Goal: Task Accomplishment & Management: Complete application form

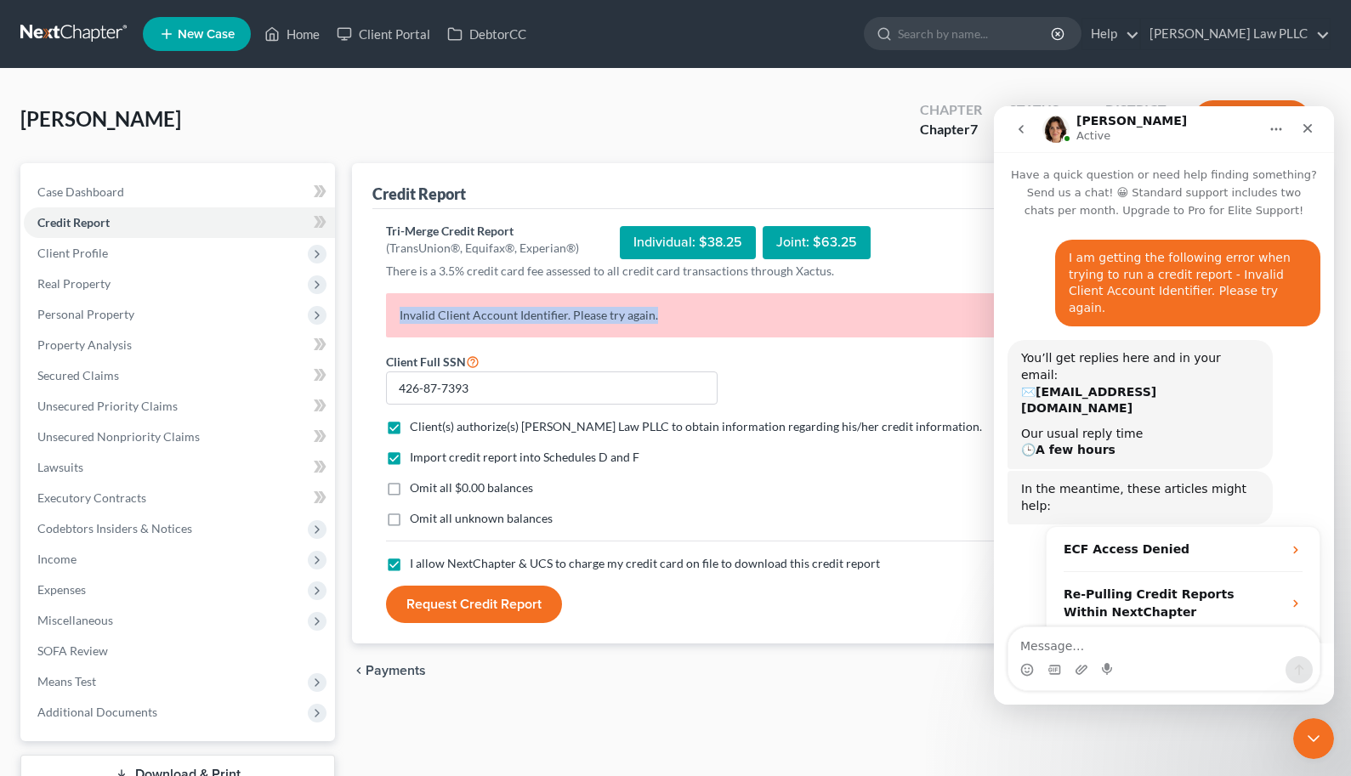
scroll to position [516, 0]
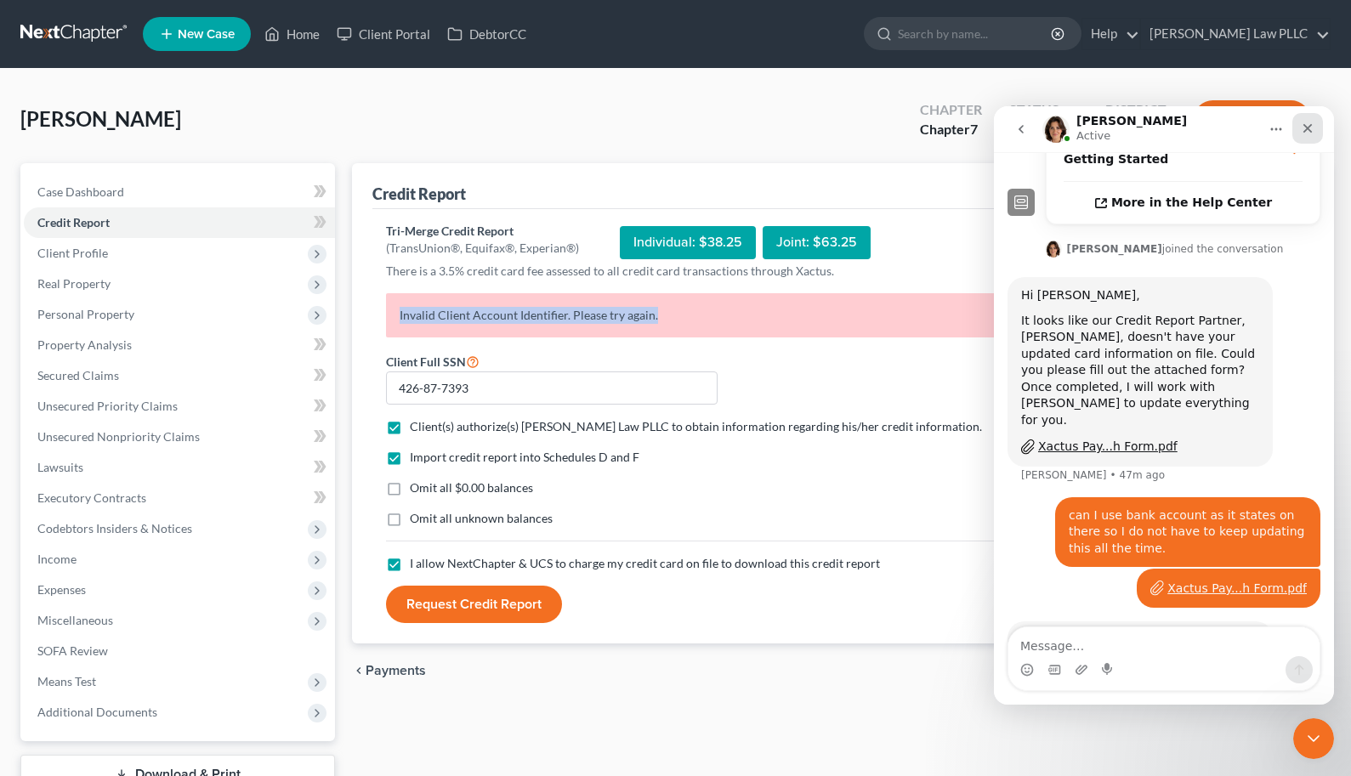
click at [1304, 126] on icon "Close" at bounding box center [1308, 129] width 14 height 14
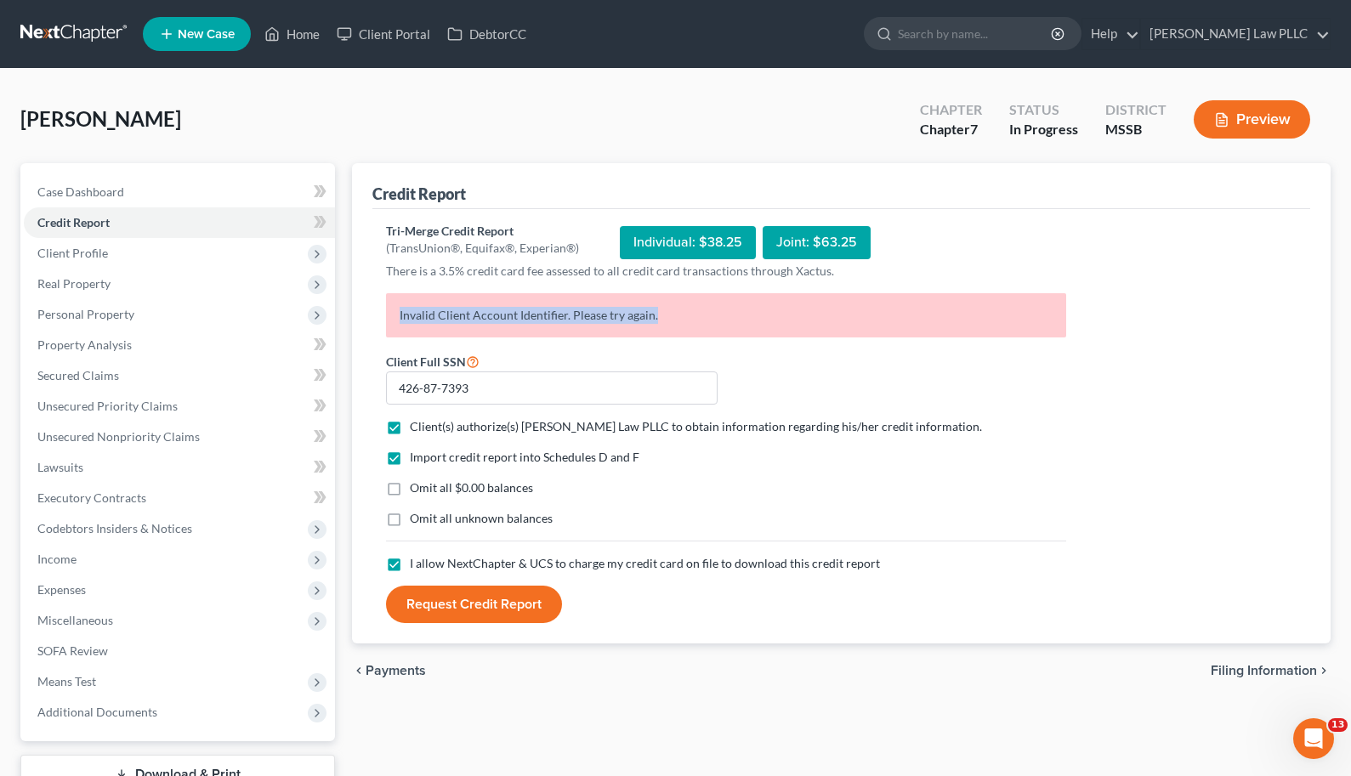
scroll to position [499, 0]
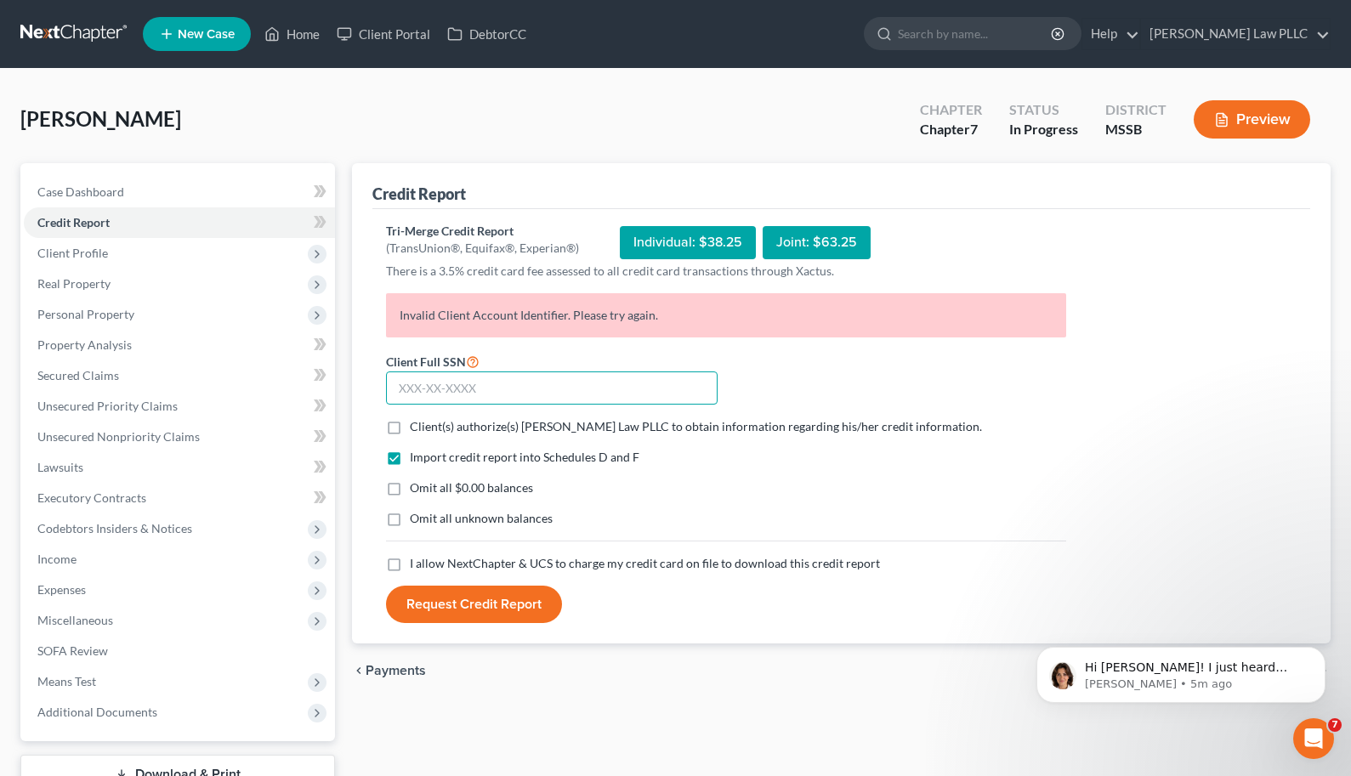
click at [480, 387] on input "text" at bounding box center [552, 389] width 332 height 34
type input "426-87-7393"
click at [465, 425] on span "Client(s) authorize(s) Longmire Law PLLC to obtain information regarding his/he…" at bounding box center [696, 426] width 572 height 14
click at [428, 425] on input "Client(s) authorize(s) Longmire Law PLLC to obtain information regarding his/he…" at bounding box center [422, 423] width 11 height 11
checkbox input "true"
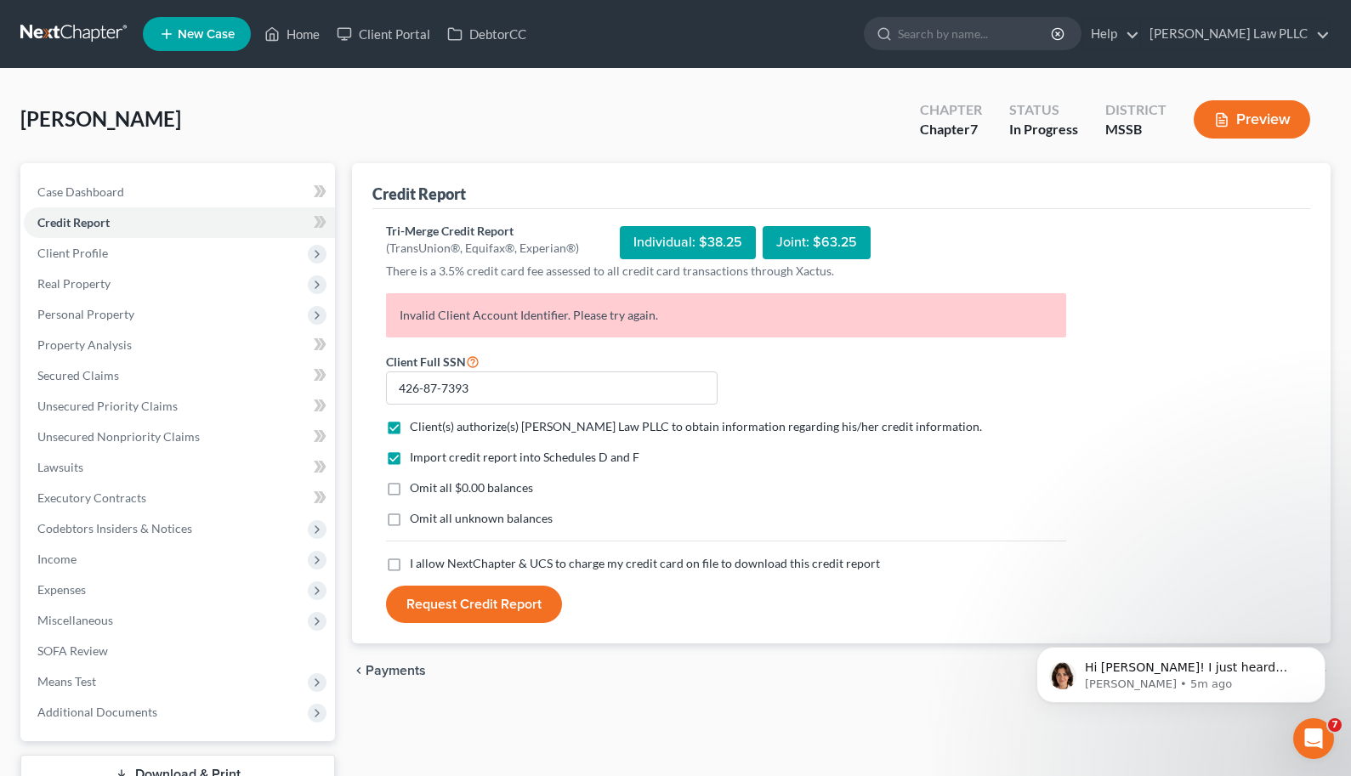
click at [410, 480] on label "Omit all $0.00 balances" at bounding box center [471, 488] width 123 height 17
click at [417, 480] on input "Omit all $0.00 balances" at bounding box center [422, 485] width 11 height 11
checkbox input "true"
click at [410, 561] on label "I allow NextChapter & UCS to charge my credit card on file to download this cre…" at bounding box center [645, 563] width 470 height 17
click at [417, 561] on input "I allow NextChapter & UCS to charge my credit card on file to download this cre…" at bounding box center [422, 560] width 11 height 11
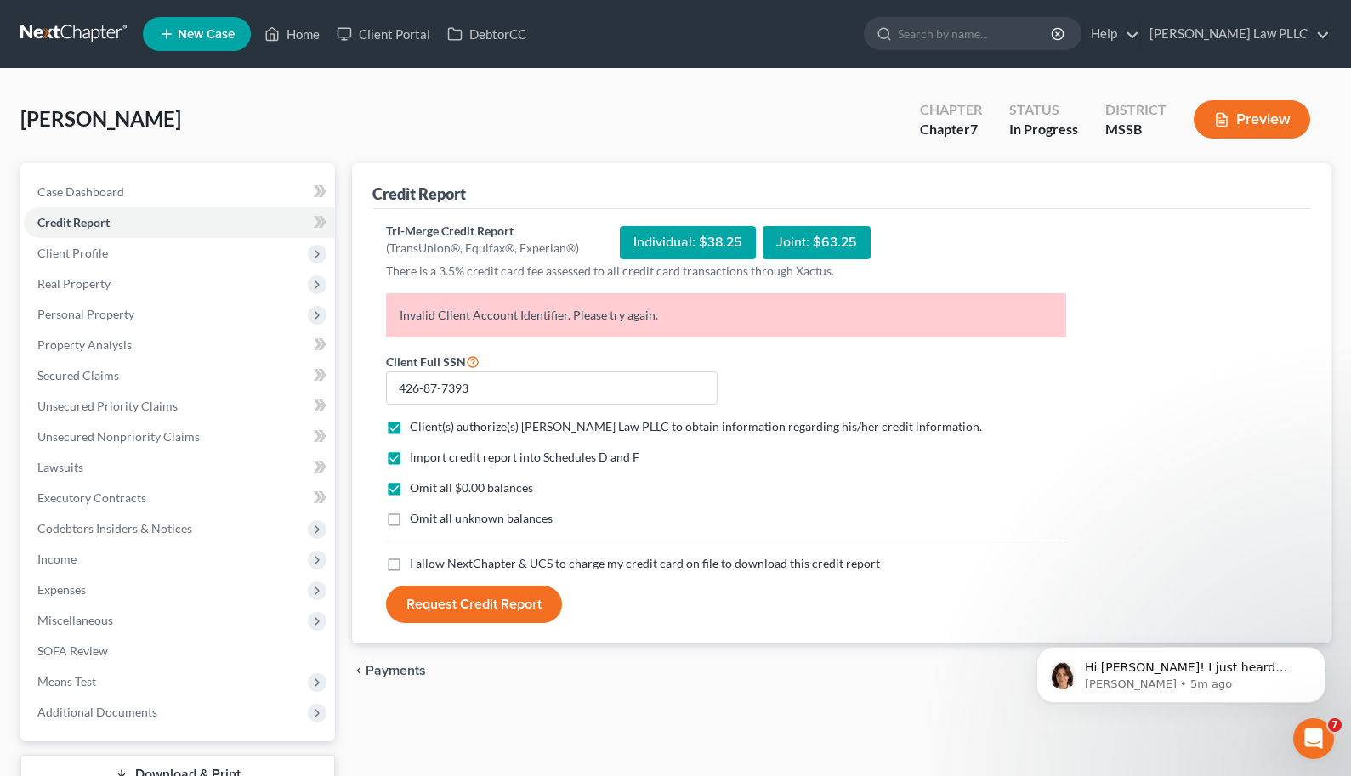
checkbox input "true"
click at [443, 609] on button "Request Credit Report" at bounding box center [474, 604] width 176 height 37
click at [441, 386] on input "426-87-7393" at bounding box center [552, 389] width 332 height 34
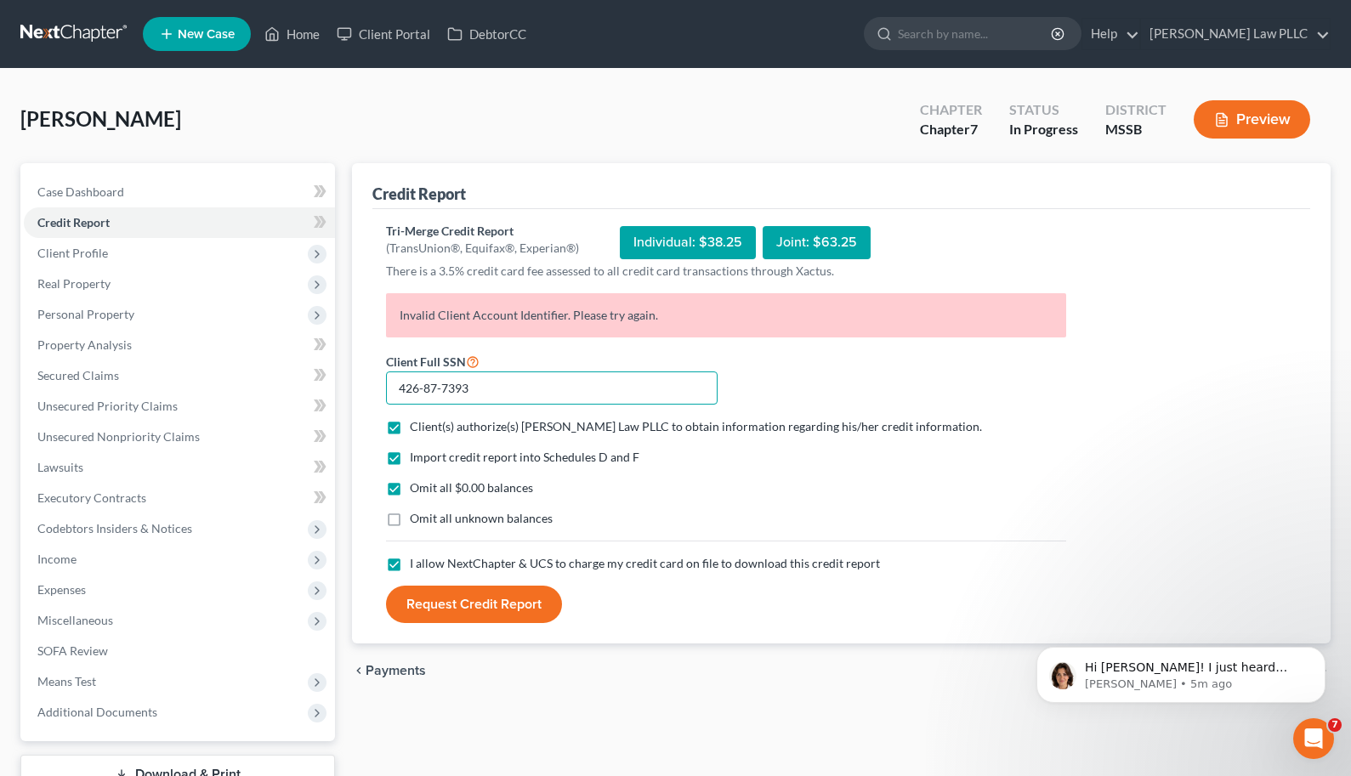
click at [441, 386] on input "426-87-7393" at bounding box center [552, 389] width 332 height 34
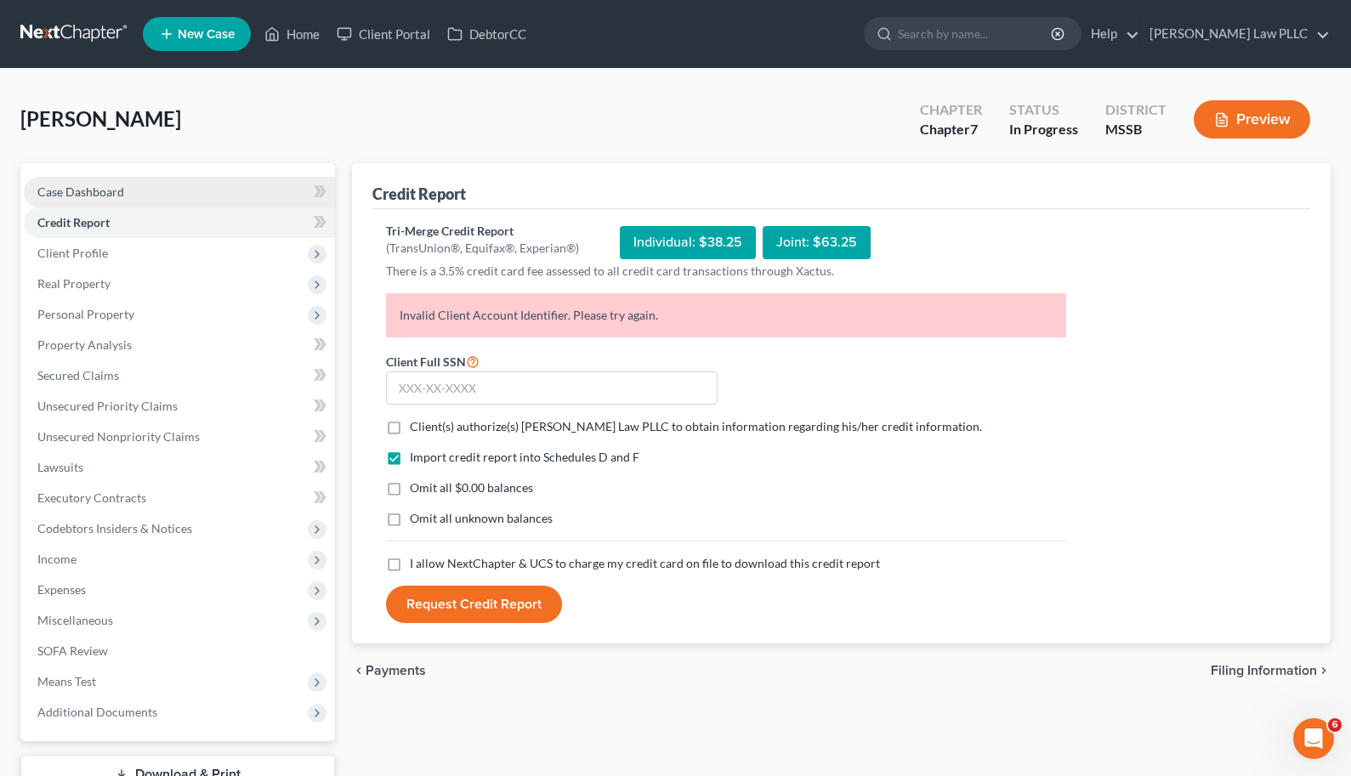
click at [114, 190] on span "Case Dashboard" at bounding box center [80, 192] width 87 height 14
select select "0"
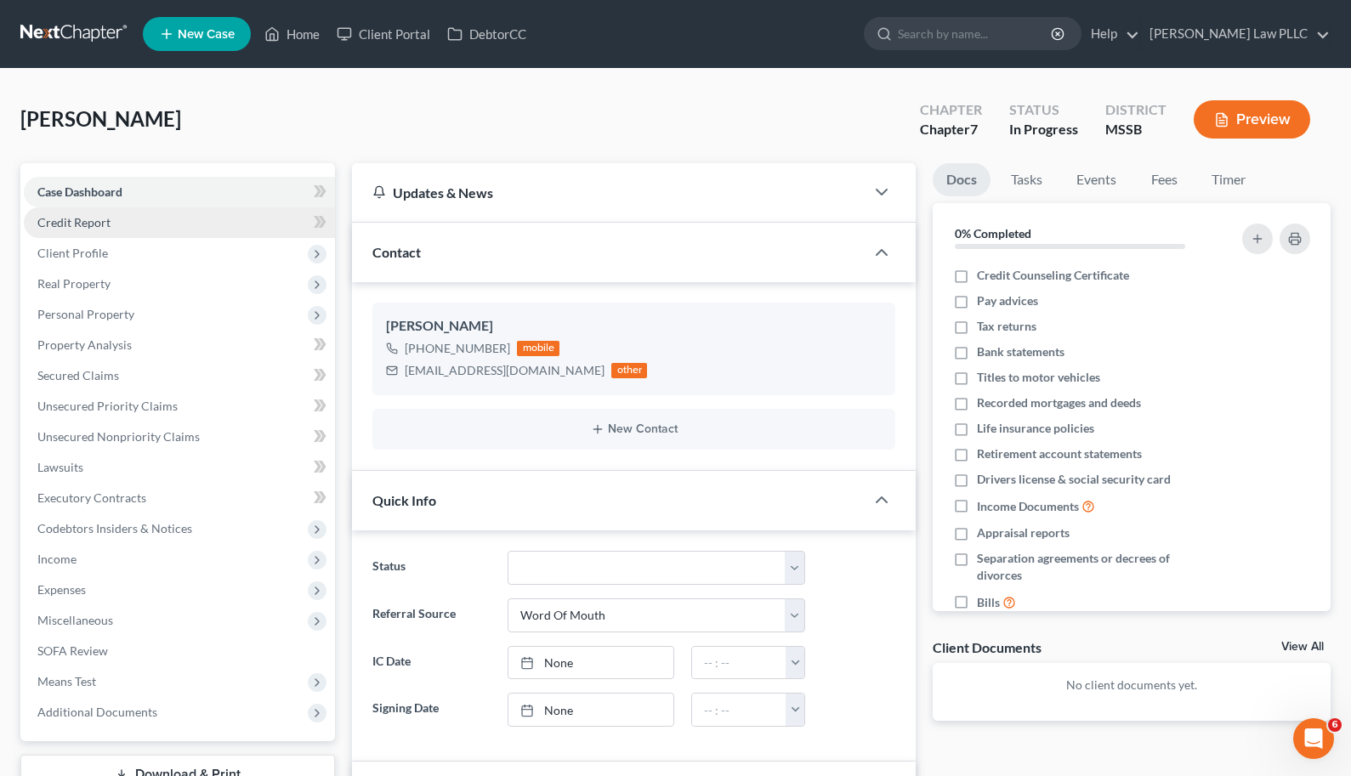
click at [105, 223] on span "Credit Report" at bounding box center [73, 222] width 73 height 14
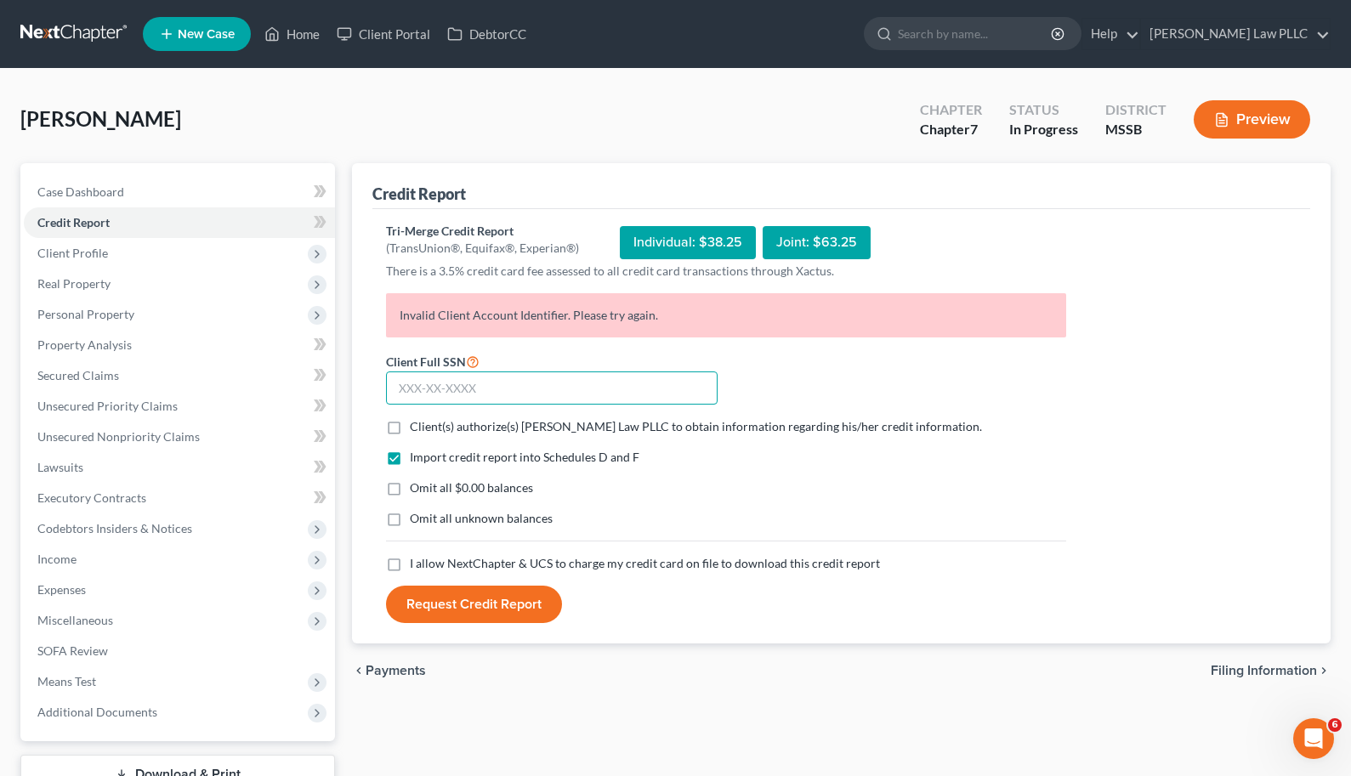
click at [500, 392] on input "text" at bounding box center [552, 389] width 332 height 34
paste input "426-87-7393"
type input "426-87-7393"
click at [422, 419] on span "Client(s) authorize(s) Longmire Law PLLC to obtain information regarding his/he…" at bounding box center [696, 426] width 572 height 14
click at [422, 419] on input "Client(s) authorize(s) Longmire Law PLLC to obtain information regarding his/he…" at bounding box center [422, 423] width 11 height 11
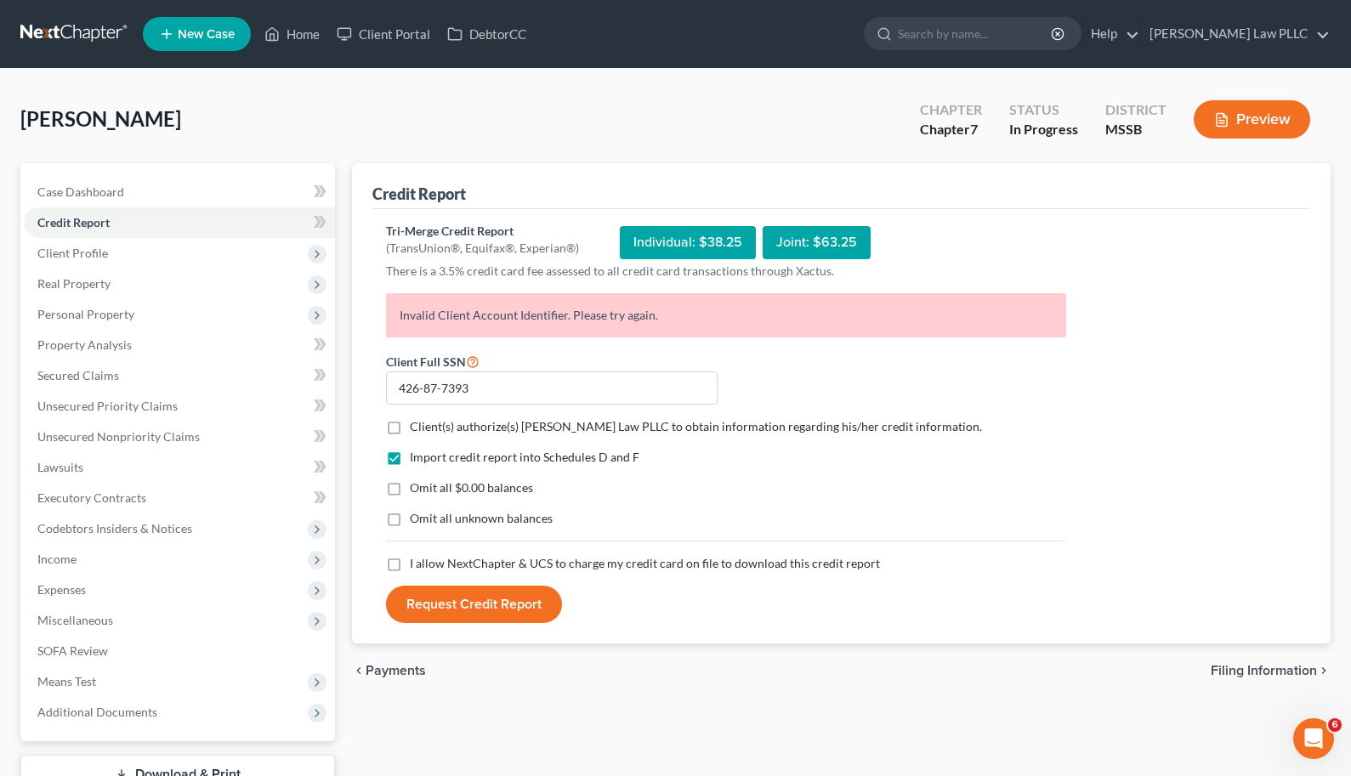
checkbox input "true"
click at [410, 561] on label "I allow NextChapter & UCS to charge my credit card on file to download this cre…" at bounding box center [645, 563] width 470 height 17
click at [417, 561] on input "I allow NextChapter & UCS to charge my credit card on file to download this cre…" at bounding box center [422, 560] width 11 height 11
checkbox input "true"
click at [440, 602] on button "Request Credit Report" at bounding box center [474, 604] width 176 height 37
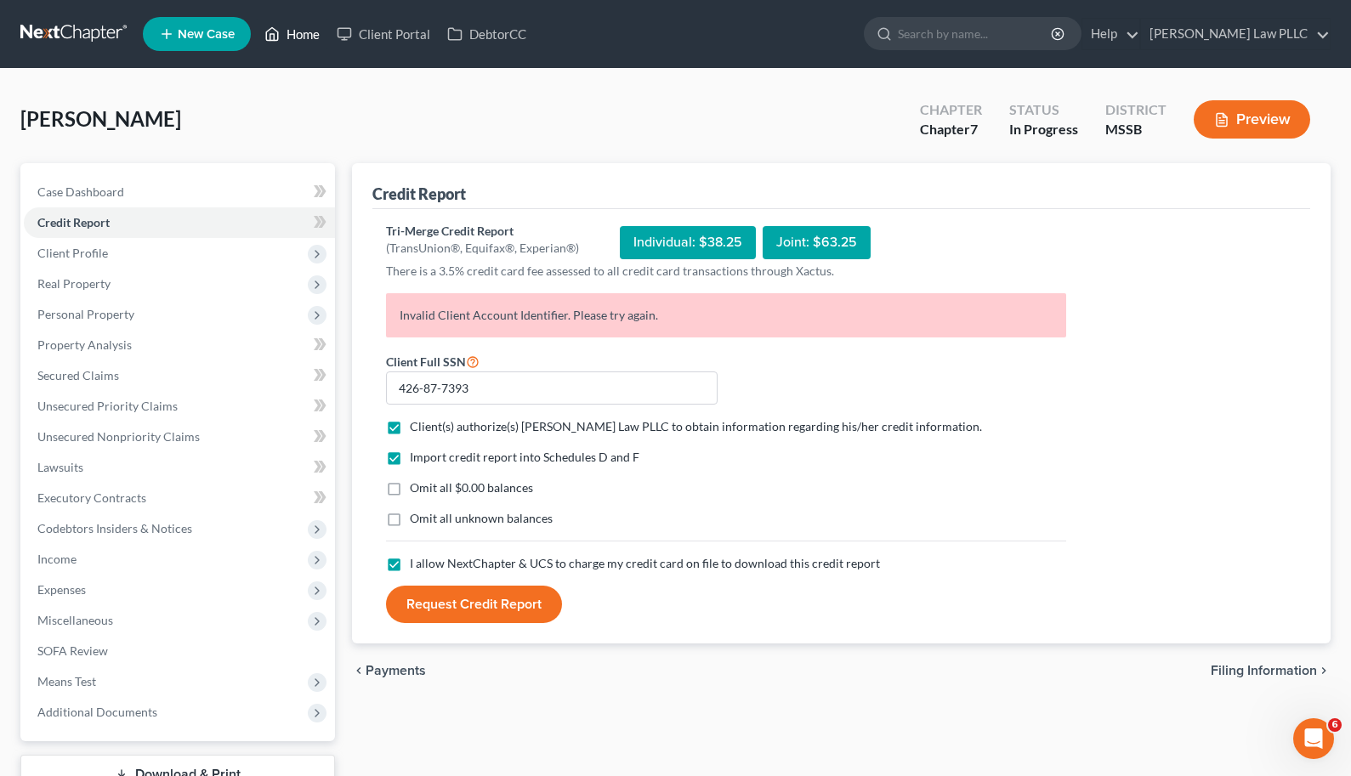
click at [298, 33] on link "Home" at bounding box center [292, 34] width 72 height 31
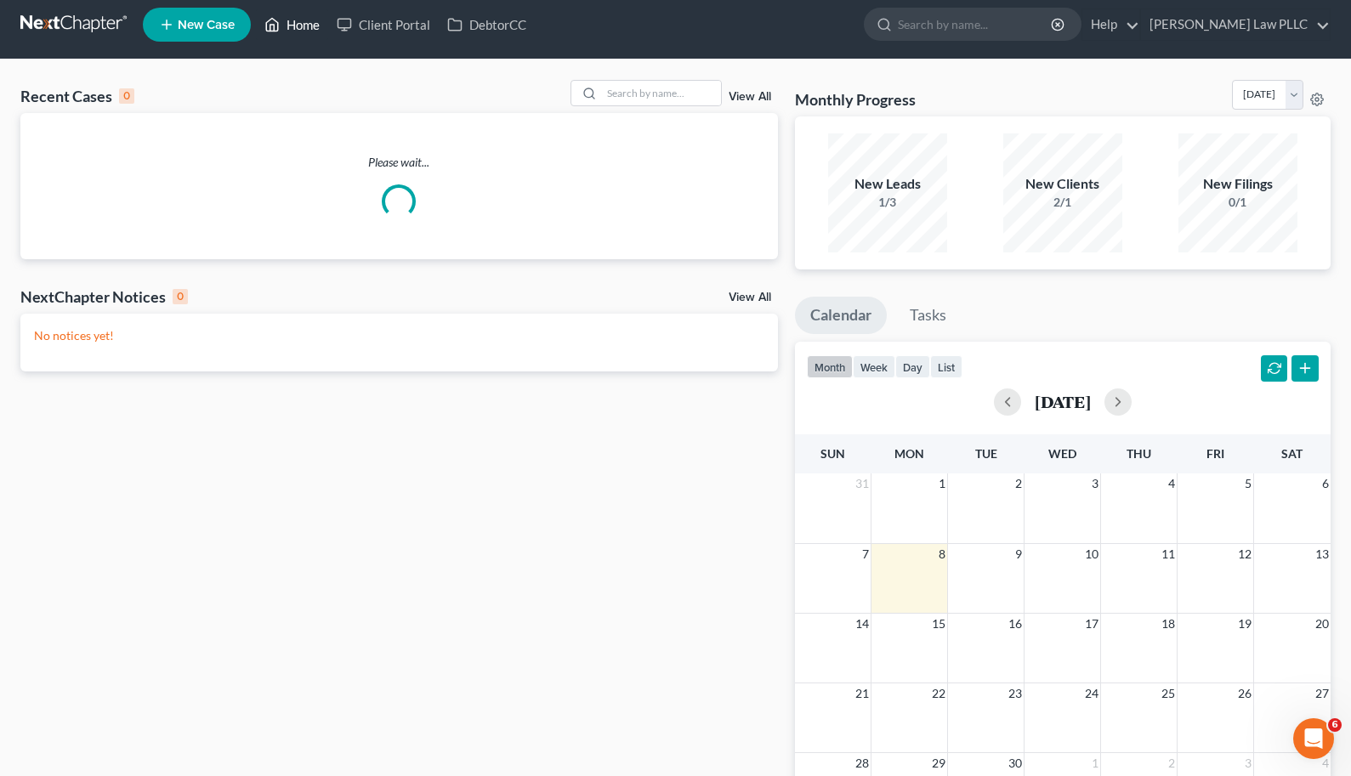
scroll to position [9, 0]
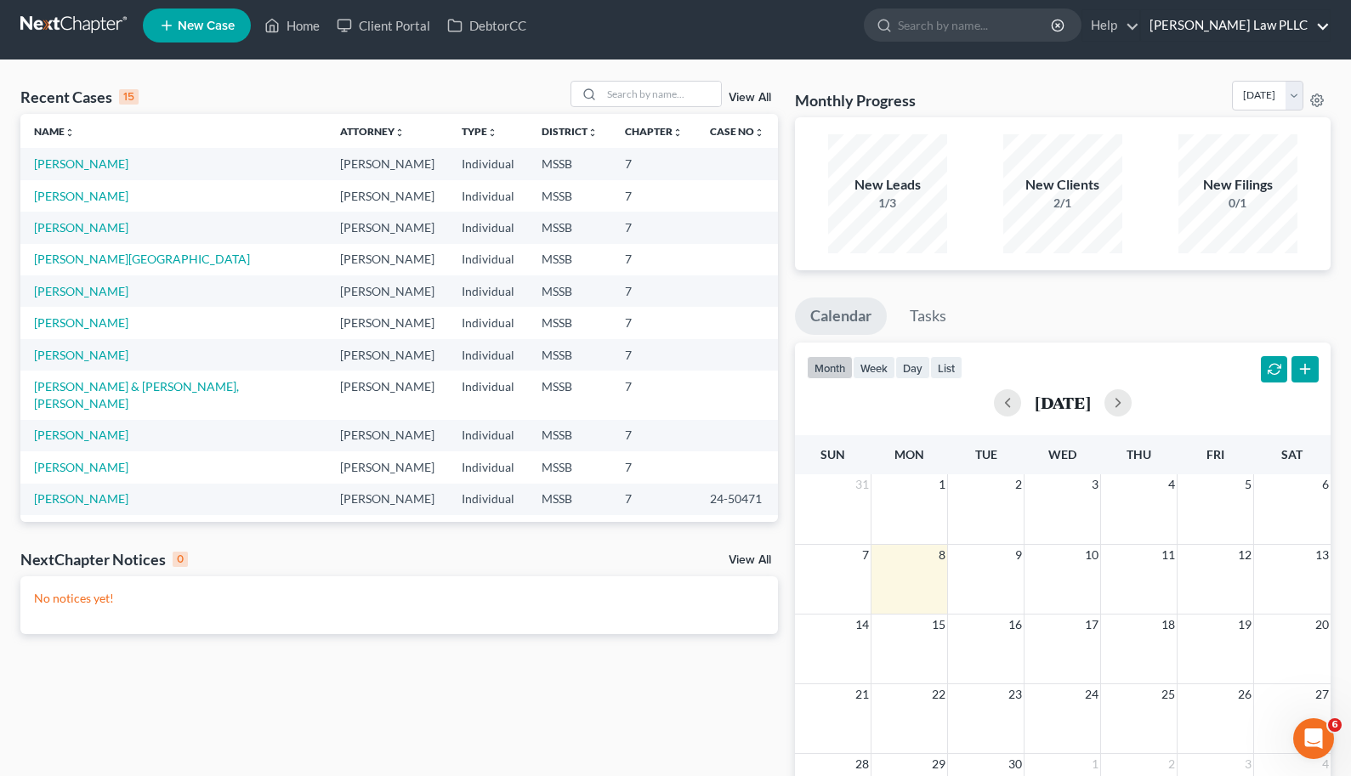
click at [1304, 29] on link "[PERSON_NAME] Law PLLC" at bounding box center [1235, 25] width 189 height 31
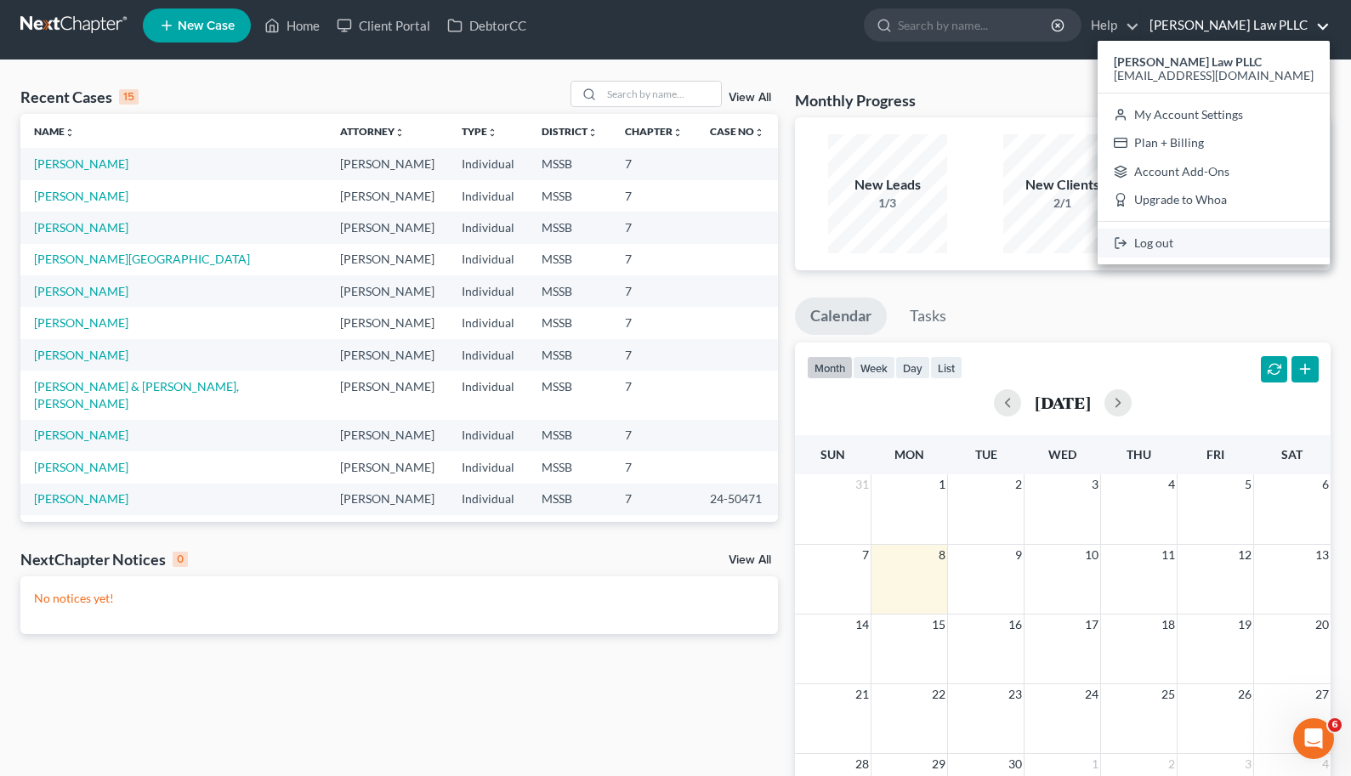
click at [1222, 247] on link "Log out" at bounding box center [1214, 243] width 232 height 29
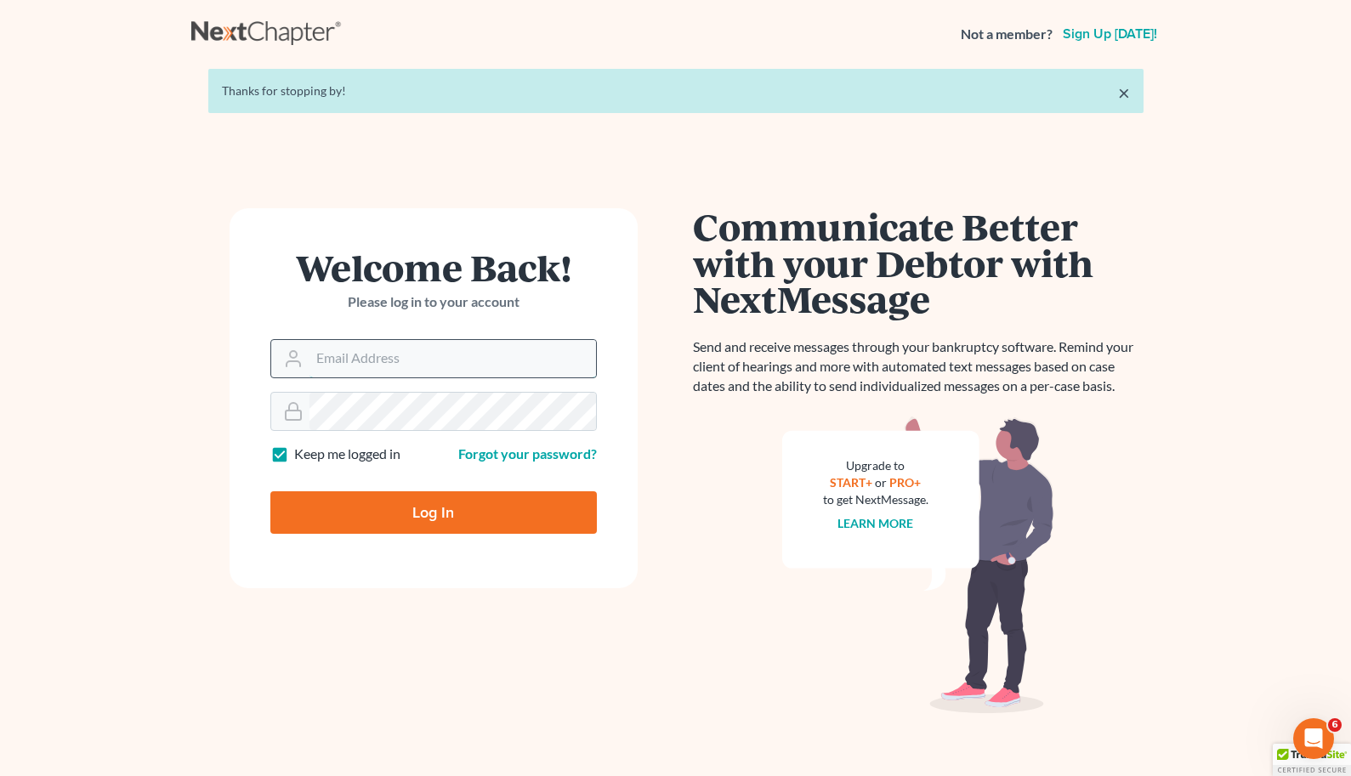
click at [450, 353] on input "Email Address" at bounding box center [453, 358] width 287 height 37
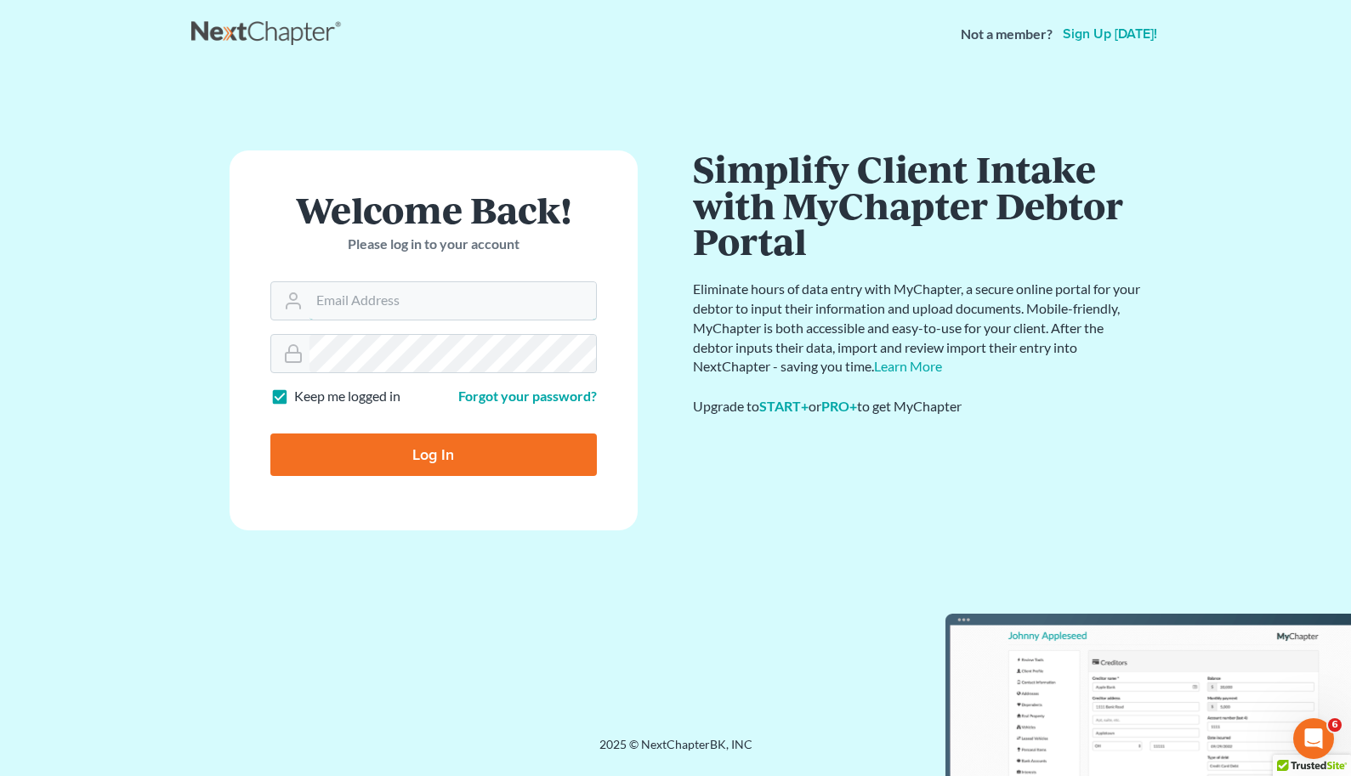
type input "[EMAIL_ADDRESS][DOMAIN_NAME]"
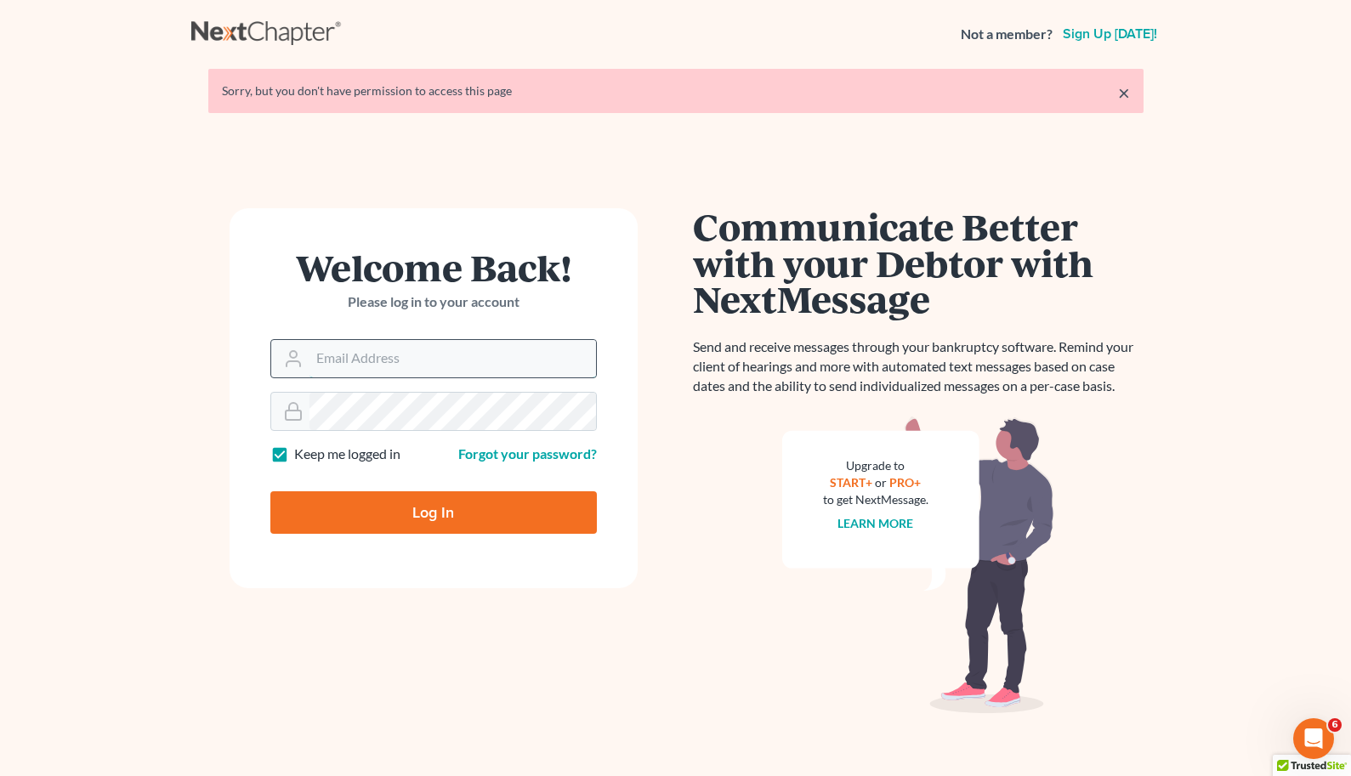
click at [418, 364] on input "Email Address" at bounding box center [453, 358] width 287 height 37
type input "[EMAIL_ADDRESS][DOMAIN_NAME]"
click at [475, 504] on input "Log In" at bounding box center [433, 513] width 327 height 43
type input "Thinking..."
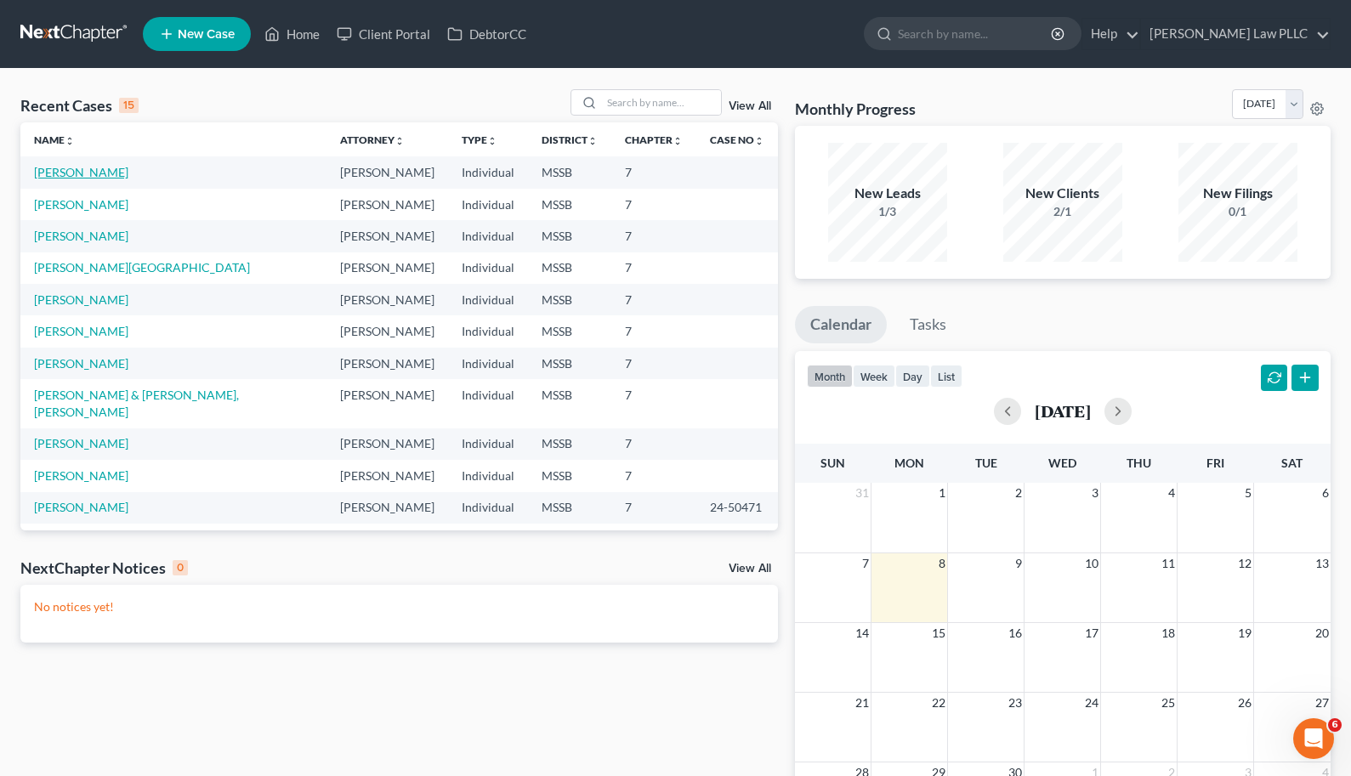
click at [79, 171] on link "[PERSON_NAME]" at bounding box center [81, 172] width 94 height 14
select select "0"
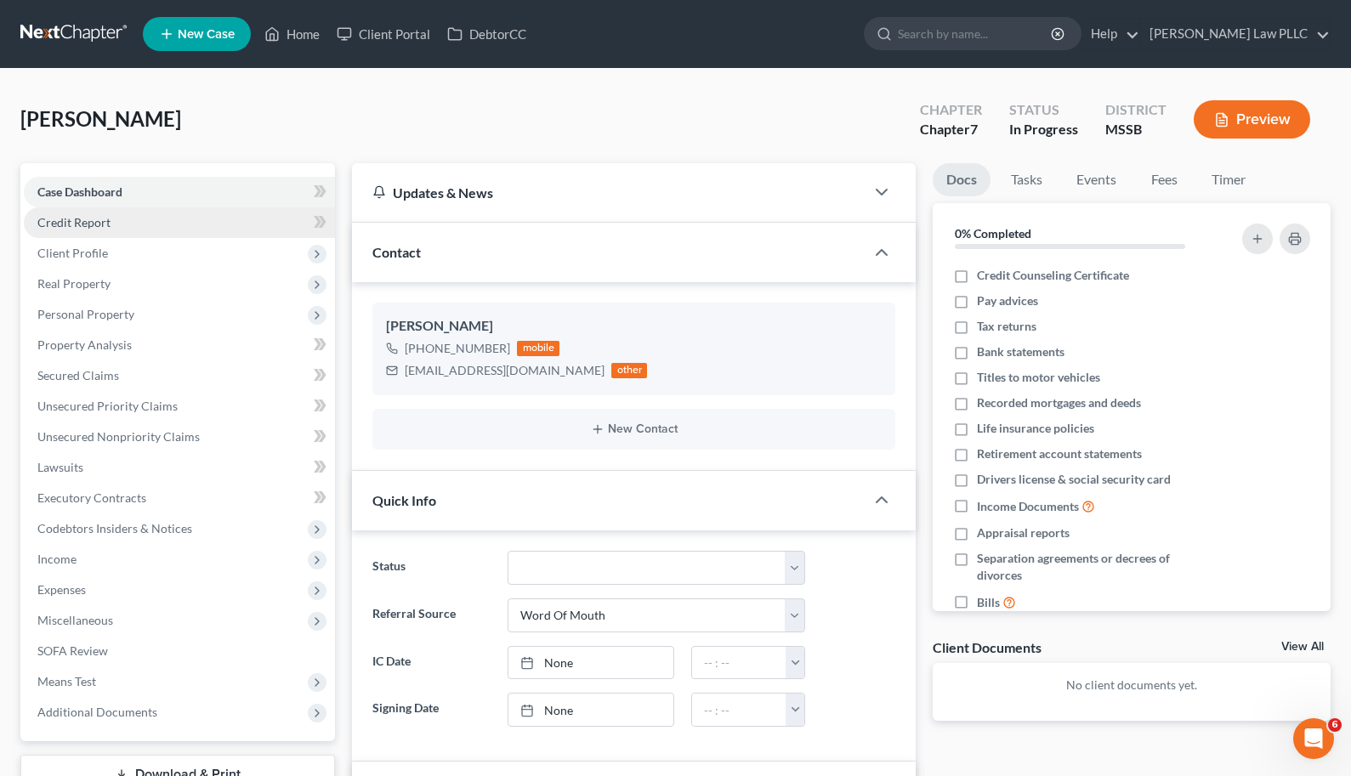
click at [49, 216] on span "Credit Report" at bounding box center [73, 222] width 73 height 14
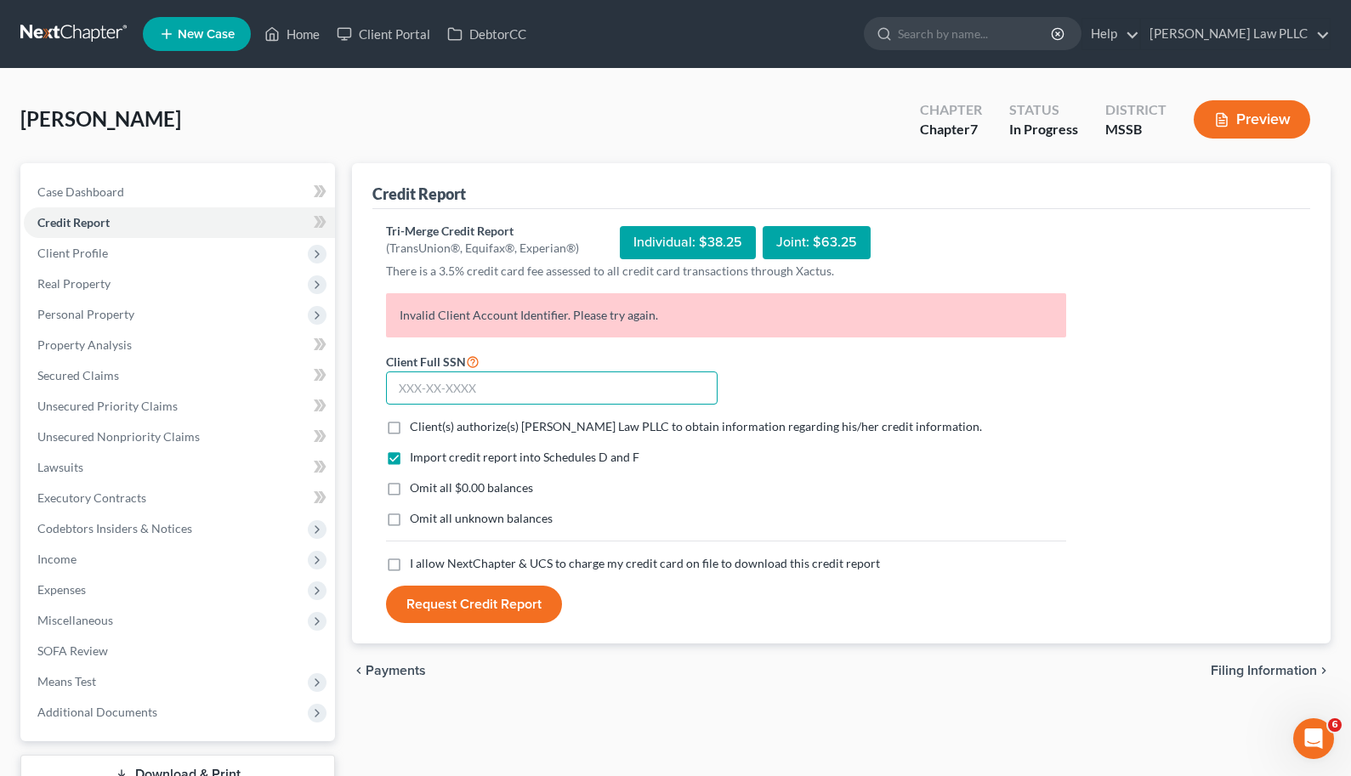
click at [453, 389] on input "text" at bounding box center [552, 389] width 332 height 34
paste input "426-87-7393"
type input "426-87-7393"
click at [410, 428] on label "Client(s) authorize(s) [PERSON_NAME] Law PLLC to obtain information regarding h…" at bounding box center [696, 426] width 572 height 17
click at [417, 428] on input "Client(s) authorize(s) [PERSON_NAME] Law PLLC to obtain information regarding h…" at bounding box center [422, 423] width 11 height 11
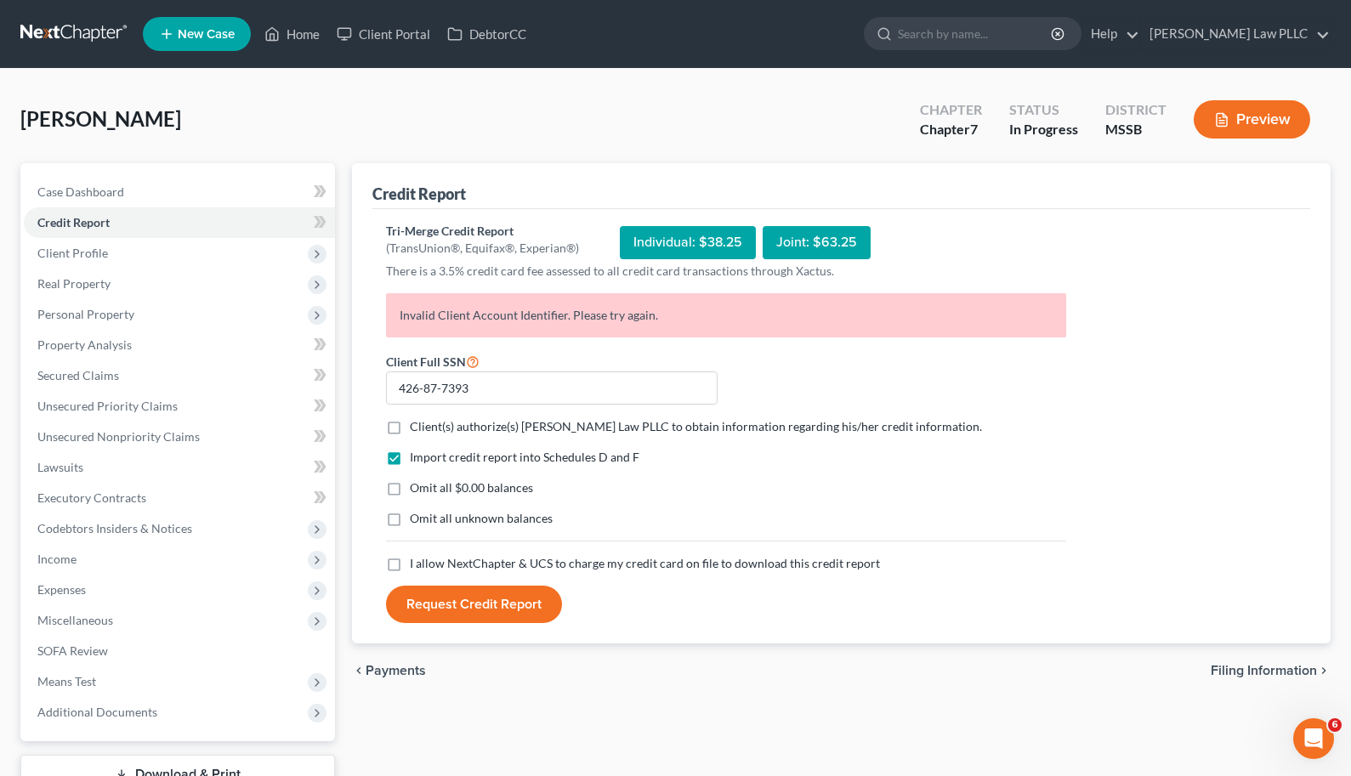
checkbox input "true"
drag, startPoint x: 394, startPoint y: 560, endPoint x: 395, endPoint y: 577, distance: 17.9
click at [410, 560] on label "I allow NextChapter & UCS to charge my credit card on file to download this cre…" at bounding box center [645, 563] width 470 height 17
click at [417, 560] on input "I allow NextChapter & UCS to charge my credit card on file to download this cre…" at bounding box center [422, 560] width 11 height 11
checkbox input "true"
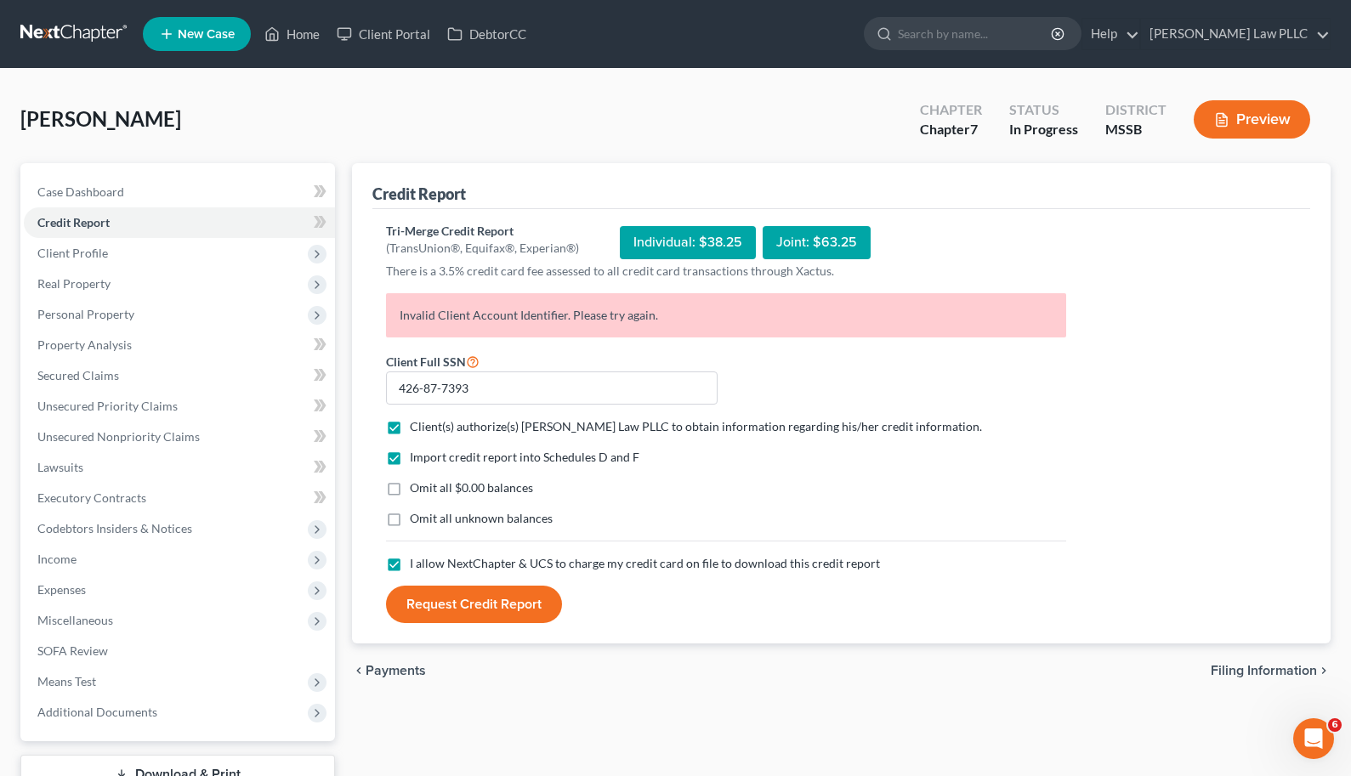
click at [424, 492] on span "Omit all $0.00 balances" at bounding box center [471, 487] width 123 height 14
click at [424, 491] on input "Omit all $0.00 balances" at bounding box center [422, 485] width 11 height 11
checkbox input "true"
click at [441, 606] on button "Request Credit Report" at bounding box center [474, 604] width 176 height 37
drag, startPoint x: 1117, startPoint y: 673, endPoint x: 1264, endPoint y: 742, distance: 162.5
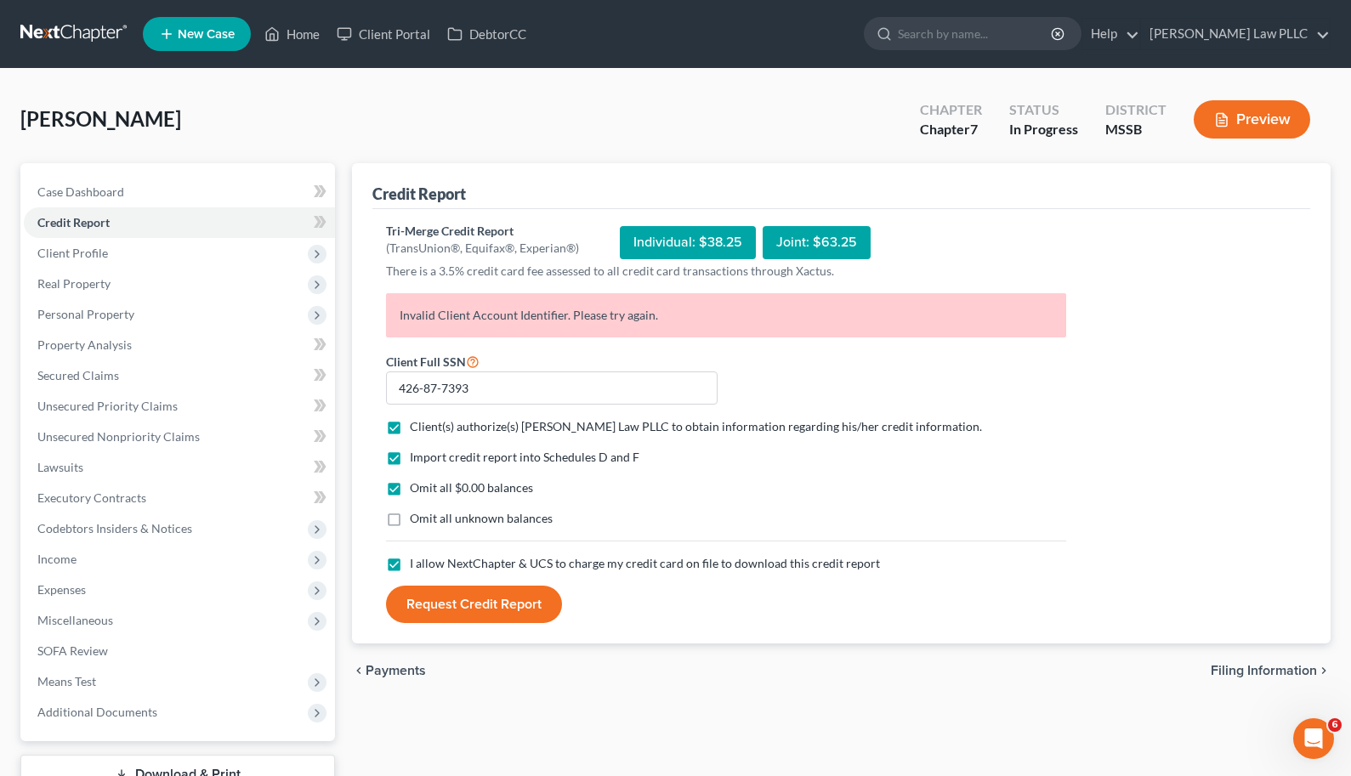
click at [1150, 690] on div "chevron_left Payments Filing Information chevron_right" at bounding box center [841, 671] width 979 height 54
click at [1316, 737] on icon "Open Intercom Messenger" at bounding box center [1312, 737] width 28 height 28
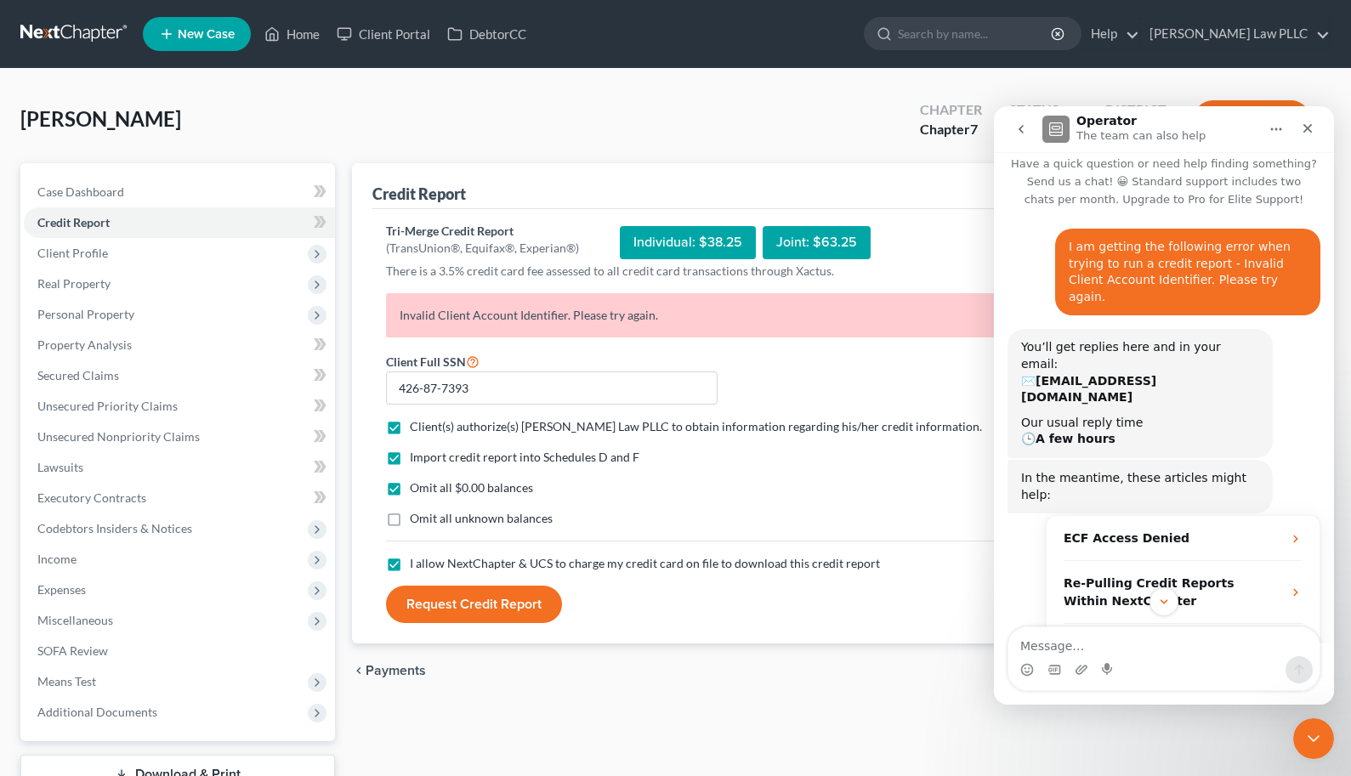
scroll to position [605, 0]
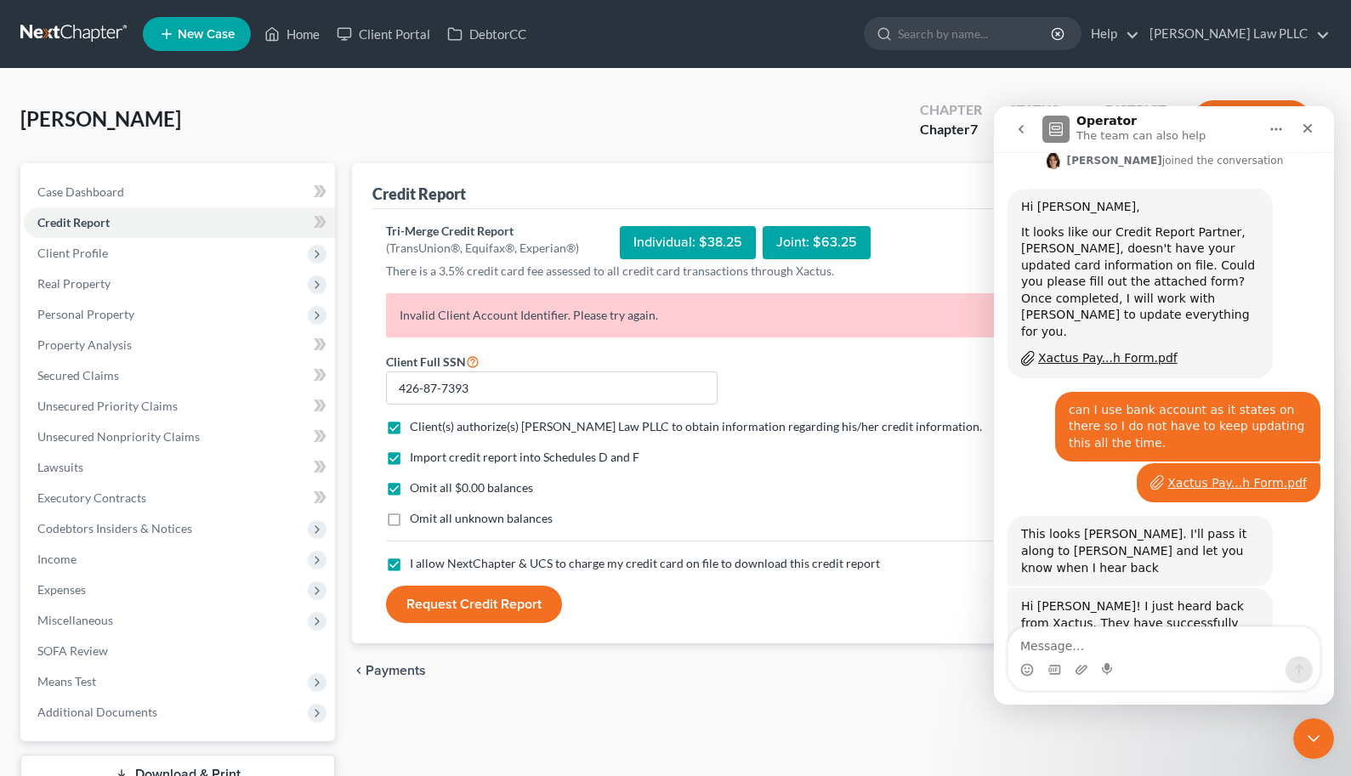
click at [860, 446] on form "Client Full SSN * 426-87-7393 Client(s) authorize(s) Longmire Law PLLC to obtai…" at bounding box center [726, 487] width 697 height 273
click at [514, 611] on button "Request Credit Report" at bounding box center [474, 604] width 176 height 37
click at [472, 605] on button "Request Credit Report" at bounding box center [474, 604] width 176 height 37
click at [429, 424] on span "Client(s) authorize(s) [PERSON_NAME] Law PLLC to obtain information regarding h…" at bounding box center [696, 426] width 572 height 14
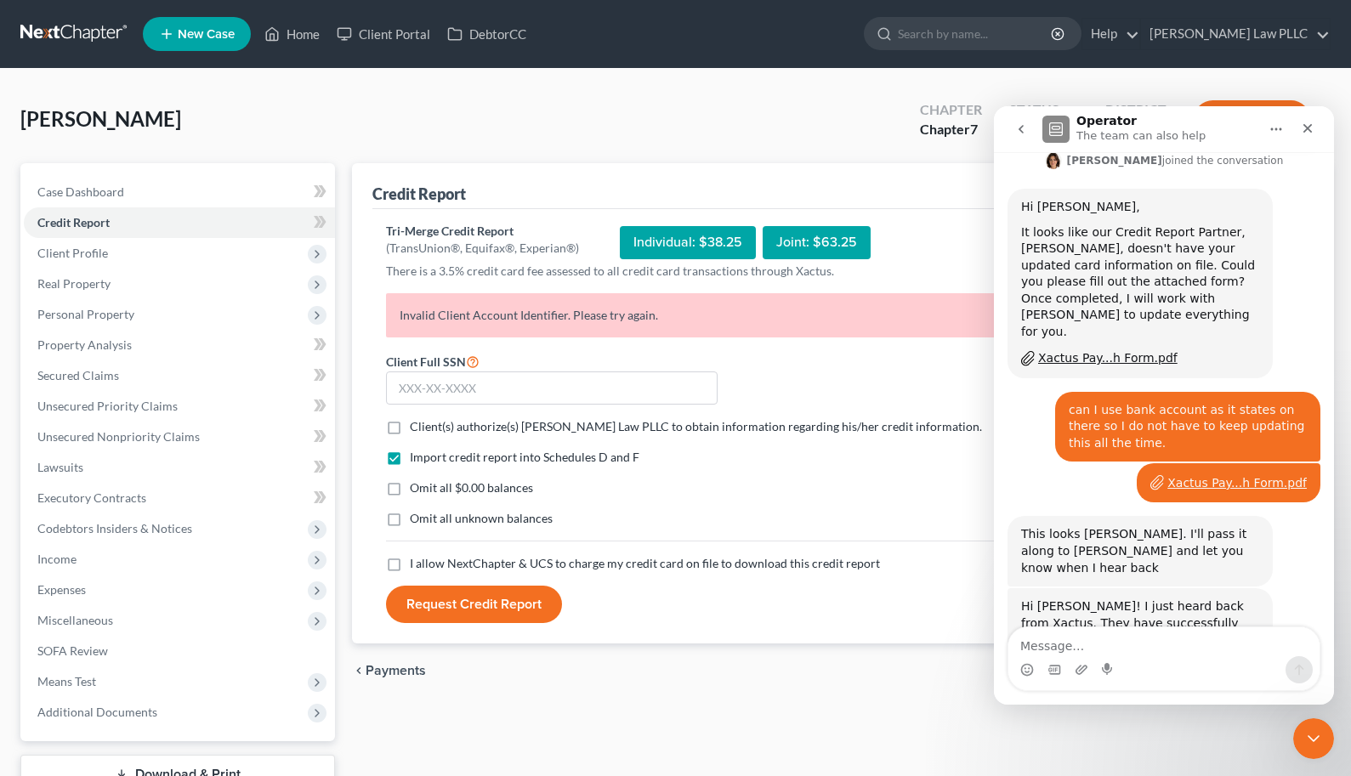
click at [428, 424] on input "Client(s) authorize(s) [PERSON_NAME] Law PLLC to obtain information regarding h…" at bounding box center [422, 423] width 11 height 11
checkbox input "true"
click at [432, 393] on input "text" at bounding box center [552, 389] width 332 height 34
paste input "426-87-7393"
type input "426-87-7393"
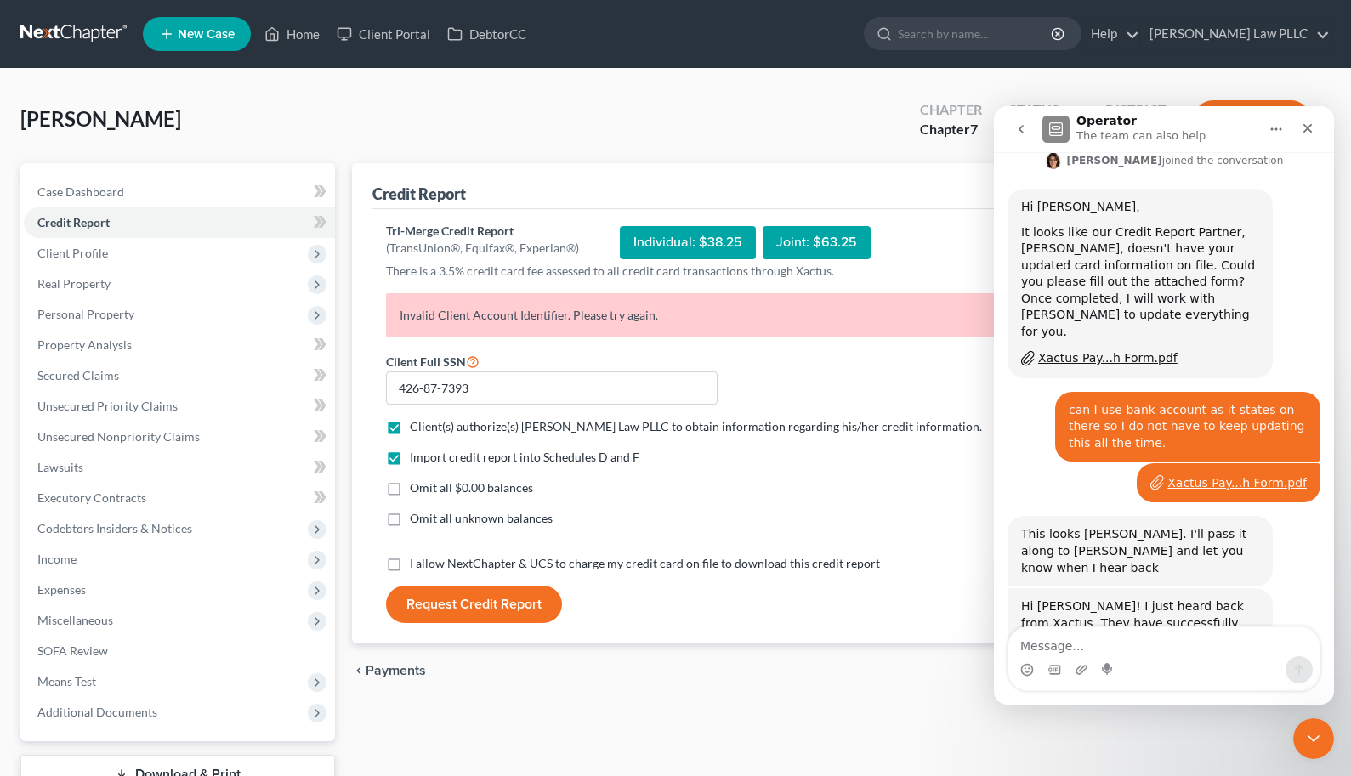
click at [471, 488] on span "Omit all $0.00 balances" at bounding box center [471, 487] width 123 height 14
click at [428, 488] on input "Omit all $0.00 balances" at bounding box center [422, 485] width 11 height 11
checkbox input "true"
click at [460, 611] on button "Request Credit Report" at bounding box center [474, 604] width 176 height 37
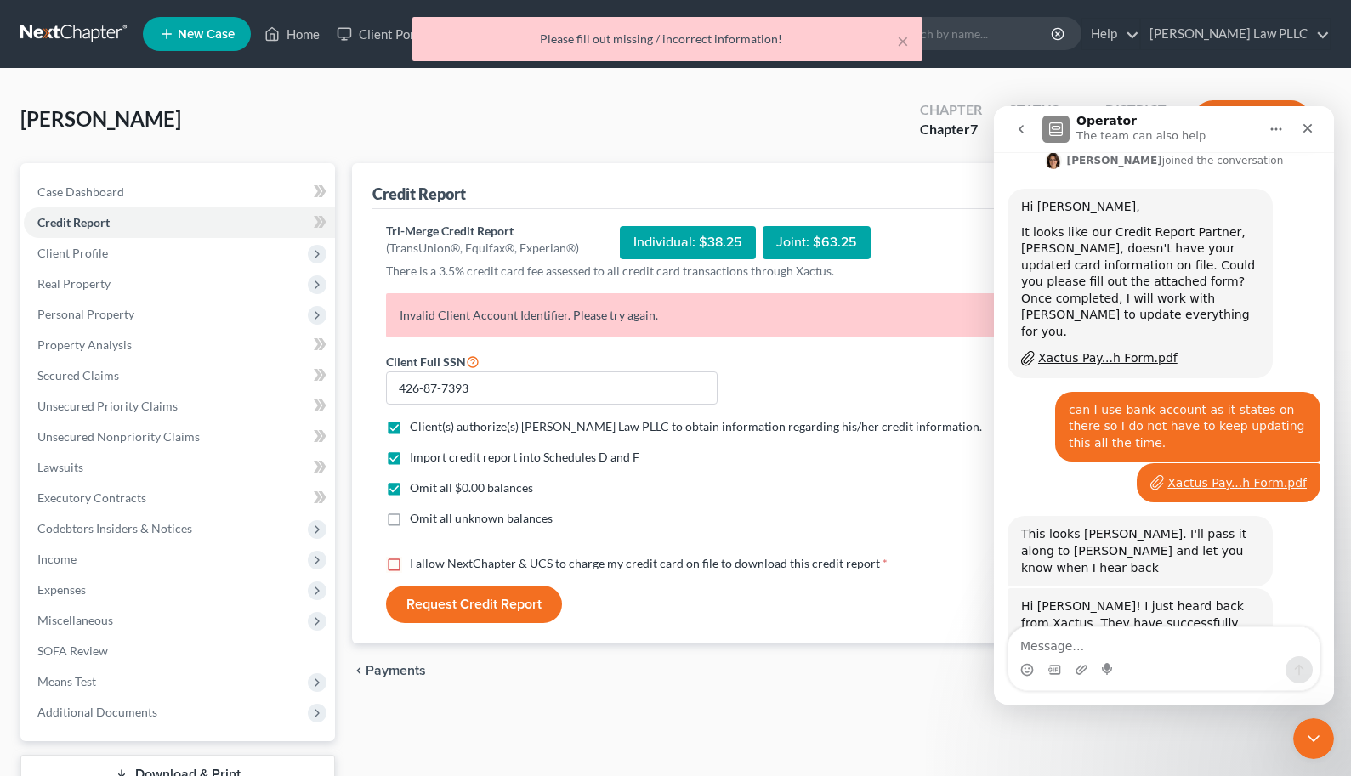
click at [468, 551] on div "Import credit report into Schedules D and F Omit all $0.00 balances Omit all un…" at bounding box center [726, 502] width 697 height 106
click at [463, 566] on span "I allow NextChapter & UCS to charge my credit card on file to download this cre…" at bounding box center [645, 563] width 470 height 14
click at [428, 566] on input "I allow NextChapter & UCS to charge my credit card on file to download this cre…" at bounding box center [422, 560] width 11 height 11
checkbox input "true"
click at [458, 602] on button "Request Credit Report" at bounding box center [474, 604] width 176 height 37
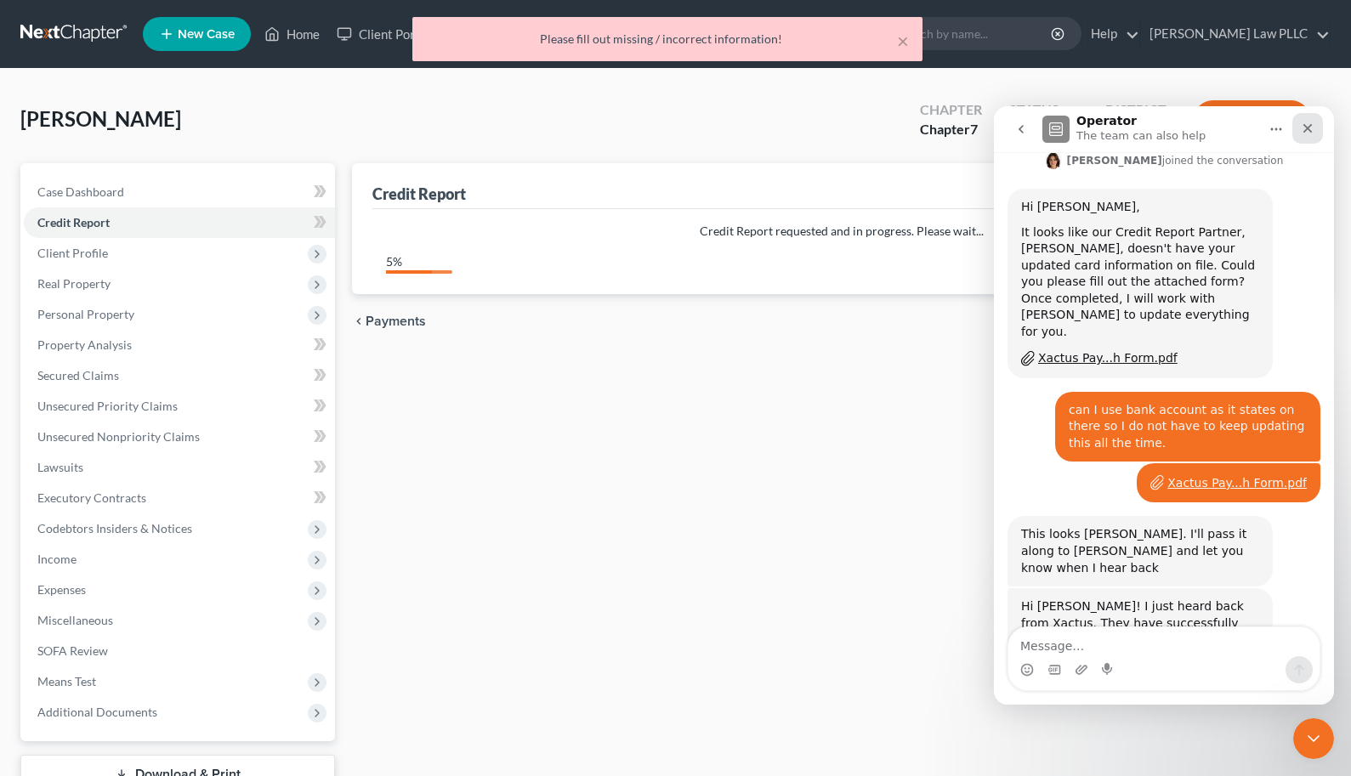
click at [1309, 128] on icon "Close" at bounding box center [1308, 129] width 14 height 14
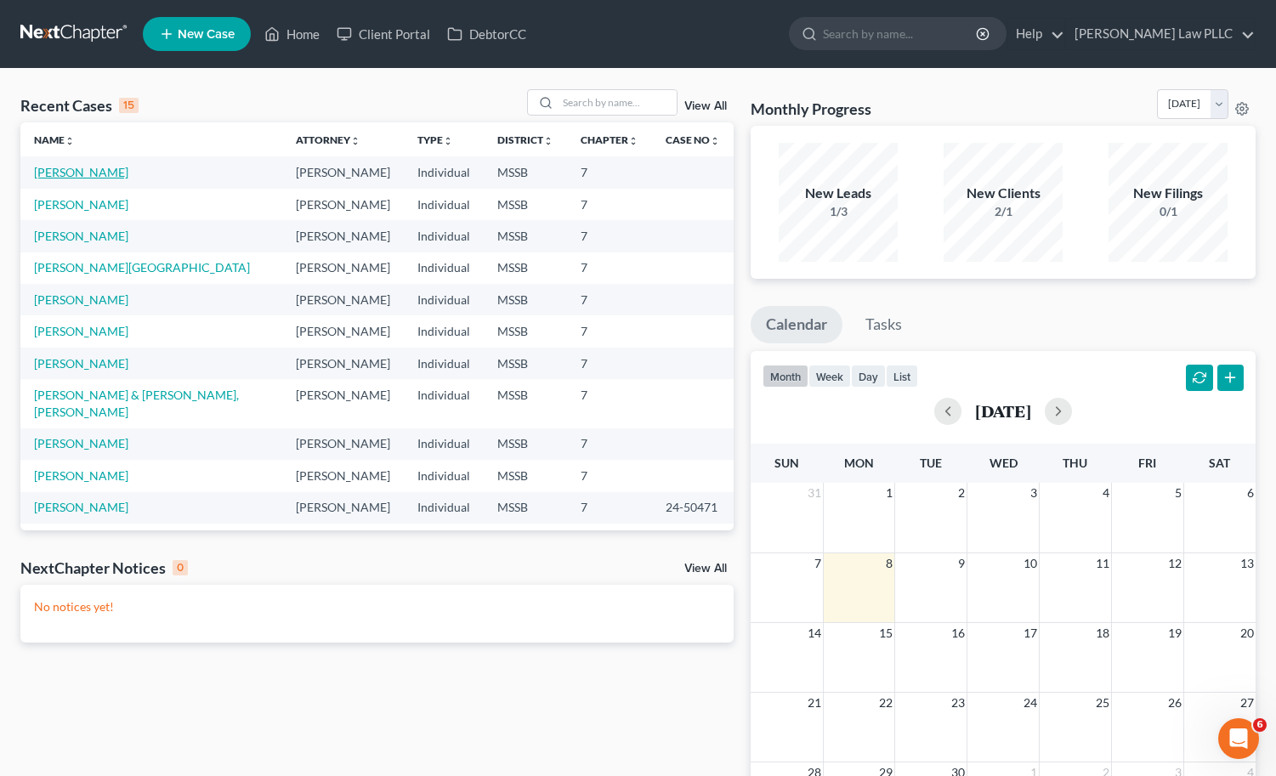
click at [93, 168] on link "[PERSON_NAME]" at bounding box center [81, 172] width 94 height 14
select select "0"
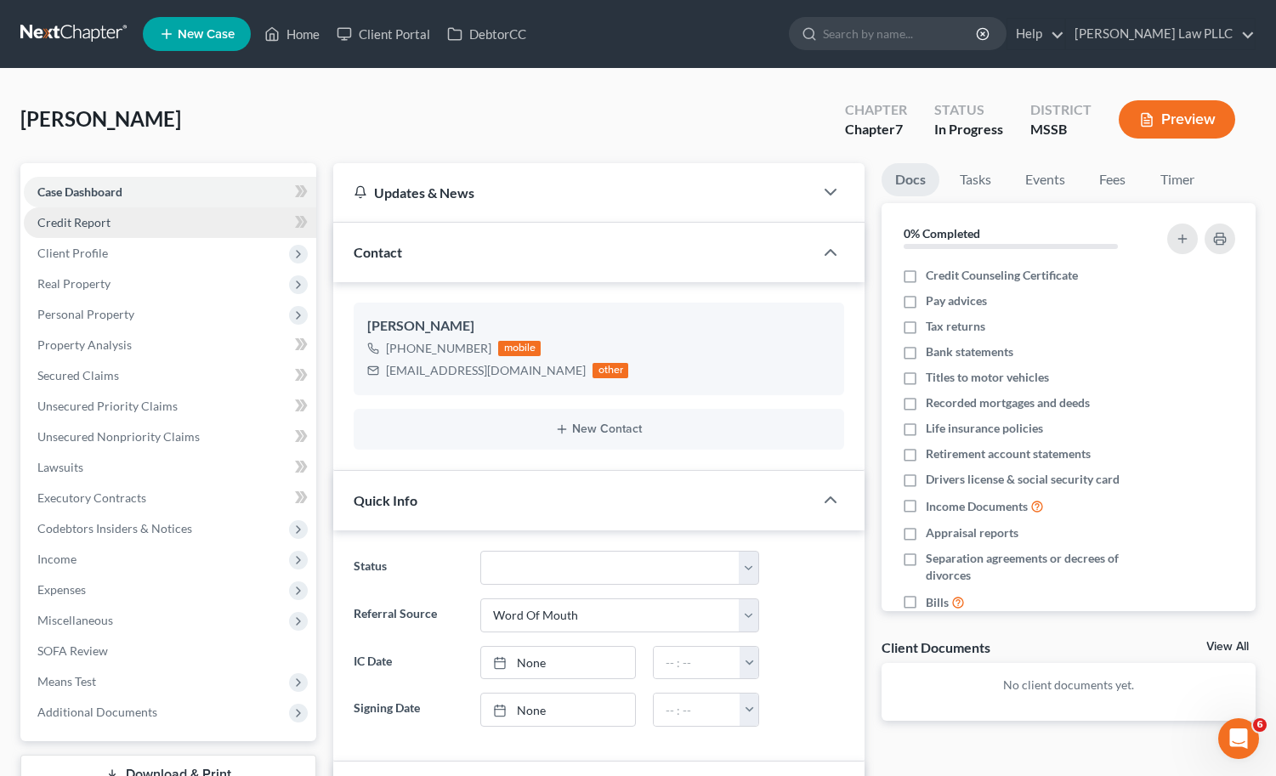
click at [80, 224] on span "Credit Report" at bounding box center [73, 222] width 73 height 14
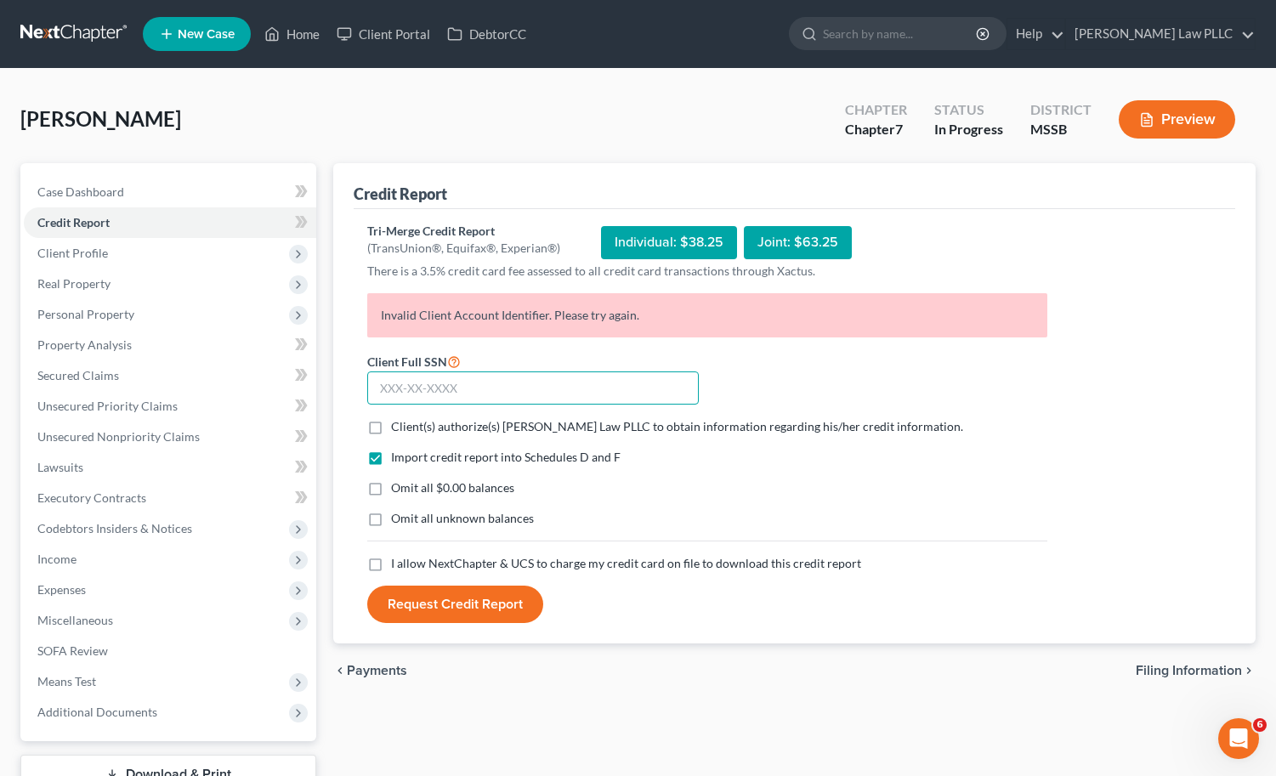
click at [470, 389] on input "text" at bounding box center [533, 389] width 332 height 34
paste input "426-87-7393"
type input "426-87-7393"
drag, startPoint x: 425, startPoint y: 424, endPoint x: 414, endPoint y: 517, distance: 93.4
click at [425, 427] on span "Client(s) authorize(s) [PERSON_NAME] Law PLLC to obtain information regarding h…" at bounding box center [677, 426] width 572 height 14
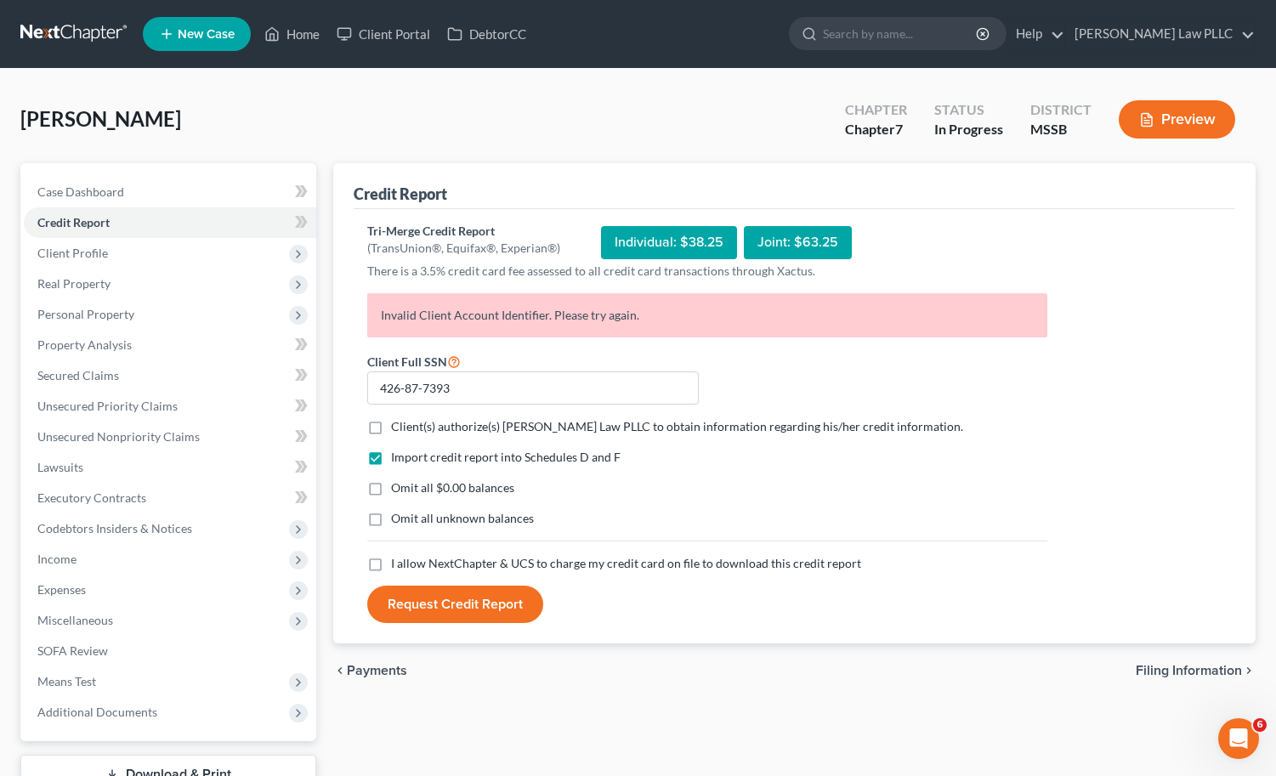
click at [409, 427] on input "Client(s) authorize(s) [PERSON_NAME] Law PLLC to obtain information regarding h…" at bounding box center [403, 423] width 11 height 11
checkbox input "true"
click at [410, 485] on span "Omit all $0.00 balances" at bounding box center [452, 487] width 123 height 14
click at [409, 485] on input "Omit all $0.00 balances" at bounding box center [403, 485] width 11 height 11
checkbox input "true"
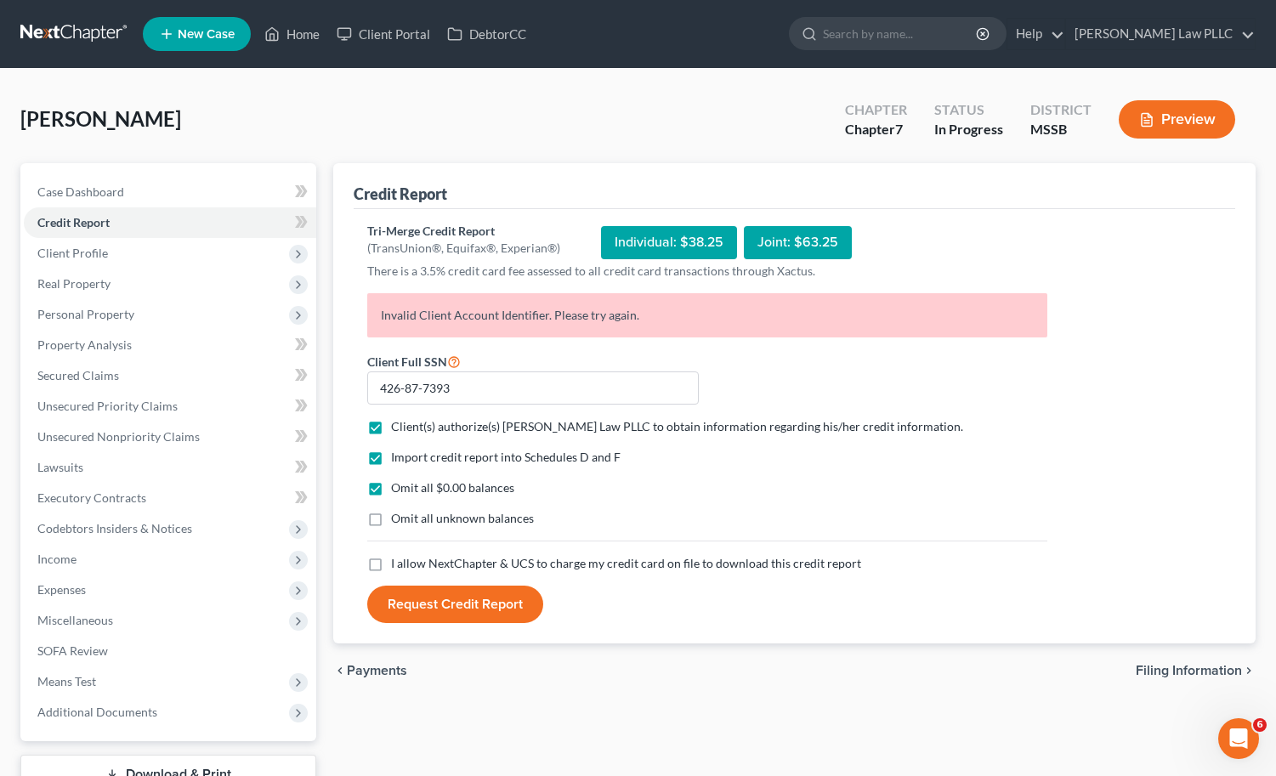
drag, startPoint x: 391, startPoint y: 564, endPoint x: 396, endPoint y: 575, distance: 12.2
click at [392, 566] on span "I allow NextChapter & UCS to charge my credit card on file to download this cre…" at bounding box center [626, 563] width 470 height 14
click at [398, 566] on input "I allow NextChapter & UCS to charge my credit card on file to download this cre…" at bounding box center [403, 560] width 11 height 11
checkbox input "true"
click at [435, 608] on button "Request Credit Report" at bounding box center [455, 604] width 176 height 37
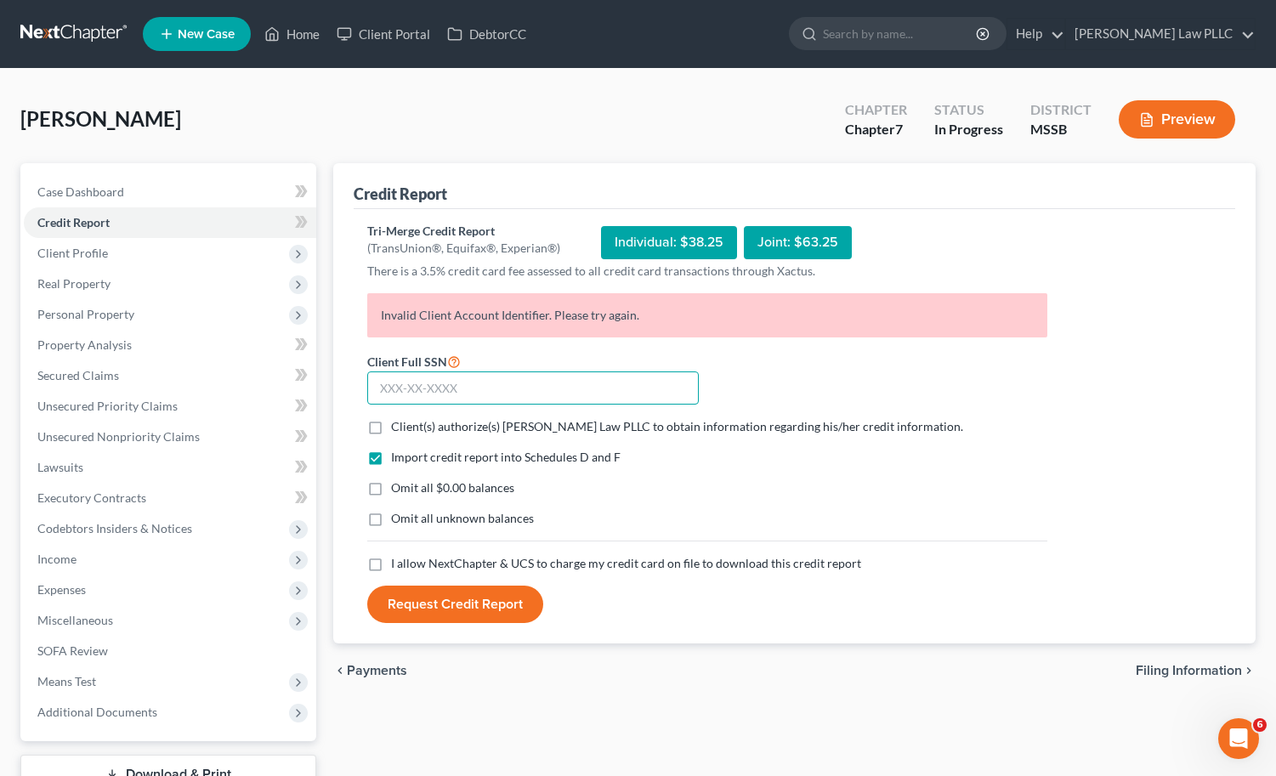
click at [498, 393] on input "text" at bounding box center [533, 389] width 332 height 34
paste input "426-87-7393"
type input "426-87-7393"
click at [399, 424] on span "Client(s) authorize(s) [PERSON_NAME] Law PLLC to obtain information regarding h…" at bounding box center [677, 426] width 572 height 14
click at [399, 424] on input "Client(s) authorize(s) Longmire Law PLLC to obtain information regarding his/he…" at bounding box center [403, 423] width 11 height 11
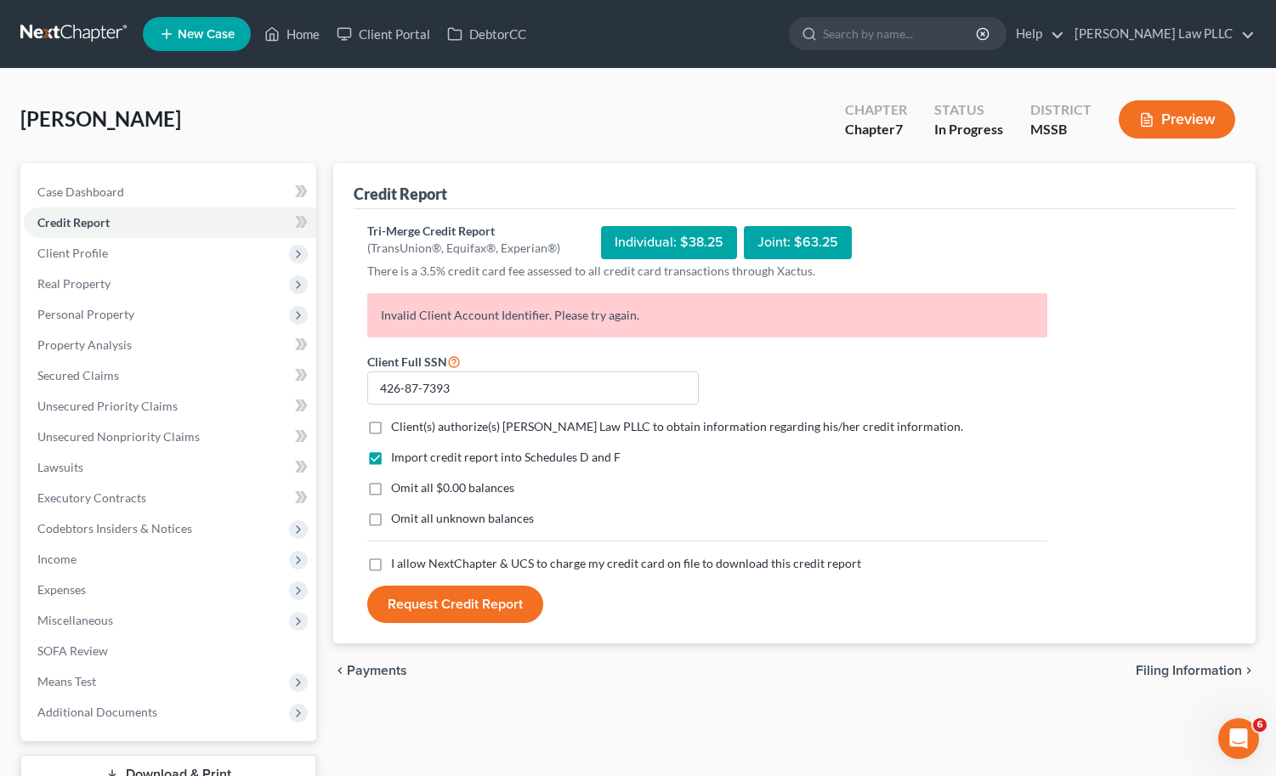
checkbox input "true"
click at [391, 481] on label "Omit all $0.00 balances" at bounding box center [452, 488] width 123 height 17
click at [398, 481] on input "Omit all $0.00 balances" at bounding box center [403, 485] width 11 height 11
checkbox input "true"
drag, startPoint x: 374, startPoint y: 566, endPoint x: 393, endPoint y: 580, distance: 23.1
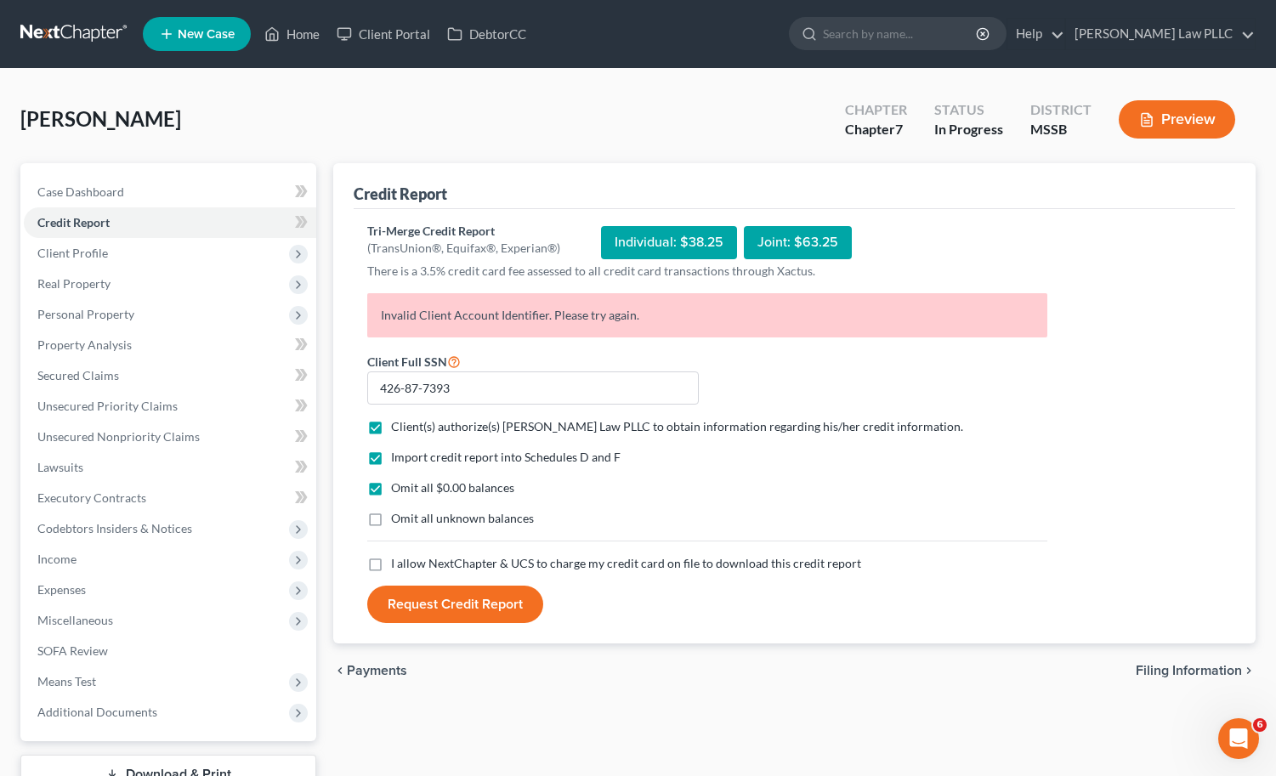
click at [391, 566] on label "I allow NextChapter & UCS to charge my credit card on file to download this cre…" at bounding box center [626, 563] width 470 height 17
click at [398, 566] on input "I allow NextChapter & UCS to charge my credit card on file to download this cre…" at bounding box center [403, 560] width 11 height 11
checkbox input "true"
click at [443, 607] on button "Request Credit Report" at bounding box center [455, 604] width 176 height 37
click at [148, 253] on span "Client Profile" at bounding box center [170, 253] width 293 height 31
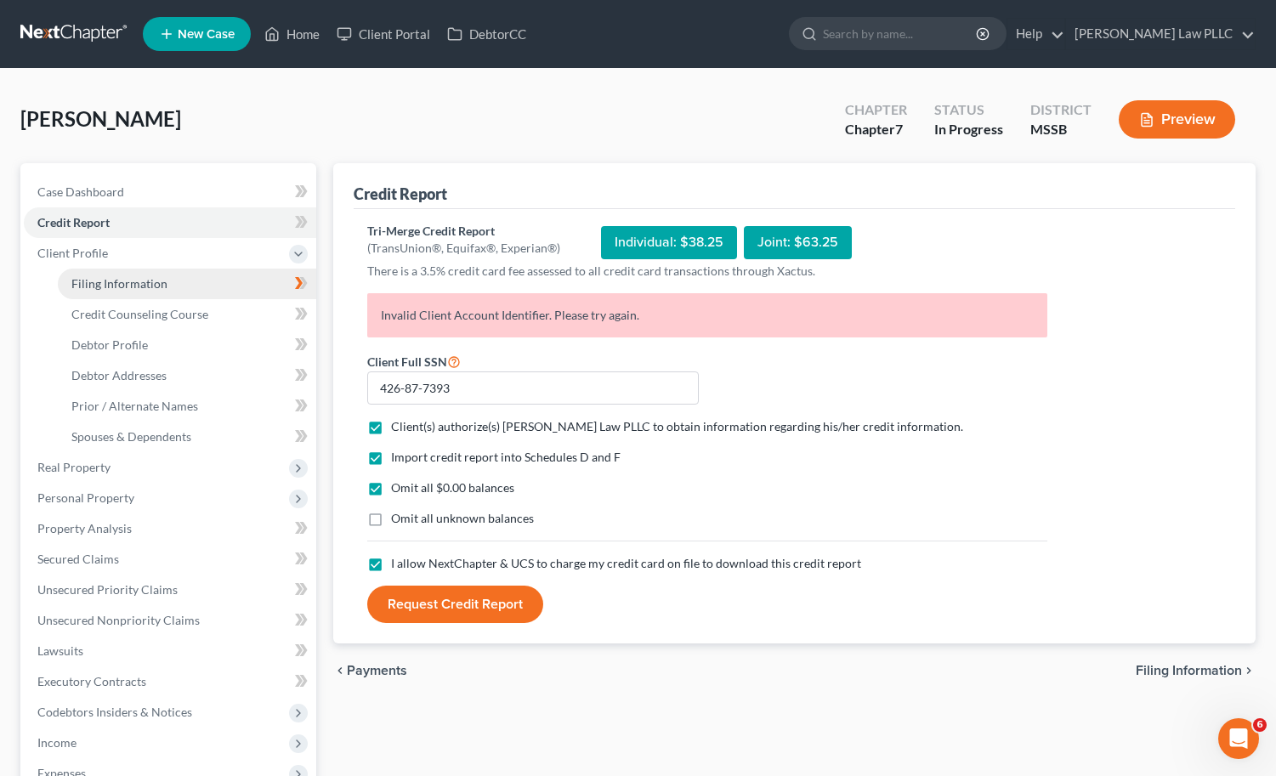
click at [141, 280] on span "Filing Information" at bounding box center [119, 283] width 96 height 14
select select "1"
select select "0"
select select "44"
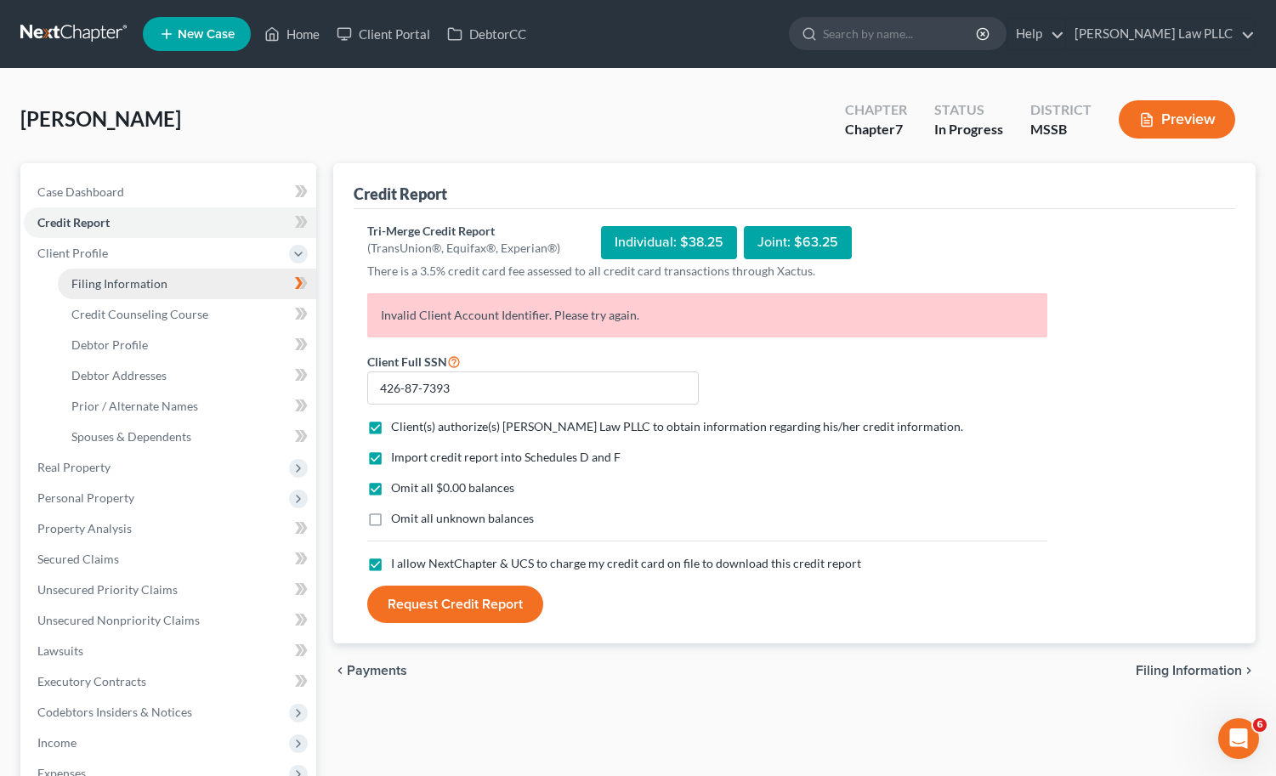
select select "0"
select select "25"
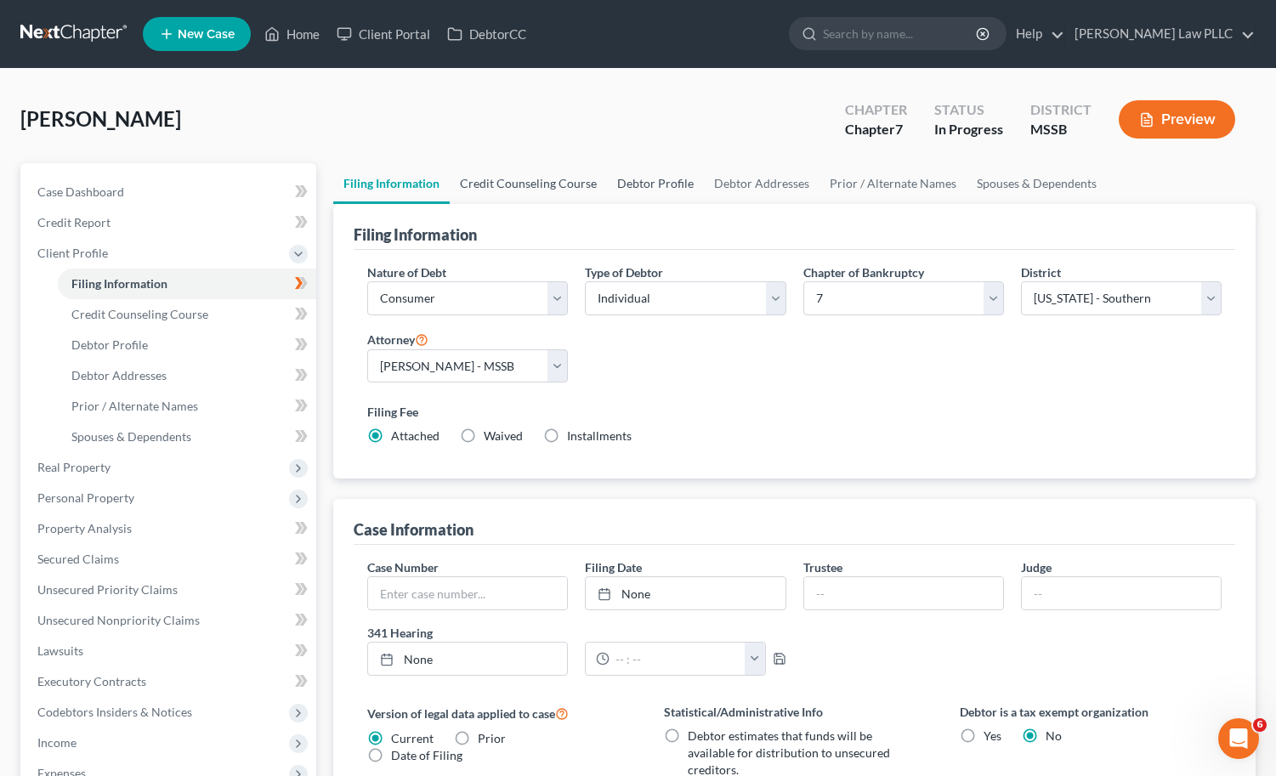
drag, startPoint x: 504, startPoint y: 186, endPoint x: 632, endPoint y: 187, distance: 127.6
click at [505, 186] on link "Credit Counseling Course" at bounding box center [528, 183] width 157 height 41
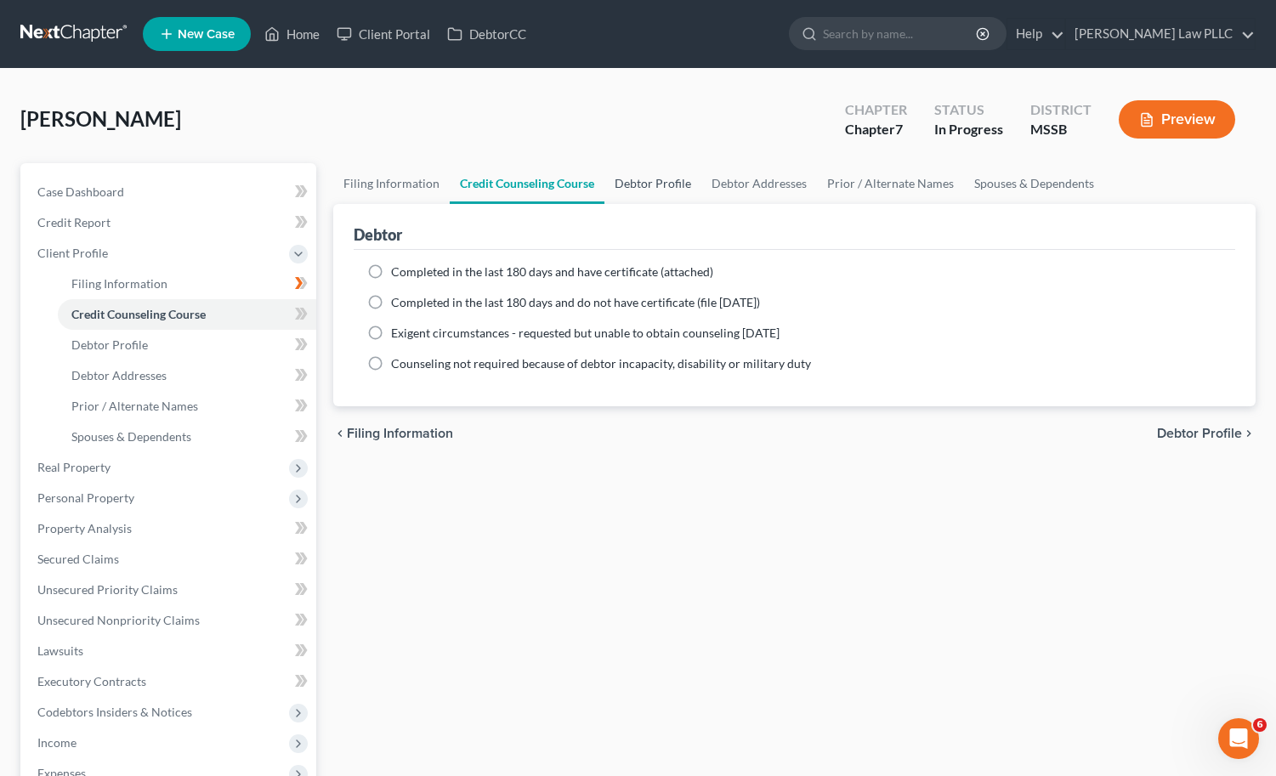
click at [665, 183] on link "Debtor Profile" at bounding box center [653, 183] width 97 height 41
select select "0"
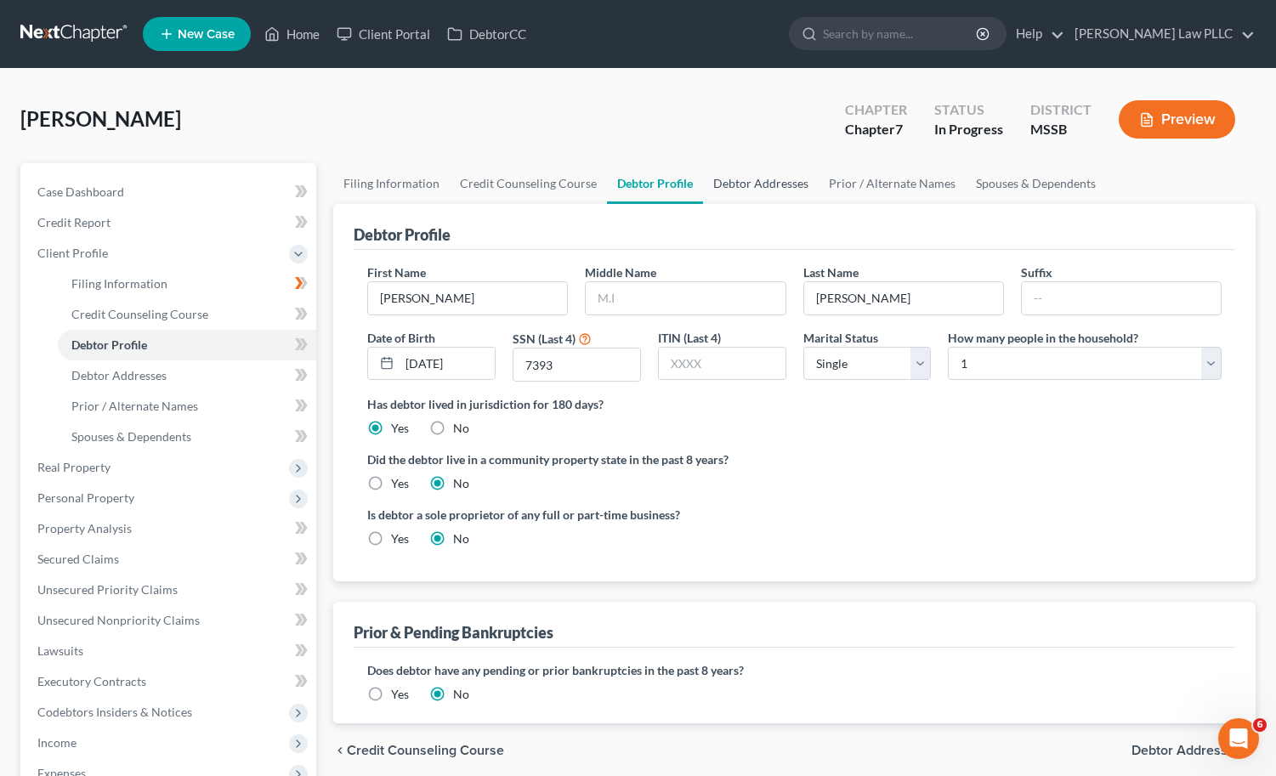
click at [748, 177] on link "Debtor Addresses" at bounding box center [761, 183] width 116 height 41
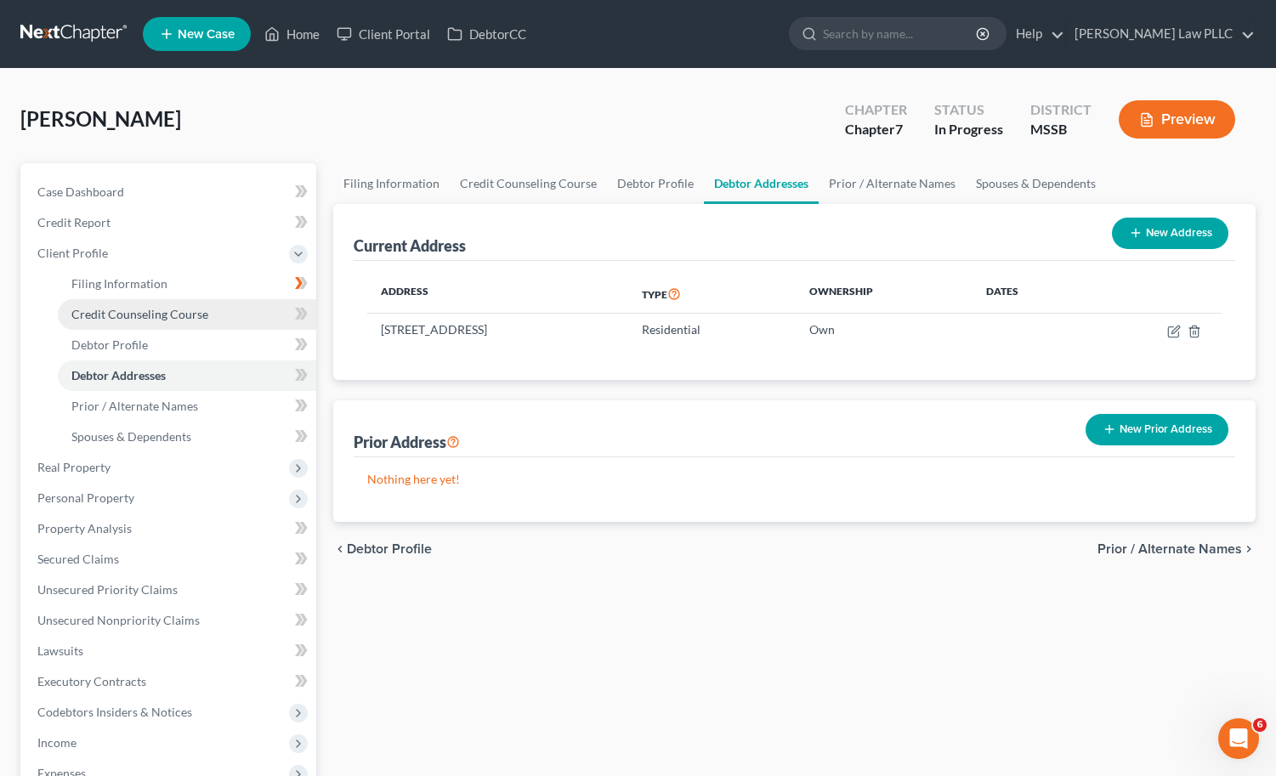
click at [171, 316] on span "Credit Counseling Course" at bounding box center [139, 314] width 137 height 14
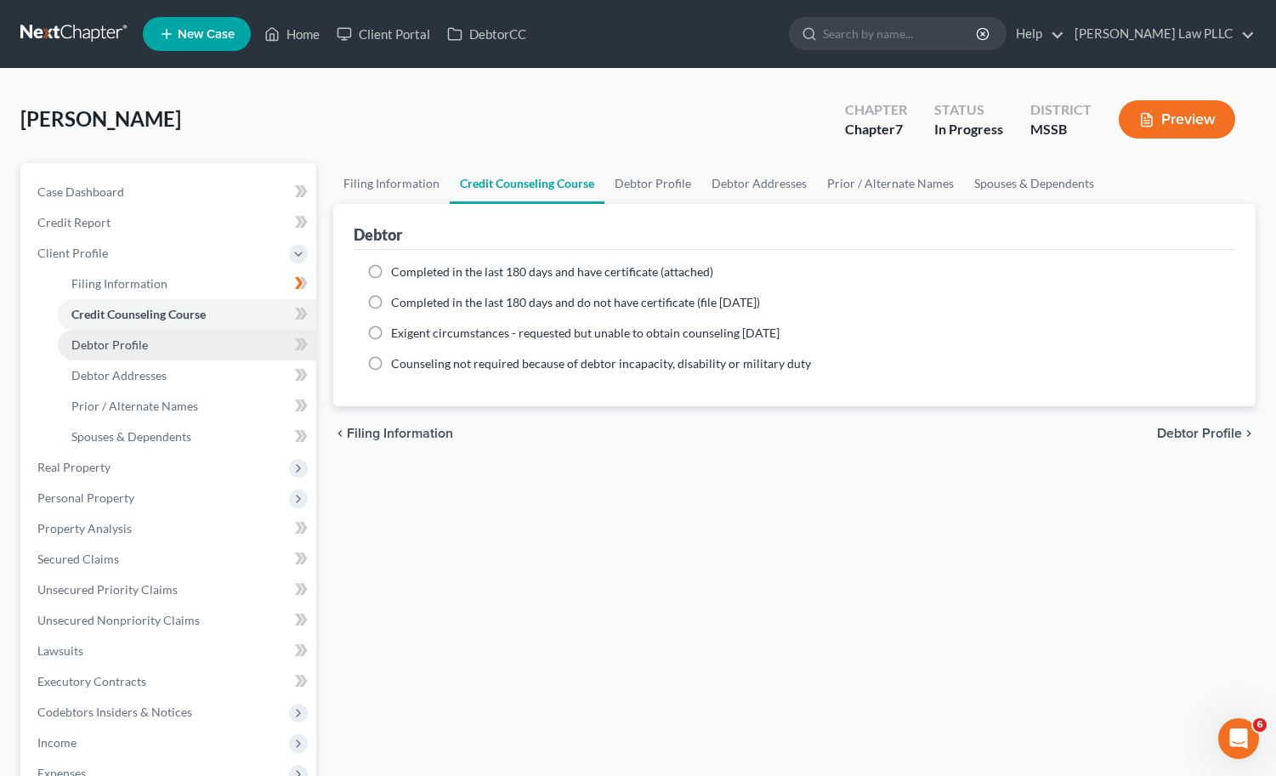
click at [149, 344] on link "Debtor Profile" at bounding box center [187, 345] width 259 height 31
select select "0"
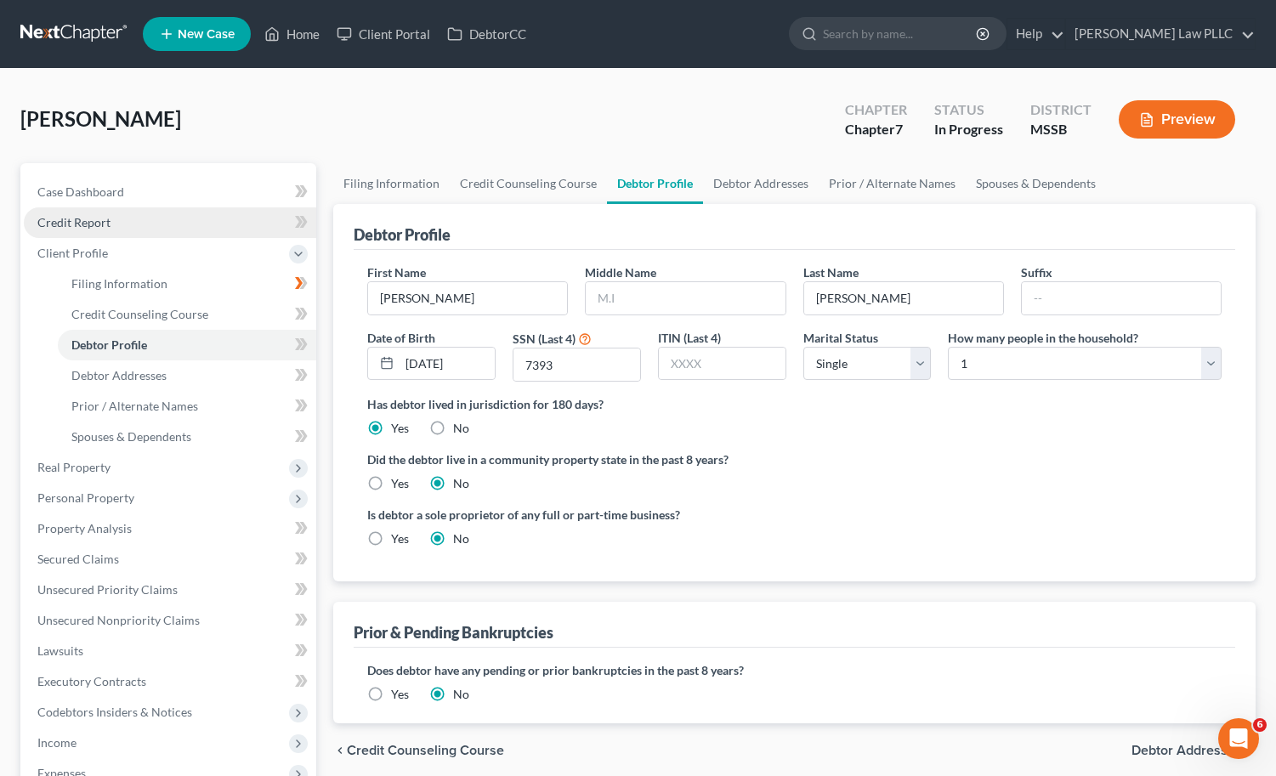
click at [144, 217] on link "Credit Report" at bounding box center [170, 223] width 293 height 31
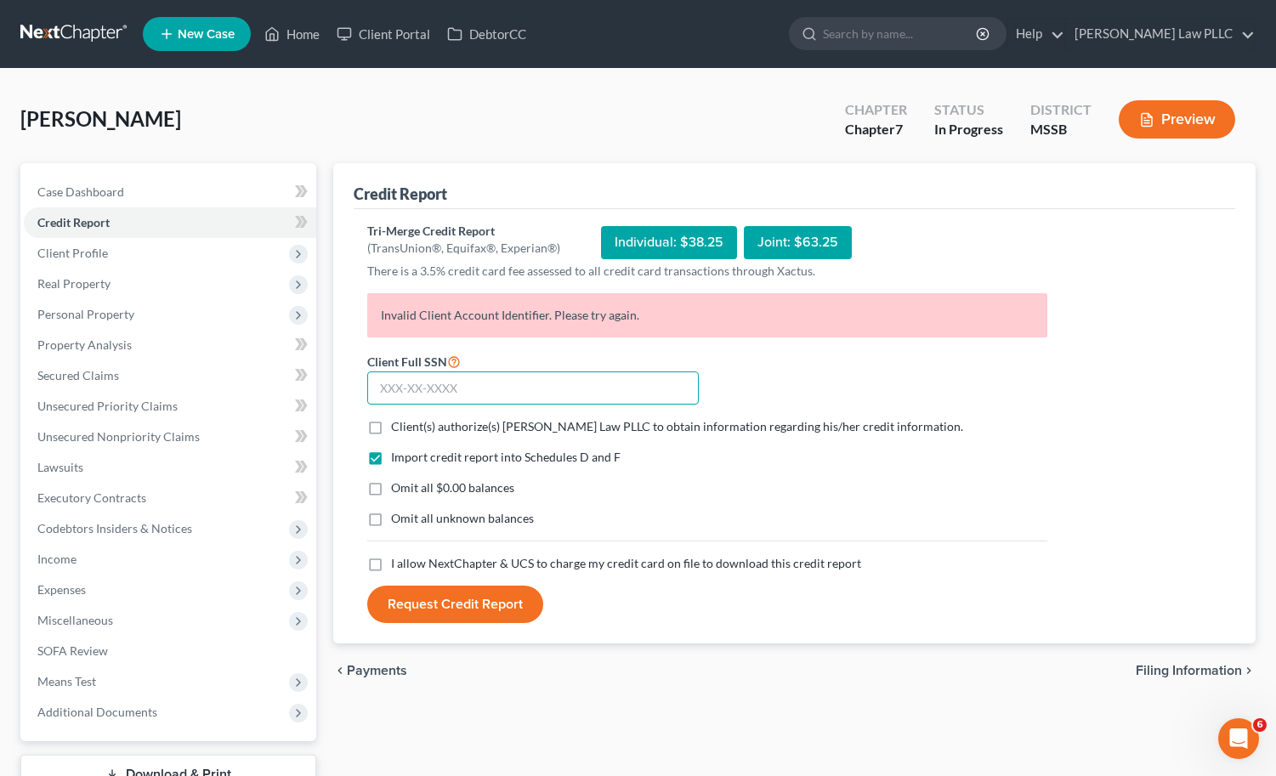
click at [467, 390] on input "text" at bounding box center [533, 389] width 332 height 34
paste input "426-87-7393"
type input "426-87-7393"
click at [427, 429] on span "Client(s) authorize(s) [PERSON_NAME] Law PLLC to obtain information regarding h…" at bounding box center [677, 426] width 572 height 14
click at [409, 429] on input "Client(s) authorize(s) [PERSON_NAME] Law PLLC to obtain information regarding h…" at bounding box center [403, 423] width 11 height 11
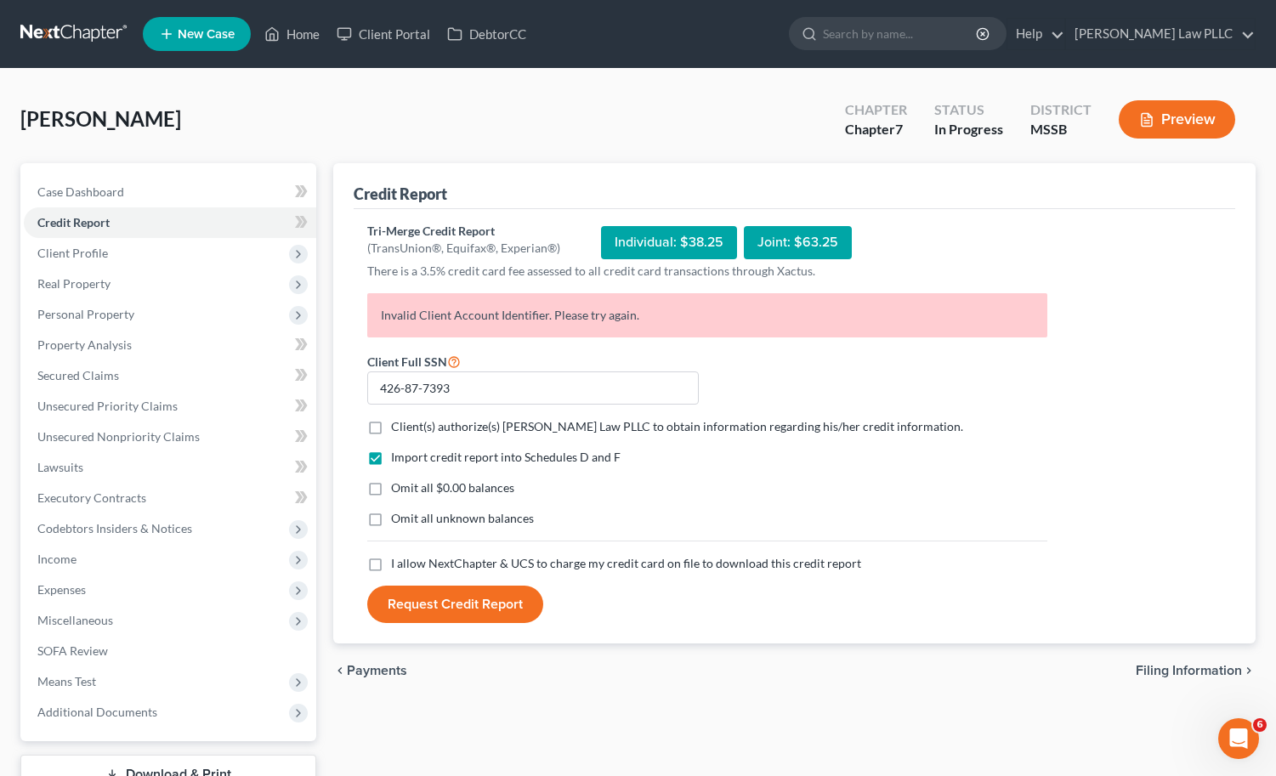
checkbox input "true"
click at [402, 492] on span "Omit all $0.00 balances" at bounding box center [452, 487] width 123 height 14
click at [402, 491] on input "Omit all $0.00 balances" at bounding box center [403, 485] width 11 height 11
checkbox input "true"
click at [391, 562] on label "I allow NextChapter & UCS to charge my credit card on file to download this cre…" at bounding box center [626, 563] width 470 height 17
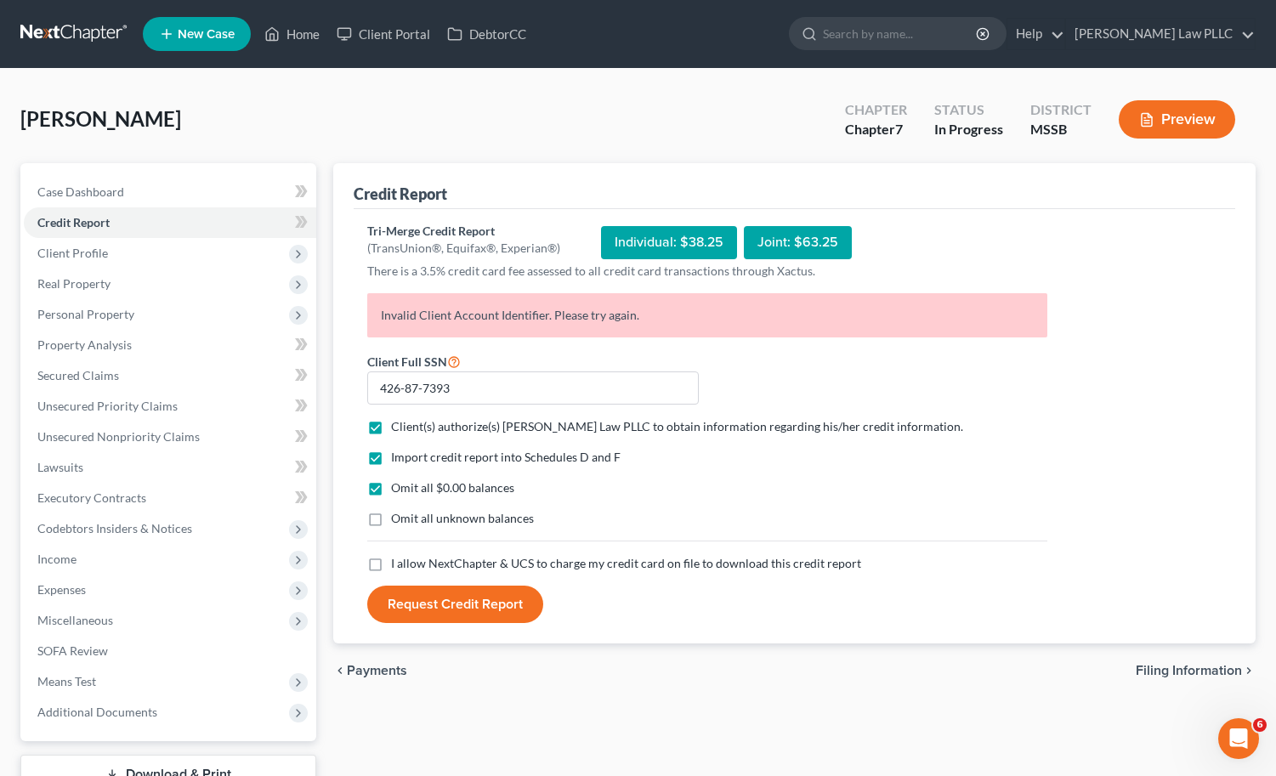
click at [398, 562] on input "I allow NextChapter & UCS to charge my credit card on file to download this cre…" at bounding box center [403, 560] width 11 height 11
checkbox input "true"
click at [408, 600] on button "Request Credit Report" at bounding box center [455, 604] width 176 height 37
click at [403, 40] on link "Client Portal" at bounding box center [383, 34] width 111 height 31
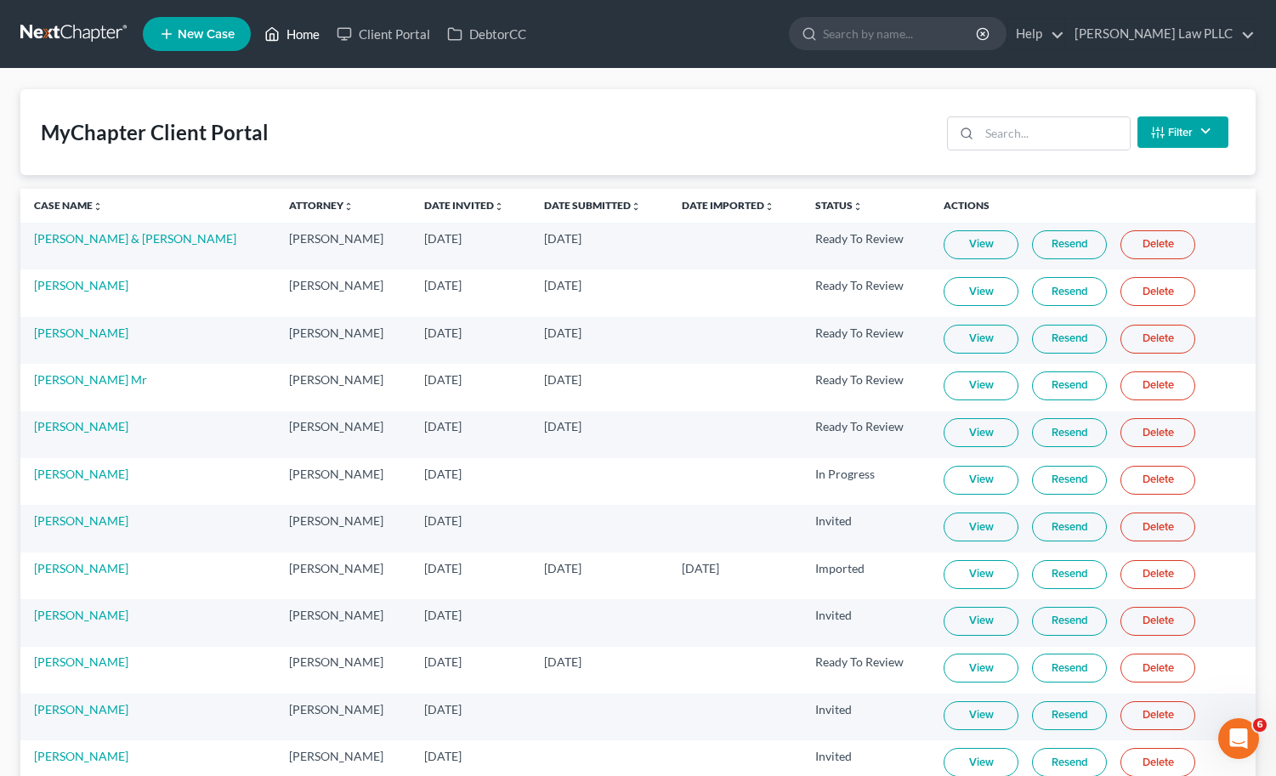
click at [313, 31] on link "Home" at bounding box center [292, 34] width 72 height 31
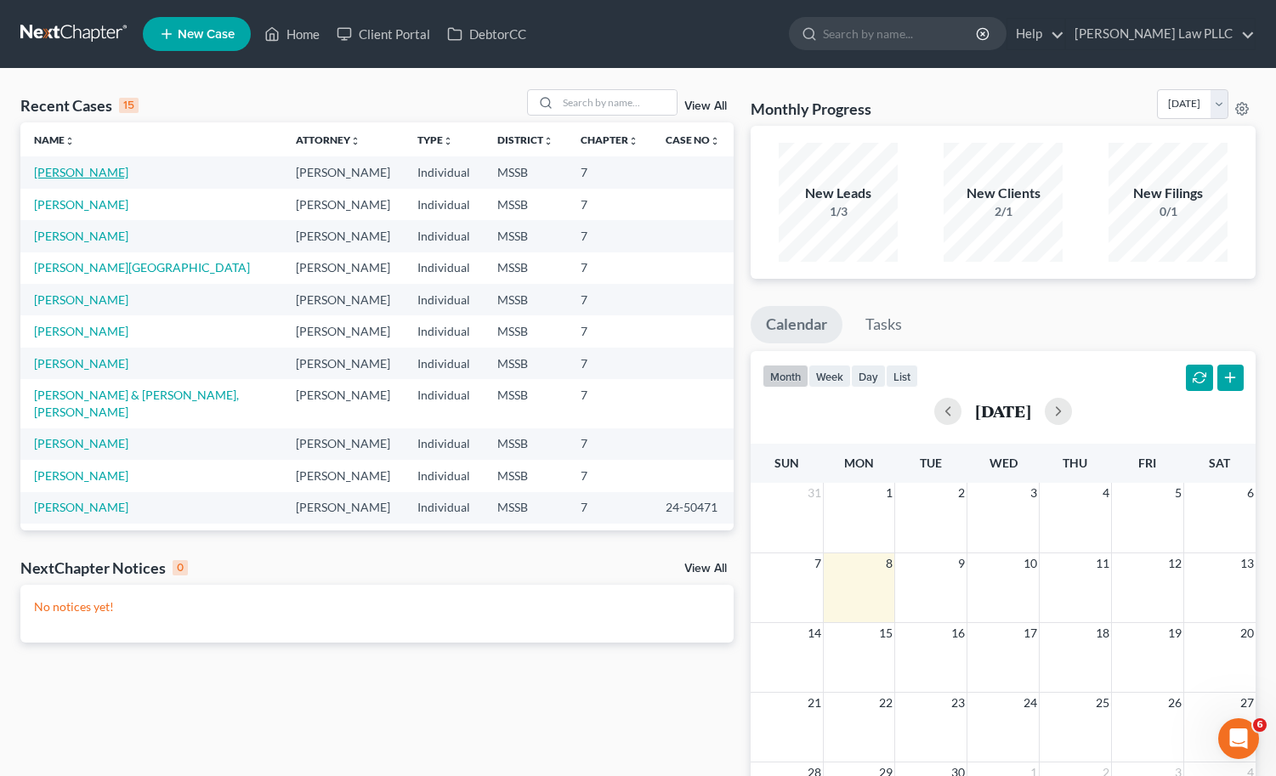
click at [82, 171] on link "[PERSON_NAME]" at bounding box center [81, 172] width 94 height 14
select select "0"
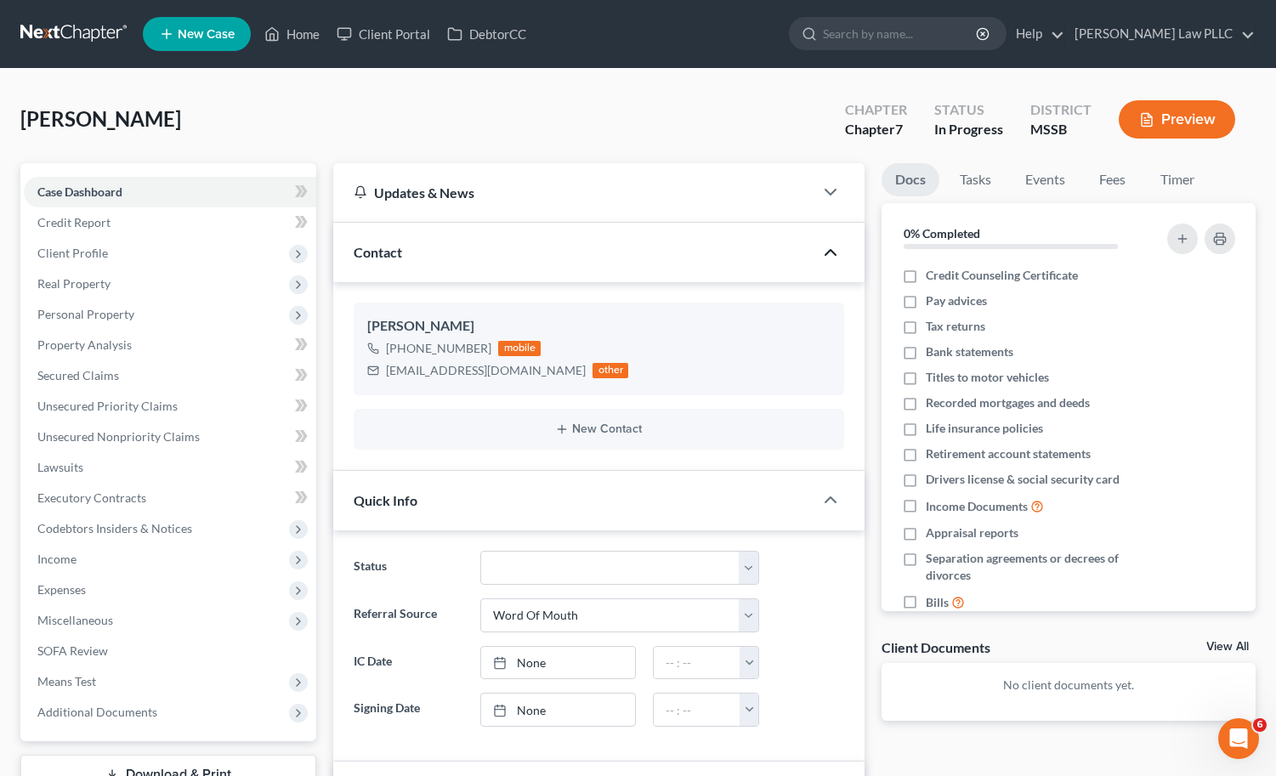
click at [839, 244] on icon "button" at bounding box center [831, 252] width 20 height 20
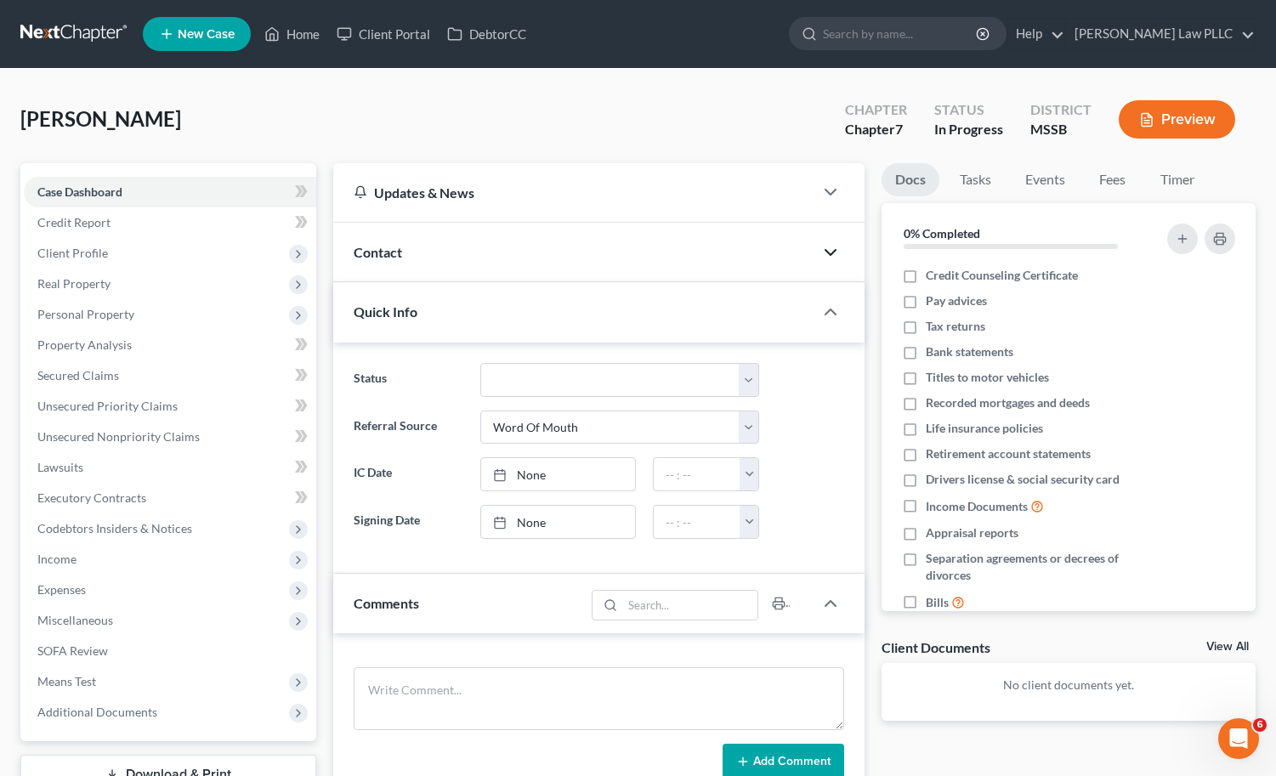
click at [839, 244] on icon "button" at bounding box center [831, 252] width 20 height 20
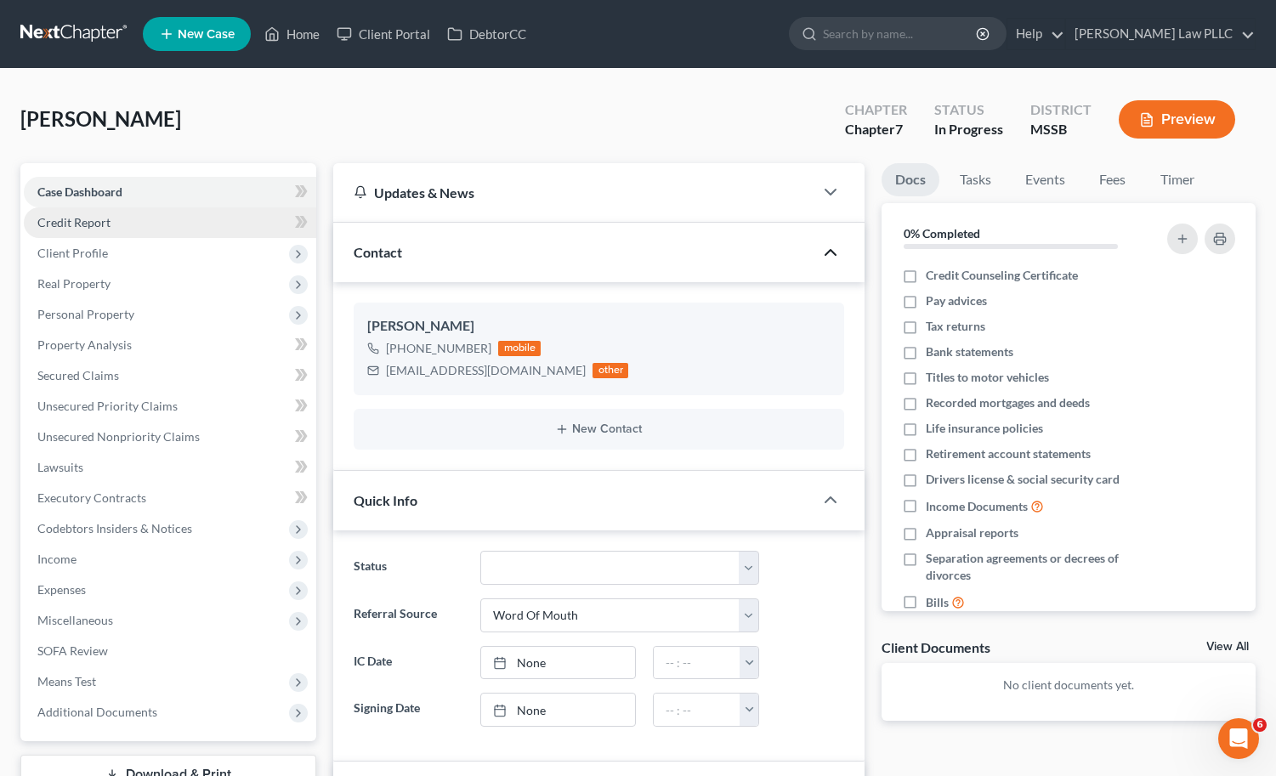
click at [93, 212] on link "Credit Report" at bounding box center [170, 223] width 293 height 31
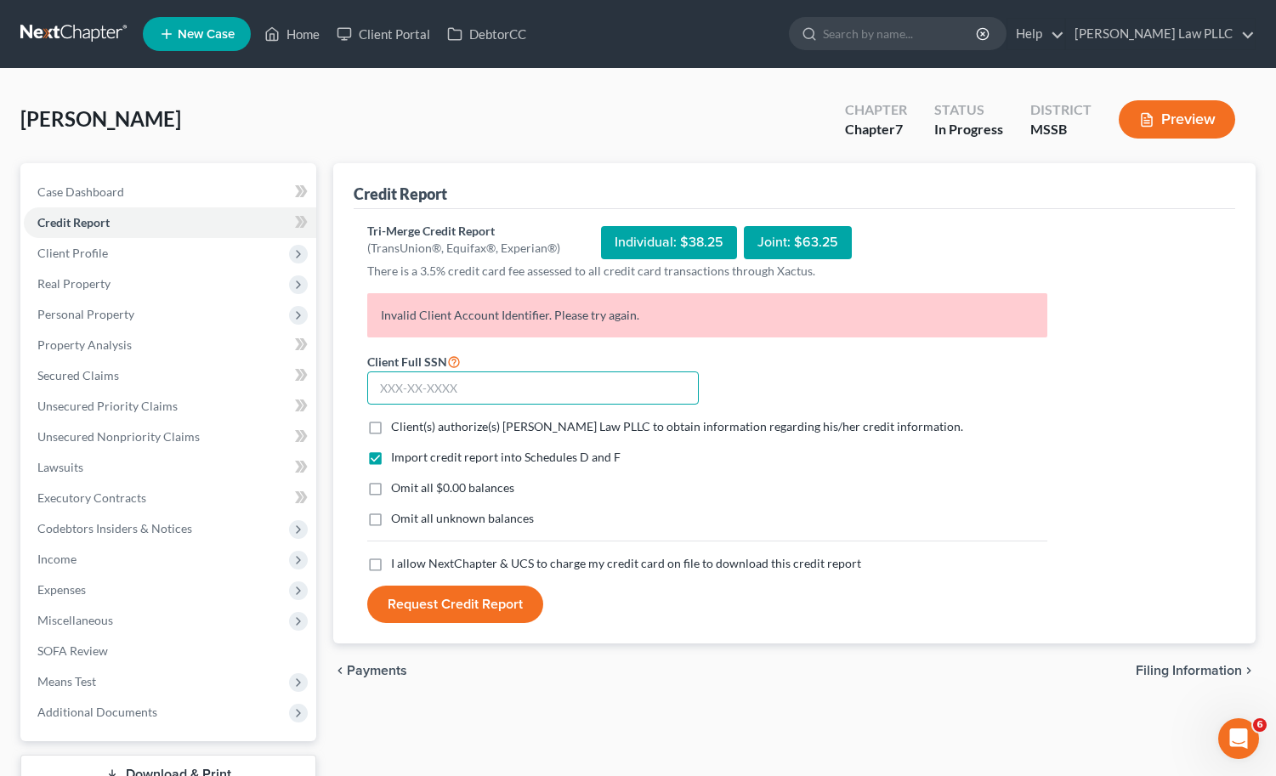
click at [431, 379] on input "text" at bounding box center [533, 389] width 332 height 34
paste input "426-87-7393"
type input "426-87-7393"
drag, startPoint x: 400, startPoint y: 428, endPoint x: 414, endPoint y: 498, distance: 72.1
click at [400, 428] on span "Client(s) authorize(s) [PERSON_NAME] Law PLLC to obtain information regarding h…" at bounding box center [677, 426] width 572 height 14
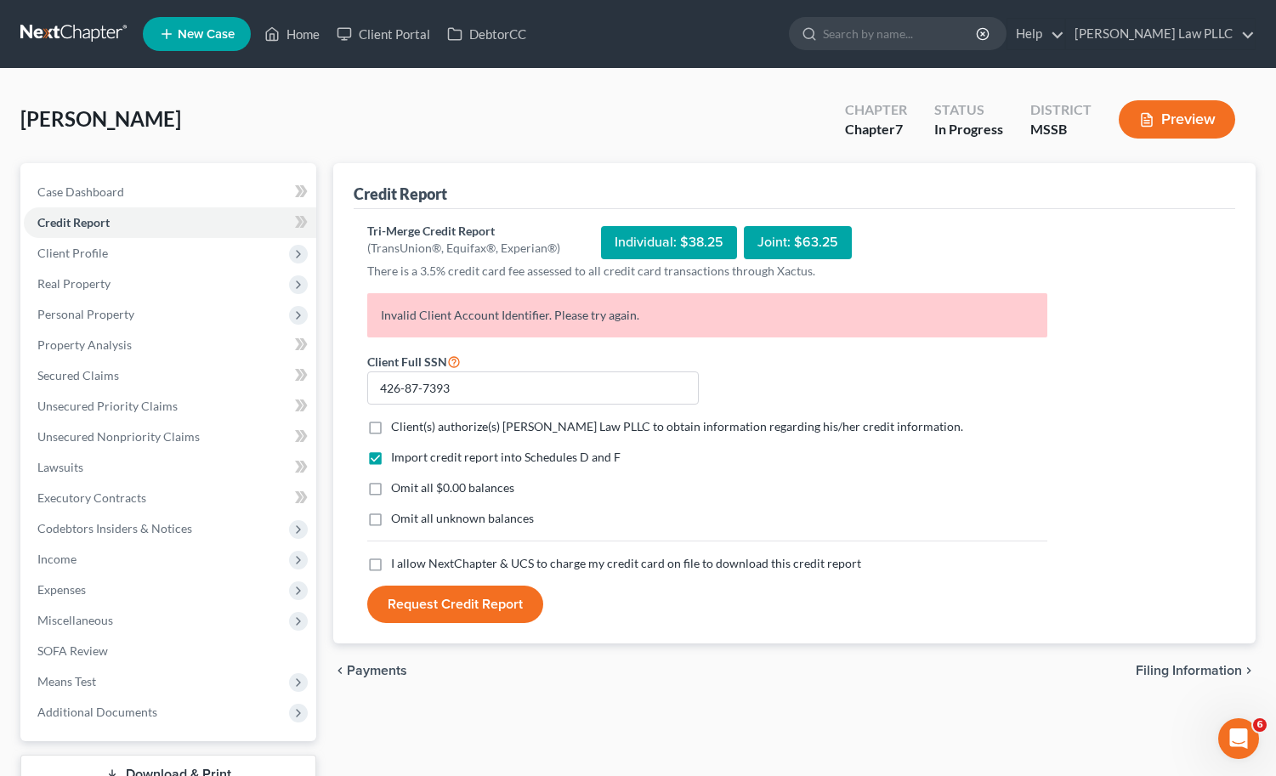
click at [400, 428] on input "Client(s) authorize(s) [PERSON_NAME] Law PLLC to obtain information regarding h…" at bounding box center [403, 423] width 11 height 11
checkbox input "true"
drag, startPoint x: 409, startPoint y: 485, endPoint x: 421, endPoint y: 577, distance: 93.5
click at [409, 486] on span "Omit all $0.00 balances" at bounding box center [452, 487] width 123 height 14
click at [409, 486] on input "Omit all $0.00 balances" at bounding box center [403, 485] width 11 height 11
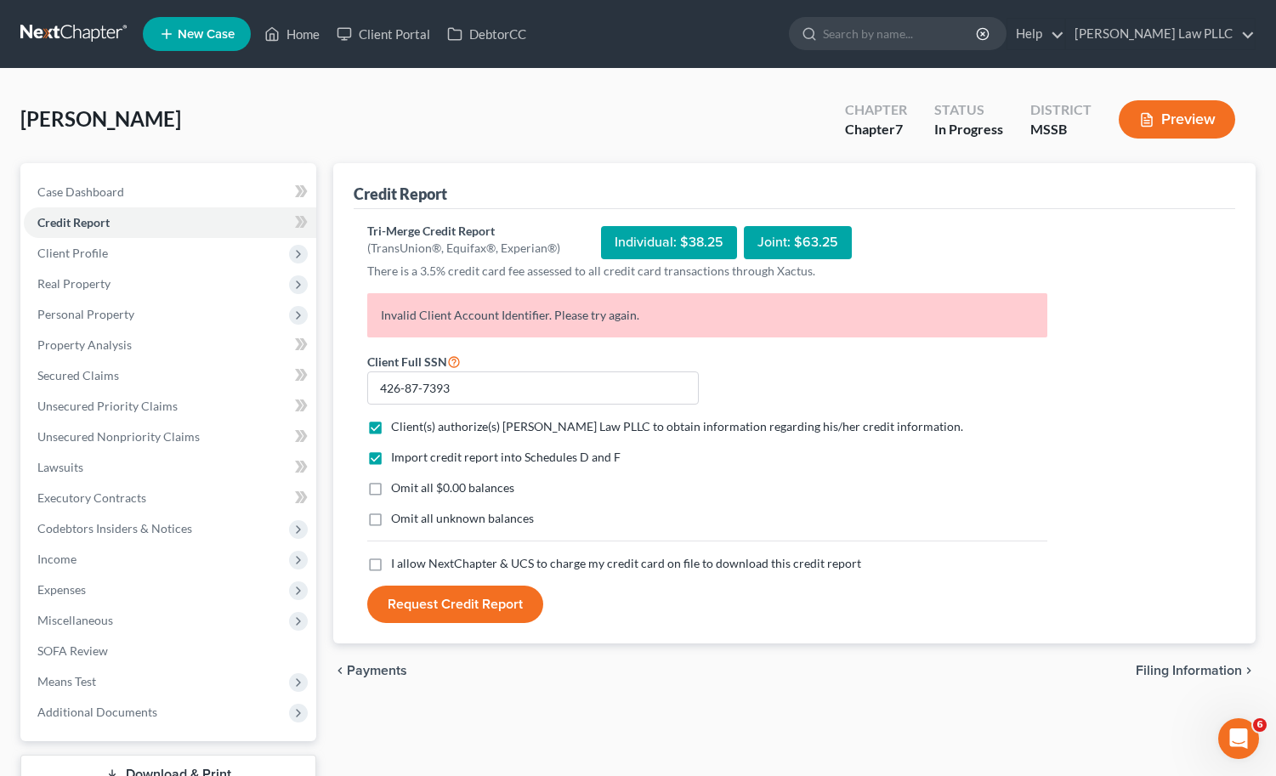
checkbox input "true"
click at [424, 566] on span "I allow NextChapter & UCS to charge my credit card on file to download this cre…" at bounding box center [626, 563] width 470 height 14
click at [409, 566] on input "I allow NextChapter & UCS to charge my credit card on file to download this cre…" at bounding box center [403, 560] width 11 height 11
checkbox input "true"
click at [441, 612] on button "Request Credit Report" at bounding box center [455, 604] width 176 height 37
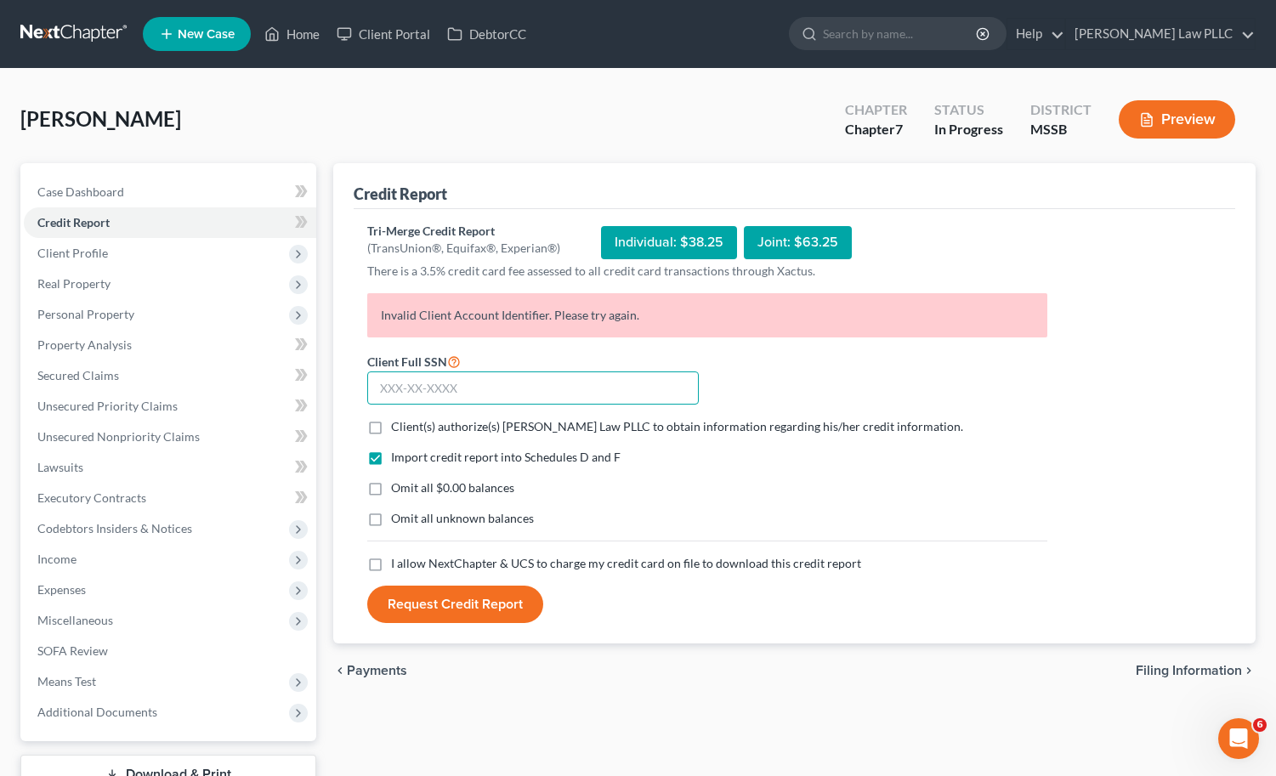
click at [444, 392] on input "text" at bounding box center [533, 389] width 332 height 34
paste input "426-87-7393"
type input "426-87-7393"
drag, startPoint x: 401, startPoint y: 419, endPoint x: 399, endPoint y: 441, distance: 21.3
click at [401, 419] on span "Client(s) authorize(s) Longmire Law PLLC to obtain information regarding his/he…" at bounding box center [677, 426] width 572 height 14
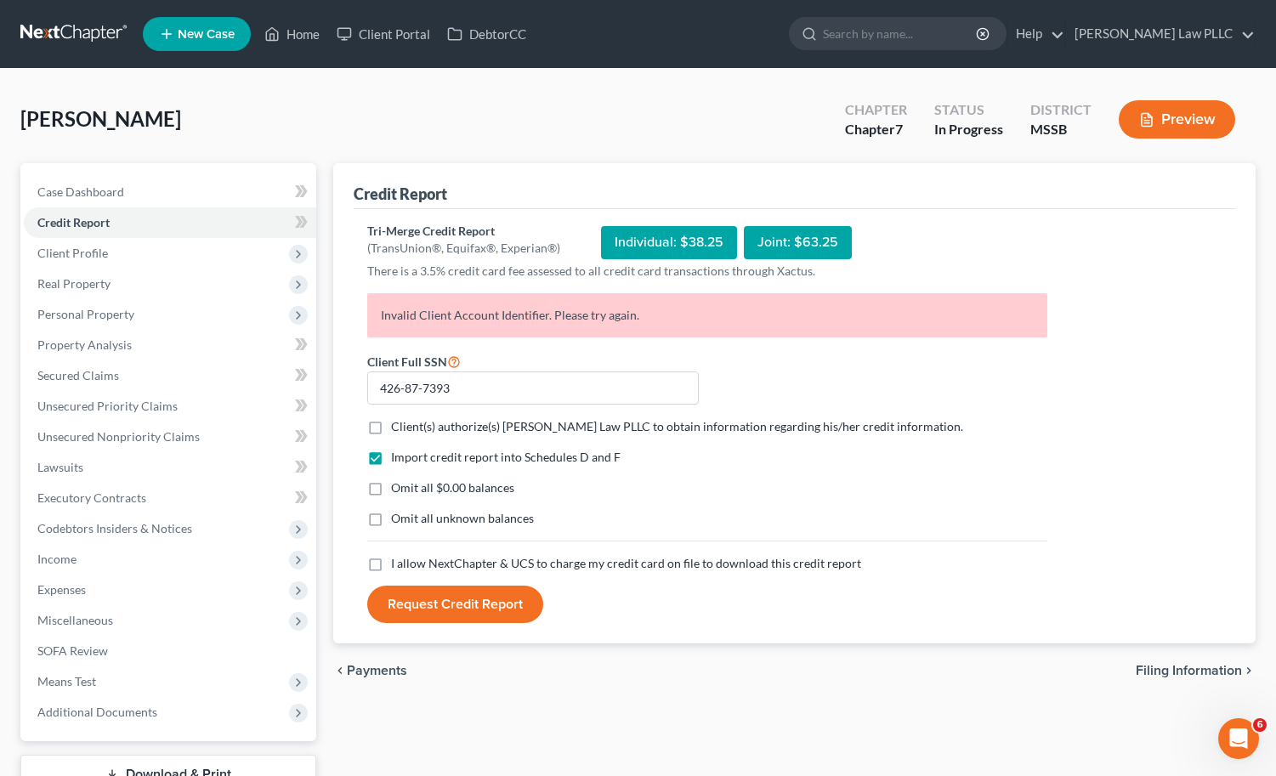
click at [401, 419] on input "Client(s) authorize(s) Longmire Law PLLC to obtain information regarding his/he…" at bounding box center [403, 423] width 11 height 11
checkbox input "true"
drag, startPoint x: 407, startPoint y: 487, endPoint x: 417, endPoint y: 574, distance: 87.2
click at [408, 491] on span "Omit all $0.00 balances" at bounding box center [452, 487] width 123 height 14
click at [408, 491] on input "Omit all $0.00 balances" at bounding box center [403, 485] width 11 height 11
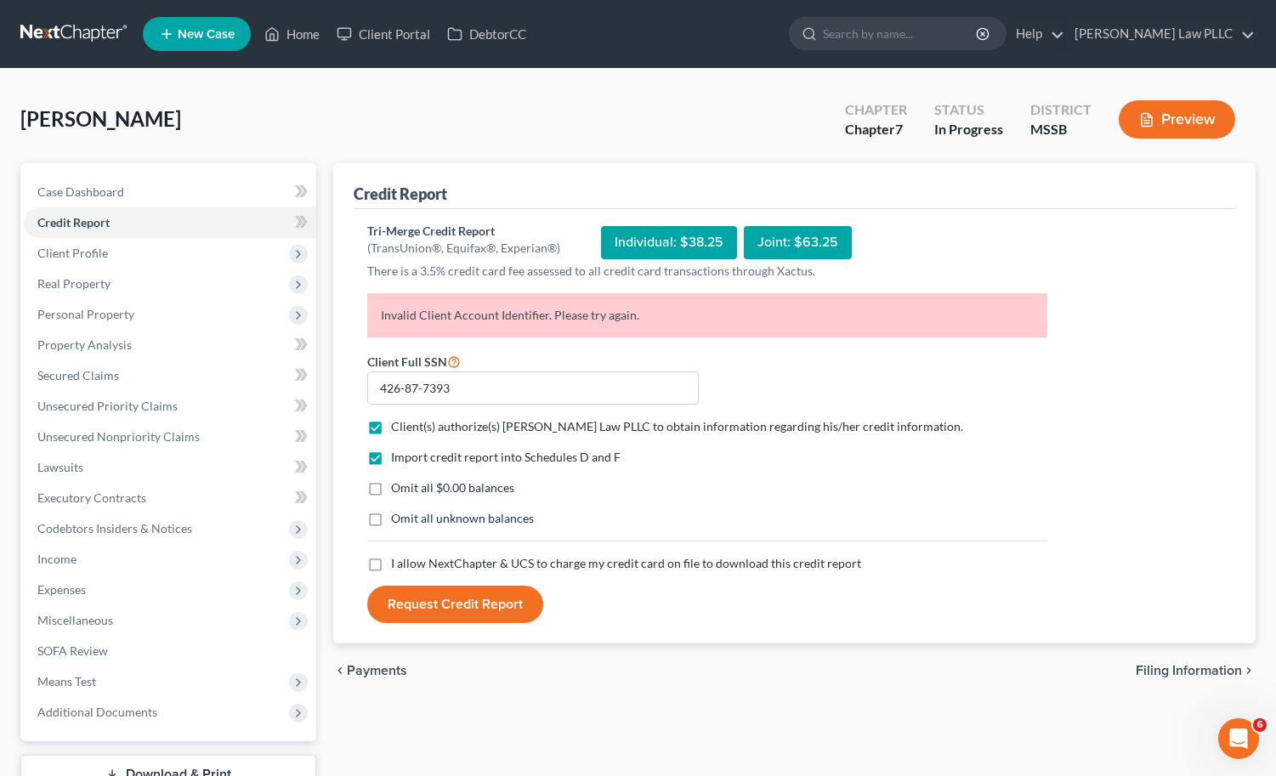
checkbox input "true"
drag, startPoint x: 418, startPoint y: 563, endPoint x: 436, endPoint y: 604, distance: 44.9
click at [419, 566] on span "I allow NextChapter & UCS to charge my credit card on file to download this cre…" at bounding box center [626, 563] width 470 height 14
click at [409, 566] on input "I allow NextChapter & UCS to charge my credit card on file to download this cre…" at bounding box center [403, 560] width 11 height 11
checkbox input "true"
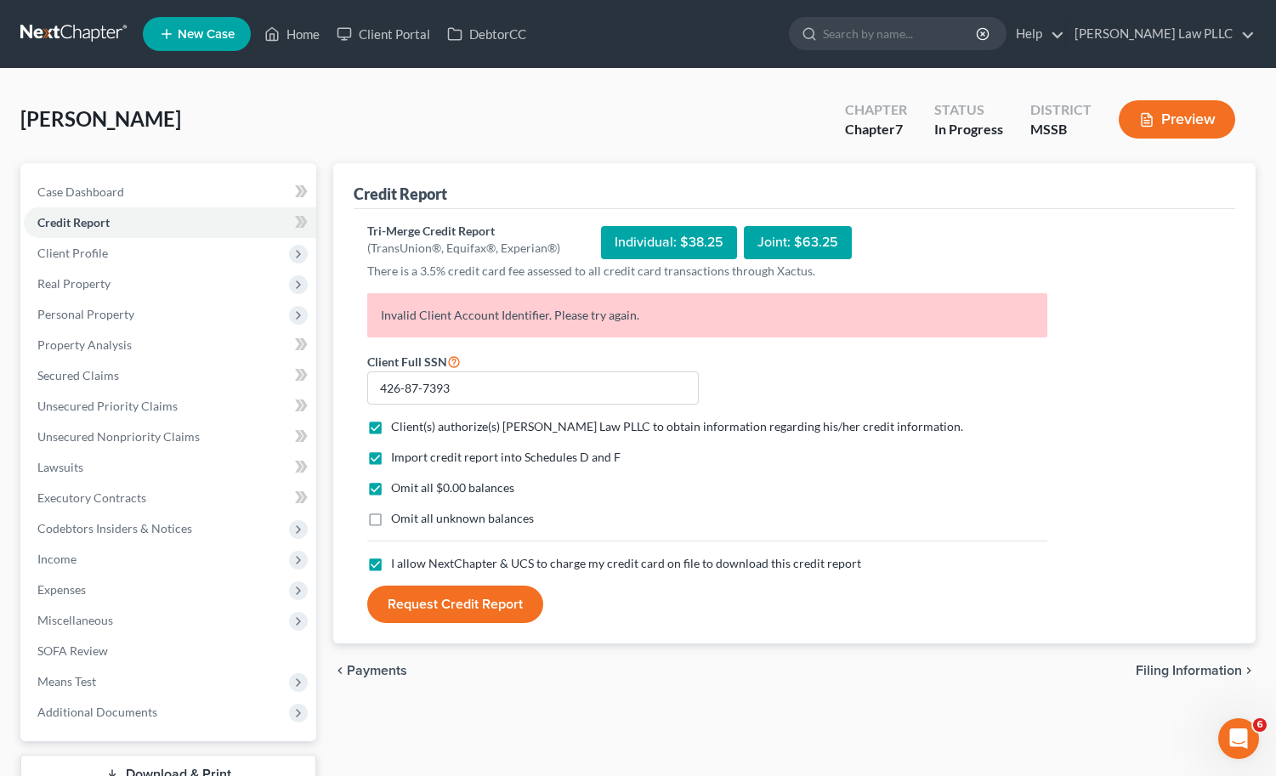
click at [436, 604] on button "Request Credit Report" at bounding box center [455, 604] width 176 height 37
click at [1207, 35] on link "Longmire Law PLLC" at bounding box center [1160, 34] width 189 height 31
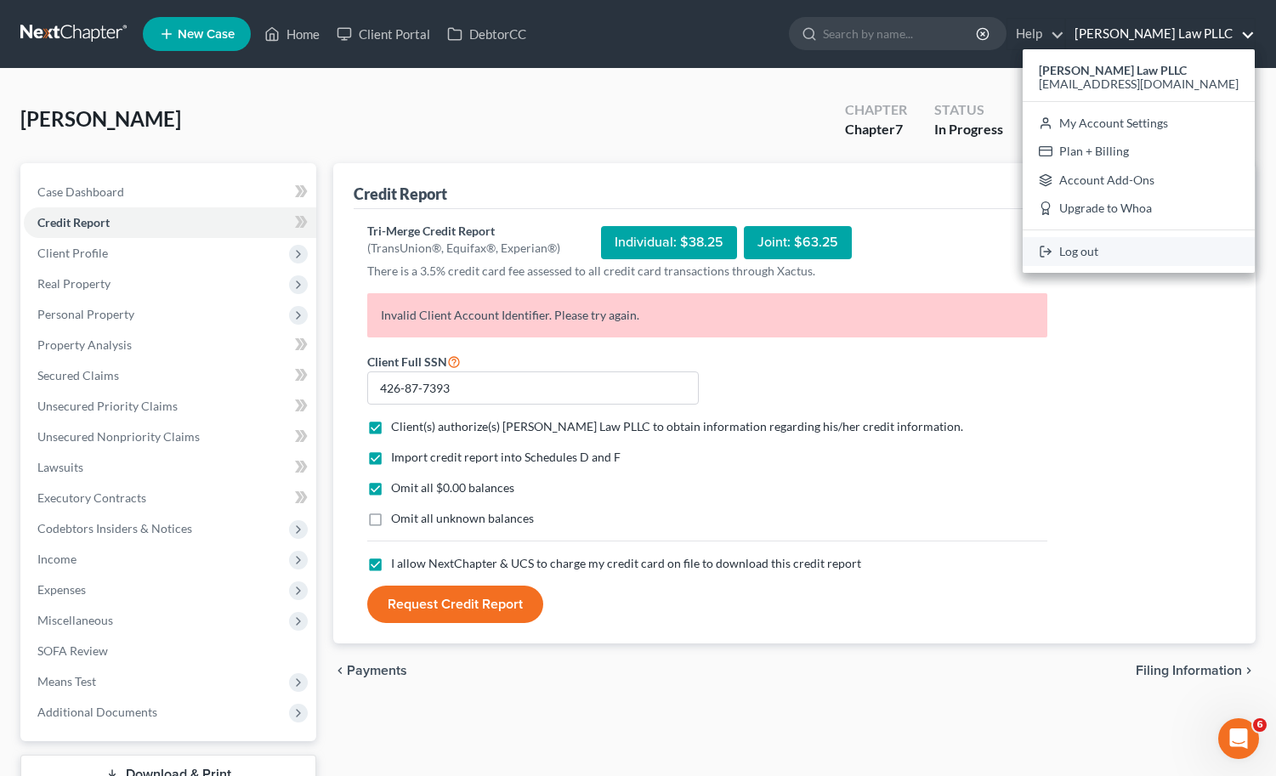
click at [1135, 259] on link "Log out" at bounding box center [1139, 251] width 232 height 29
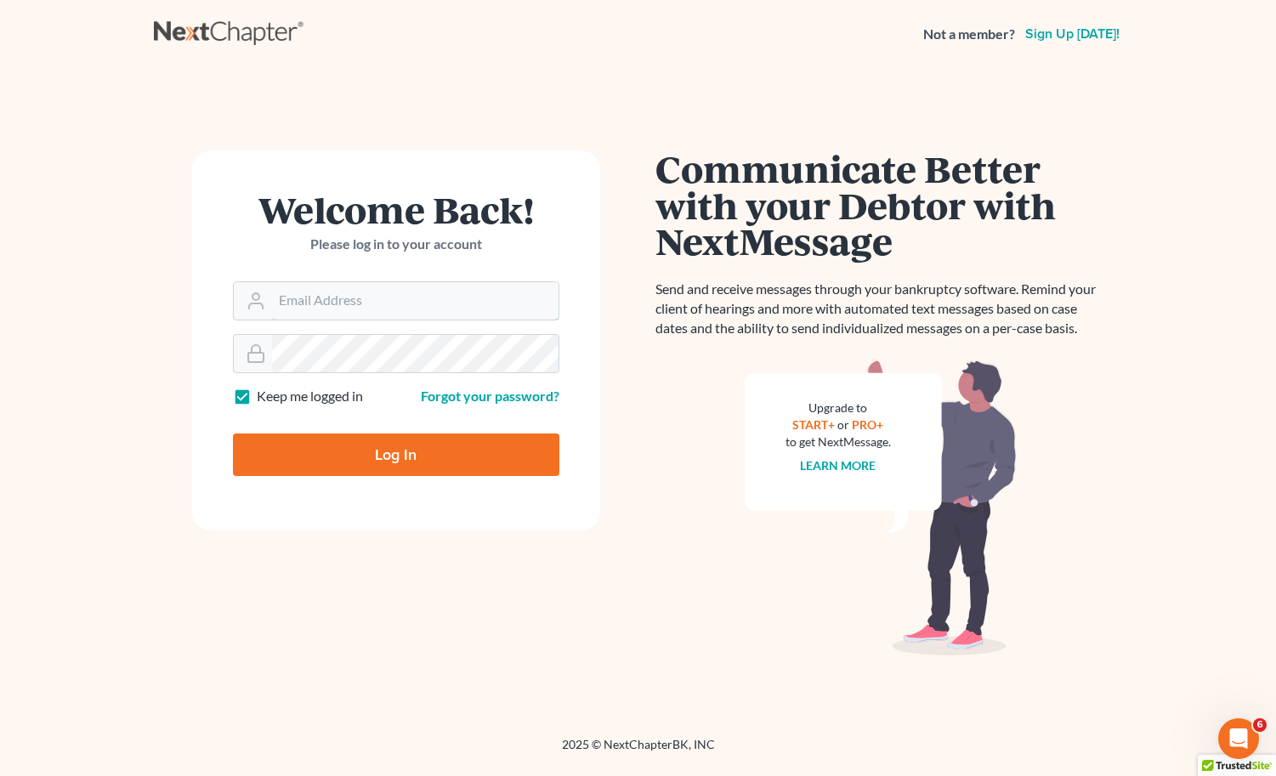
type input "[EMAIL_ADDRESS][DOMAIN_NAME]"
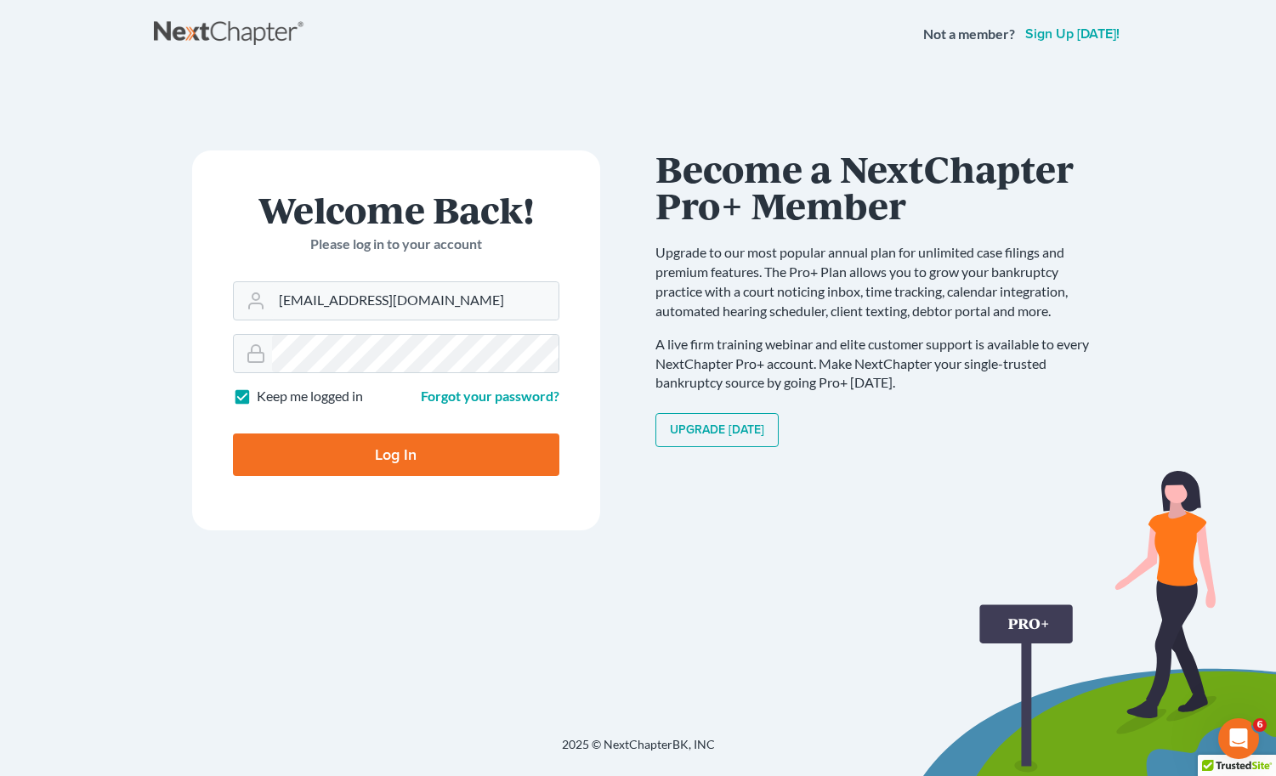
click at [454, 447] on input "Log In" at bounding box center [396, 455] width 327 height 43
type input "Thinking..."
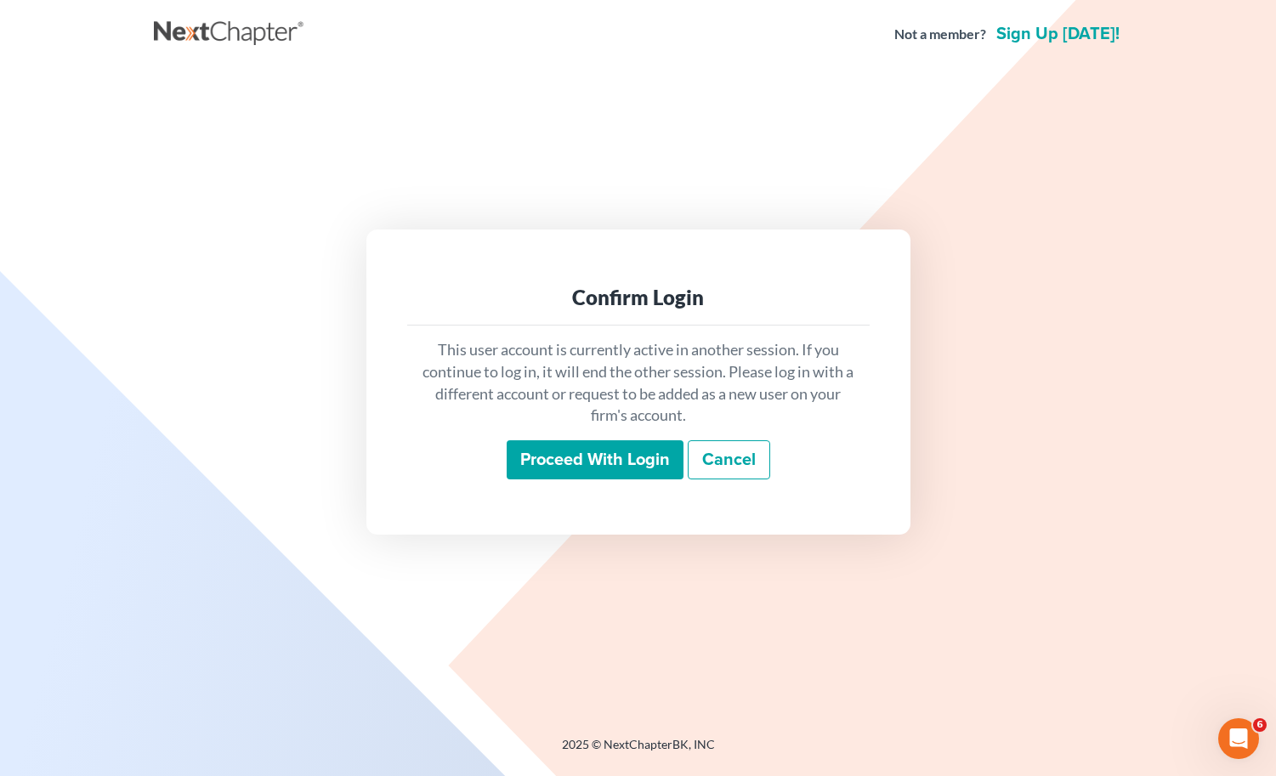
click at [607, 467] on input "Proceed with login" at bounding box center [595, 460] width 177 height 39
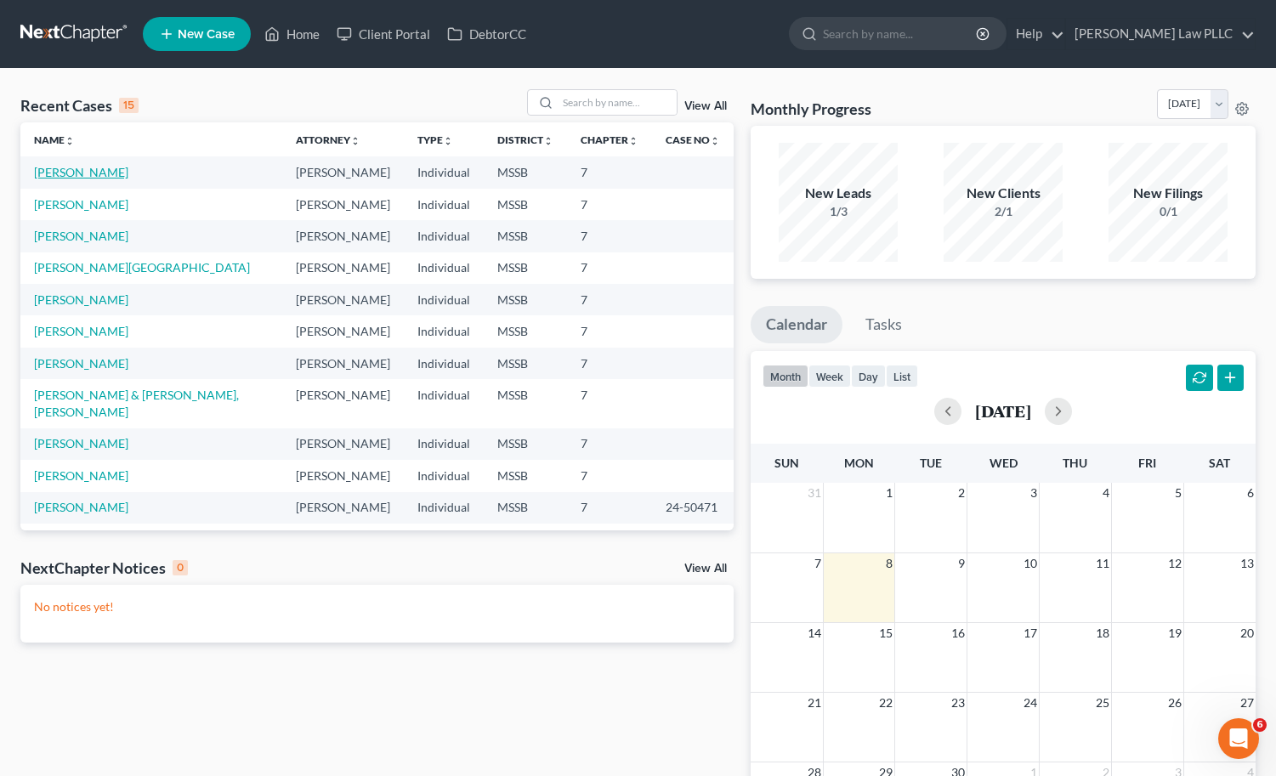
click at [39, 171] on link "[PERSON_NAME]" at bounding box center [81, 172] width 94 height 14
select select "0"
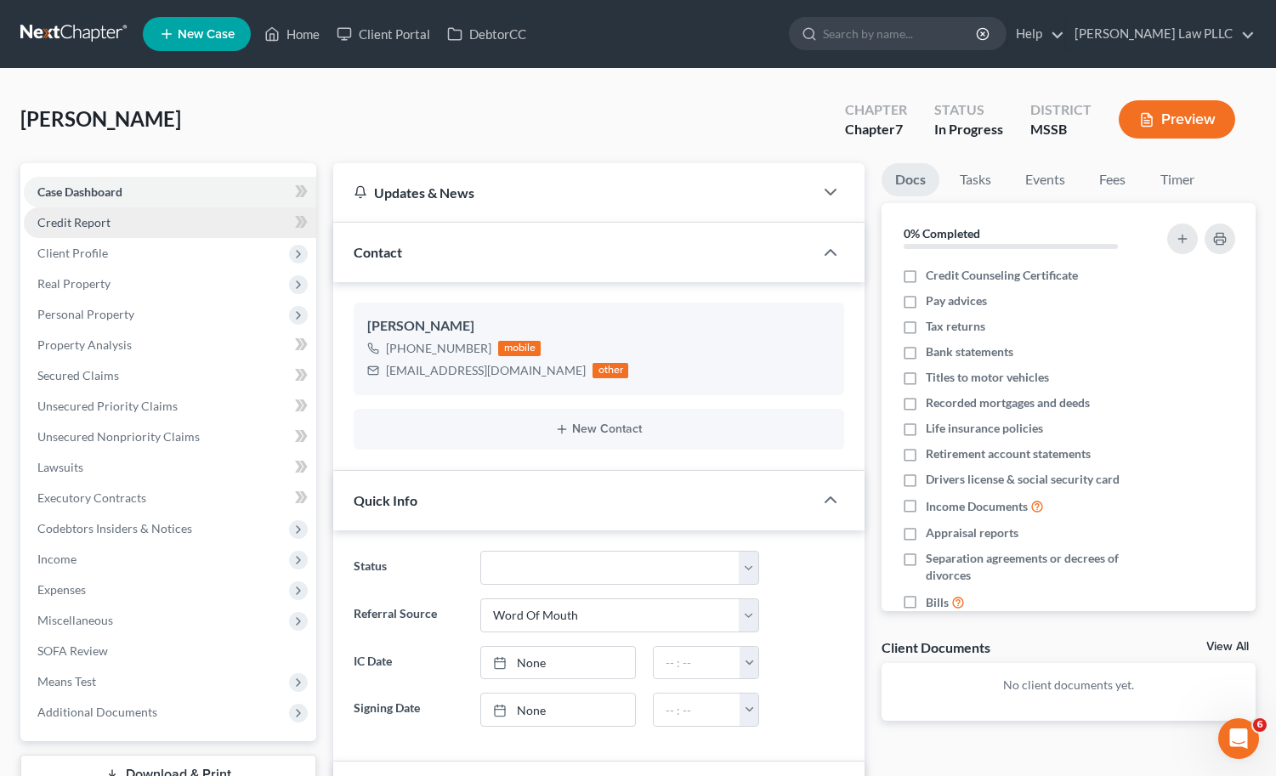
click at [177, 226] on link "Credit Report" at bounding box center [170, 223] width 293 height 31
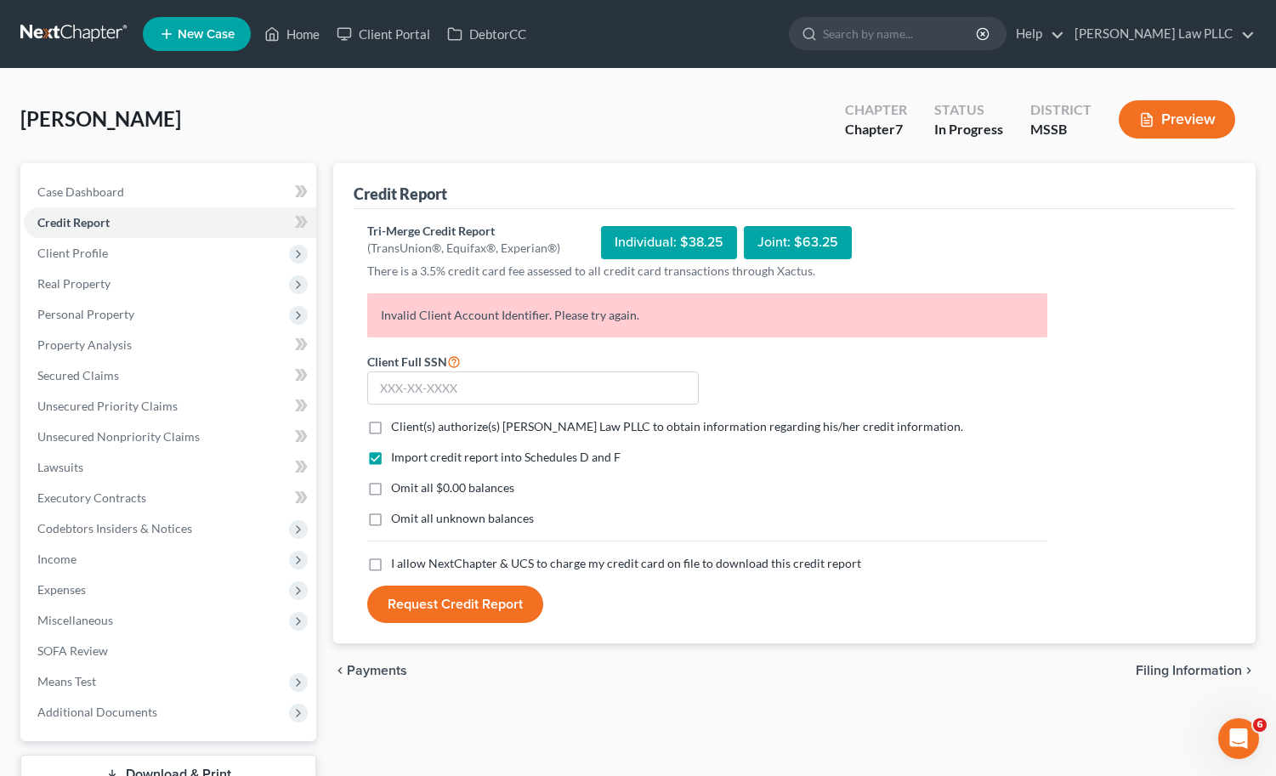
drag, startPoint x: 370, startPoint y: 487, endPoint x: 378, endPoint y: 444, distance: 44.2
click at [391, 480] on label "Omit all $0.00 balances" at bounding box center [452, 488] width 123 height 17
click at [391, 424] on label "Client(s) authorize(s) [PERSON_NAME] Law PLLC to obtain information regarding h…" at bounding box center [677, 426] width 572 height 17
click at [398, 424] on input "Client(s) authorize(s) [PERSON_NAME] Law PLLC to obtain information regarding h…" at bounding box center [403, 423] width 11 height 11
checkbox input "true"
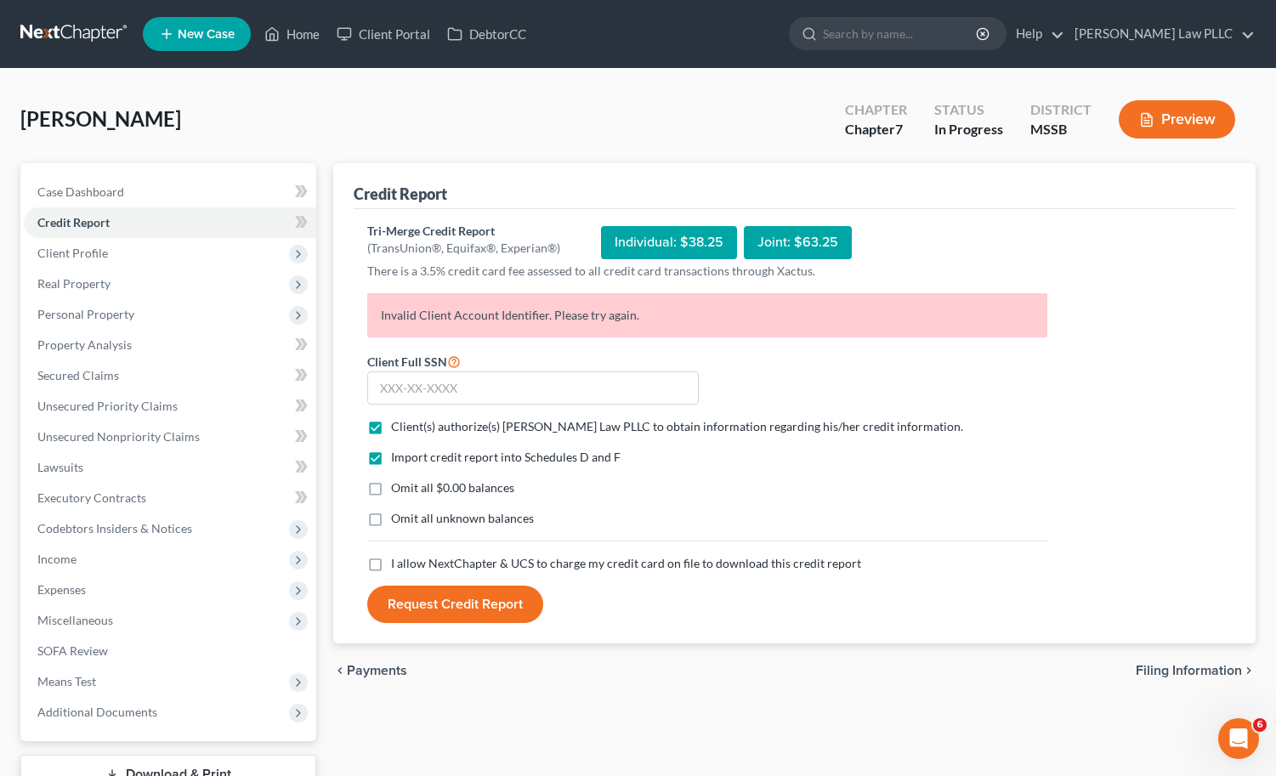
drag, startPoint x: 373, startPoint y: 488, endPoint x: 384, endPoint y: 472, distance: 19.6
click at [391, 486] on label "Omit all $0.00 balances" at bounding box center [452, 488] width 123 height 17
click at [398, 486] on input "Omit all $0.00 balances" at bounding box center [403, 485] width 11 height 11
checkbox input "true"
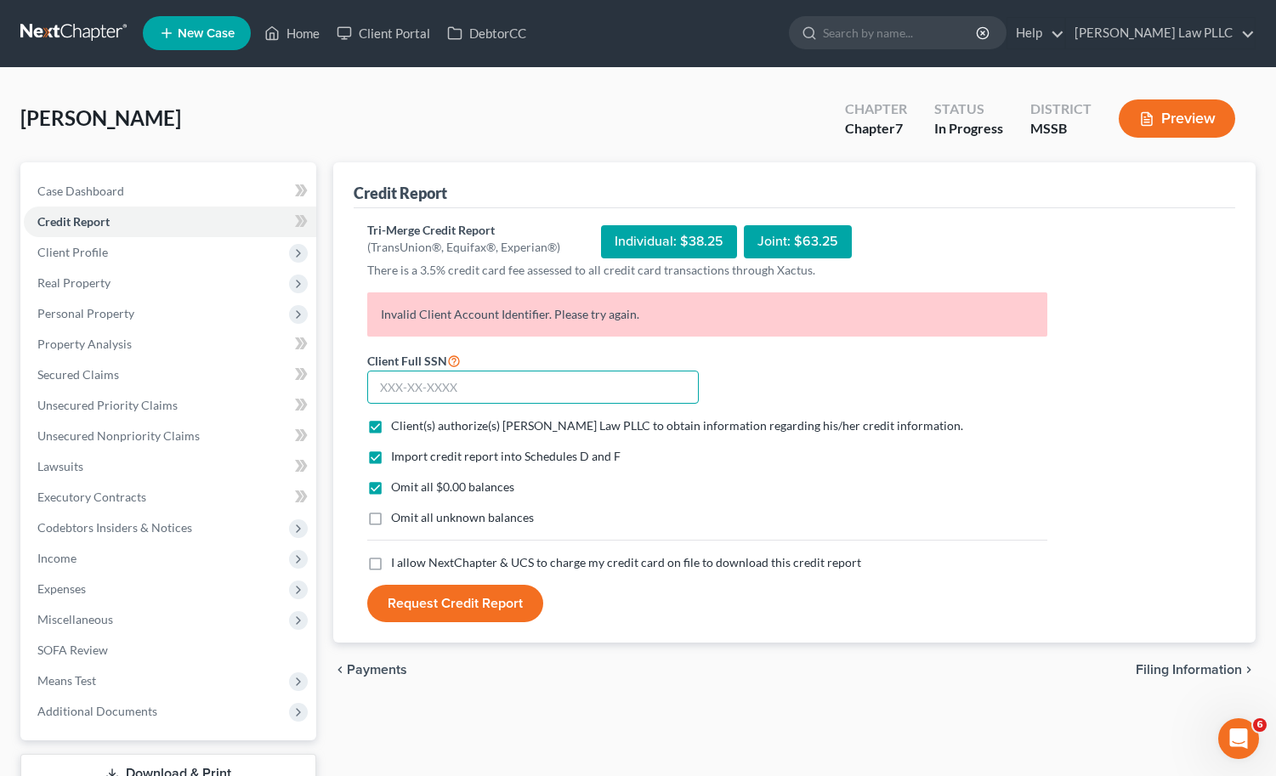
click at [422, 380] on input "text" at bounding box center [533, 388] width 332 height 34
paste input "[PHONE_NUMBER]"
type input "[PHONE_NUMBER]"
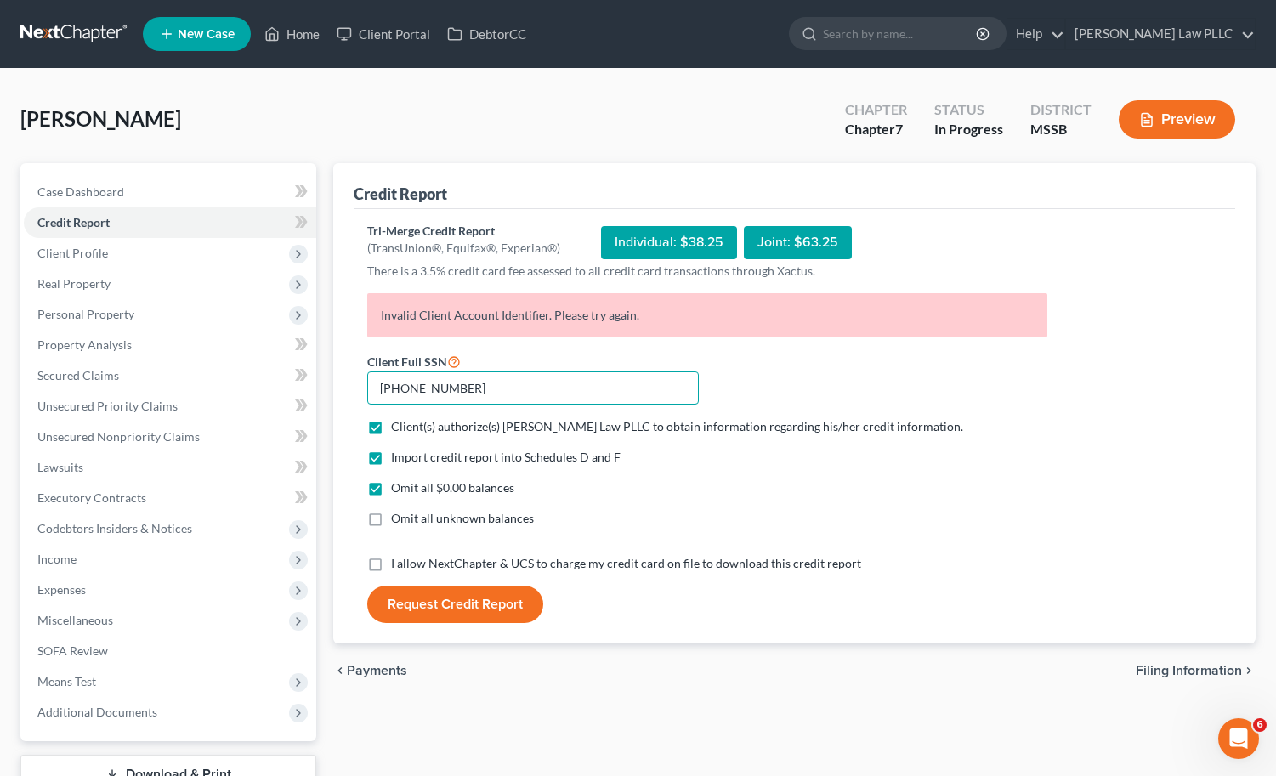
click at [425, 382] on input "[PHONE_NUMBER]" at bounding box center [533, 389] width 332 height 34
type input "426-87-7393"
click at [391, 570] on label "I allow NextChapter & UCS to charge my credit card on file to download this cre…" at bounding box center [626, 563] width 470 height 17
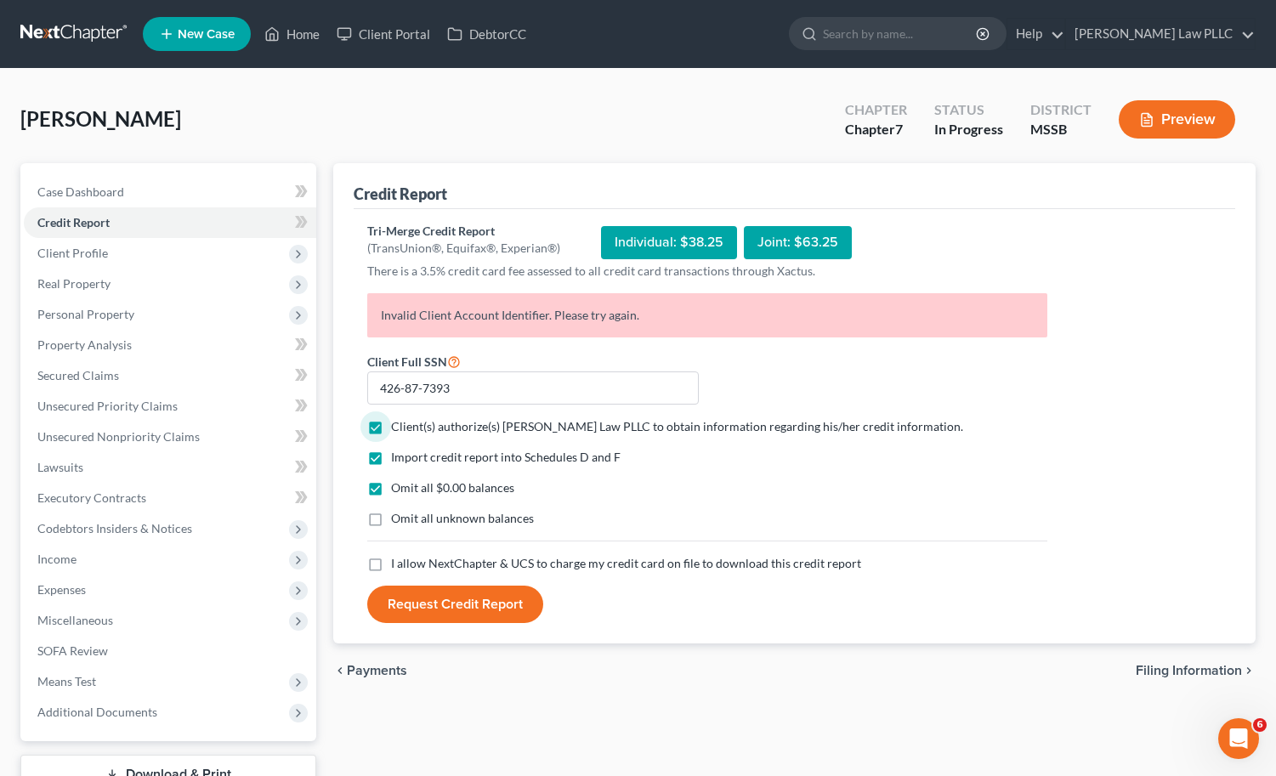
click at [398, 566] on input "I allow NextChapter & UCS to charge my credit card on file to download this cre…" at bounding box center [403, 560] width 11 height 11
checkbox input "true"
click at [433, 613] on button "Request Credit Report" at bounding box center [455, 604] width 176 height 37
click at [1244, 736] on icon "Open Intercom Messenger" at bounding box center [1237, 737] width 28 height 28
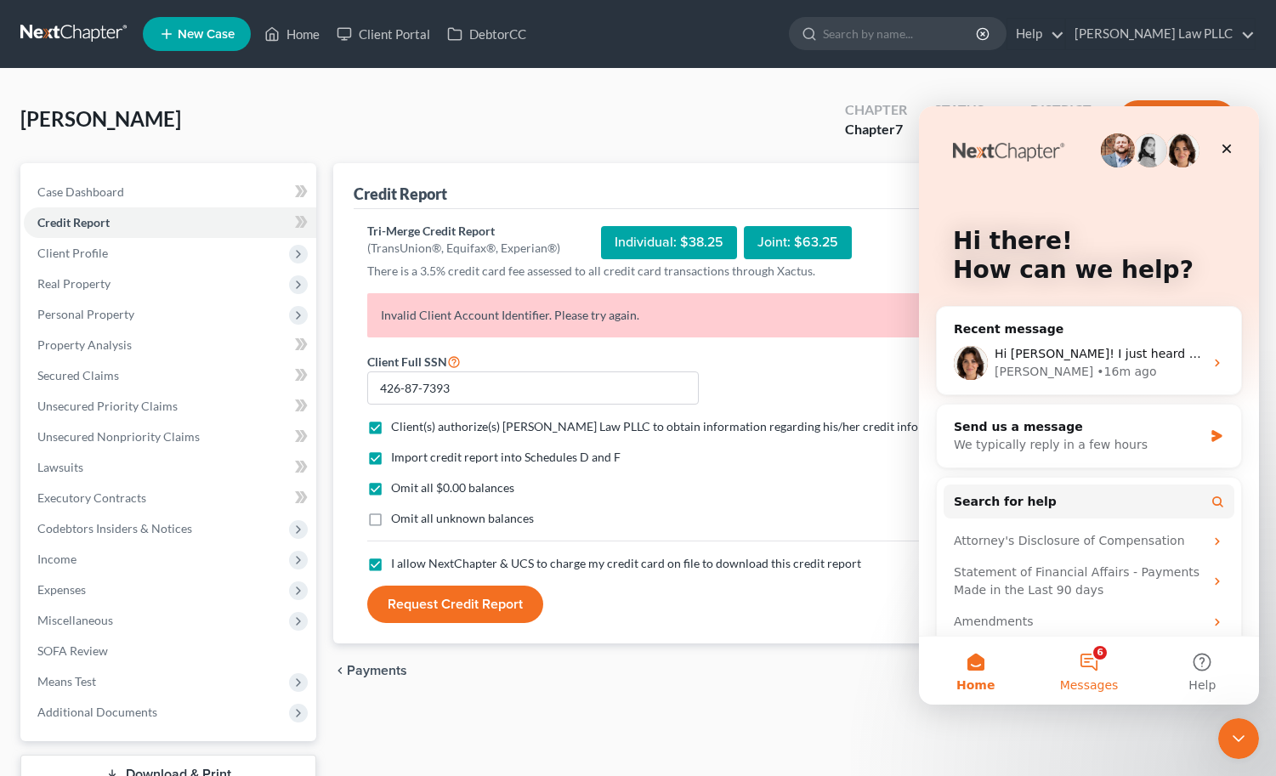
click at [1095, 667] on button "6 Messages" at bounding box center [1088, 671] width 113 height 68
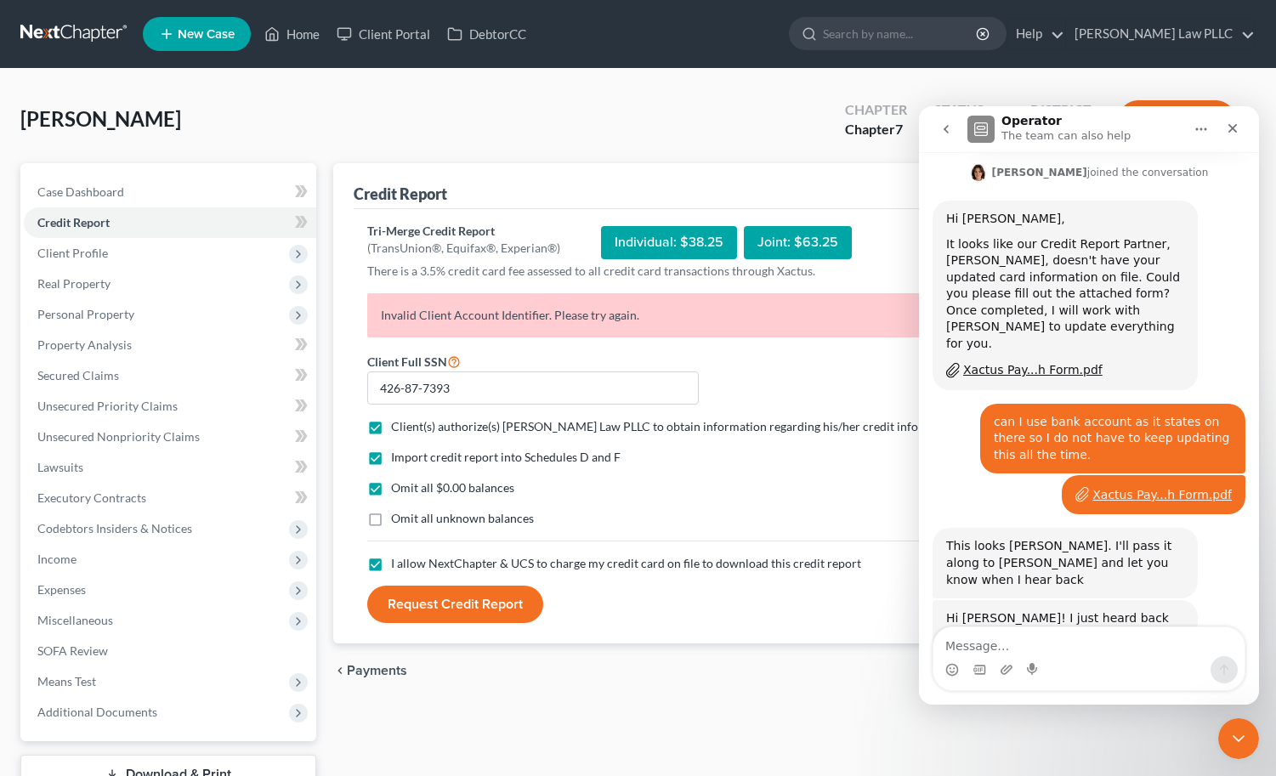
scroll to position [605, 0]
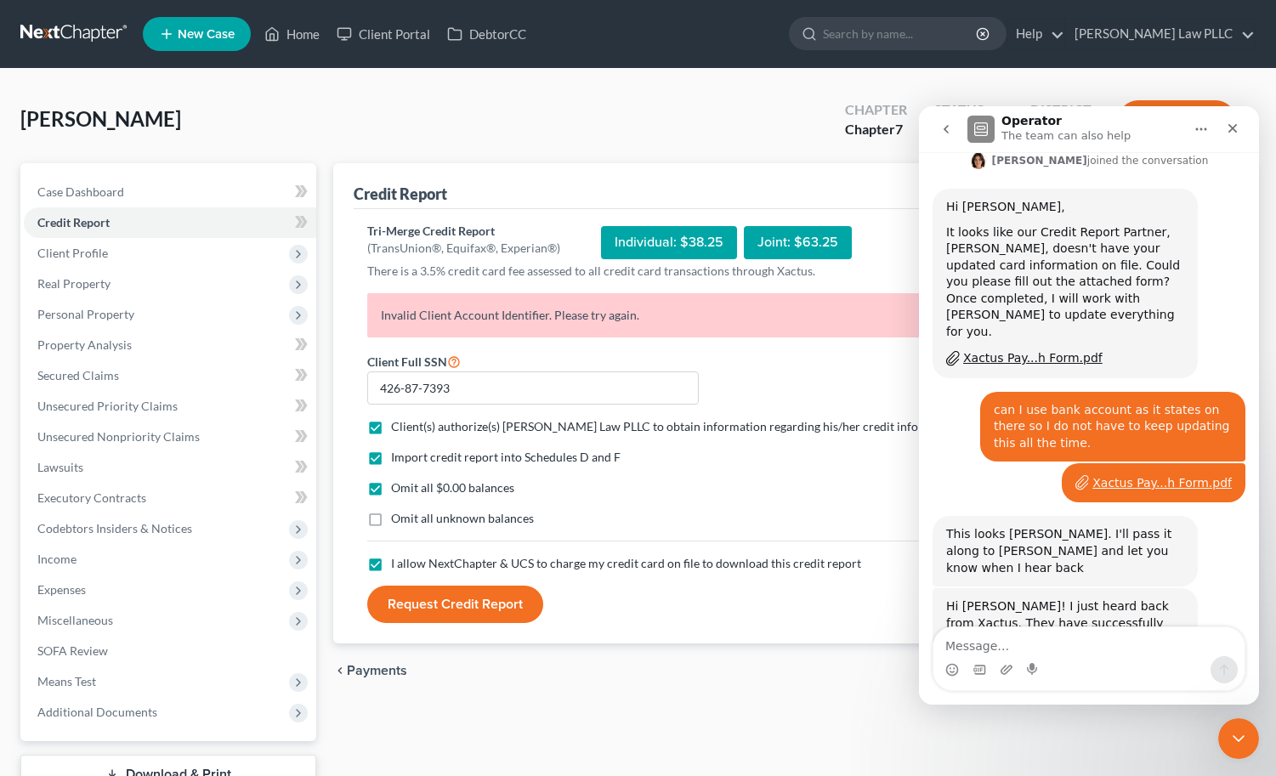
click at [1090, 644] on textarea "Message…" at bounding box center [1089, 642] width 311 height 29
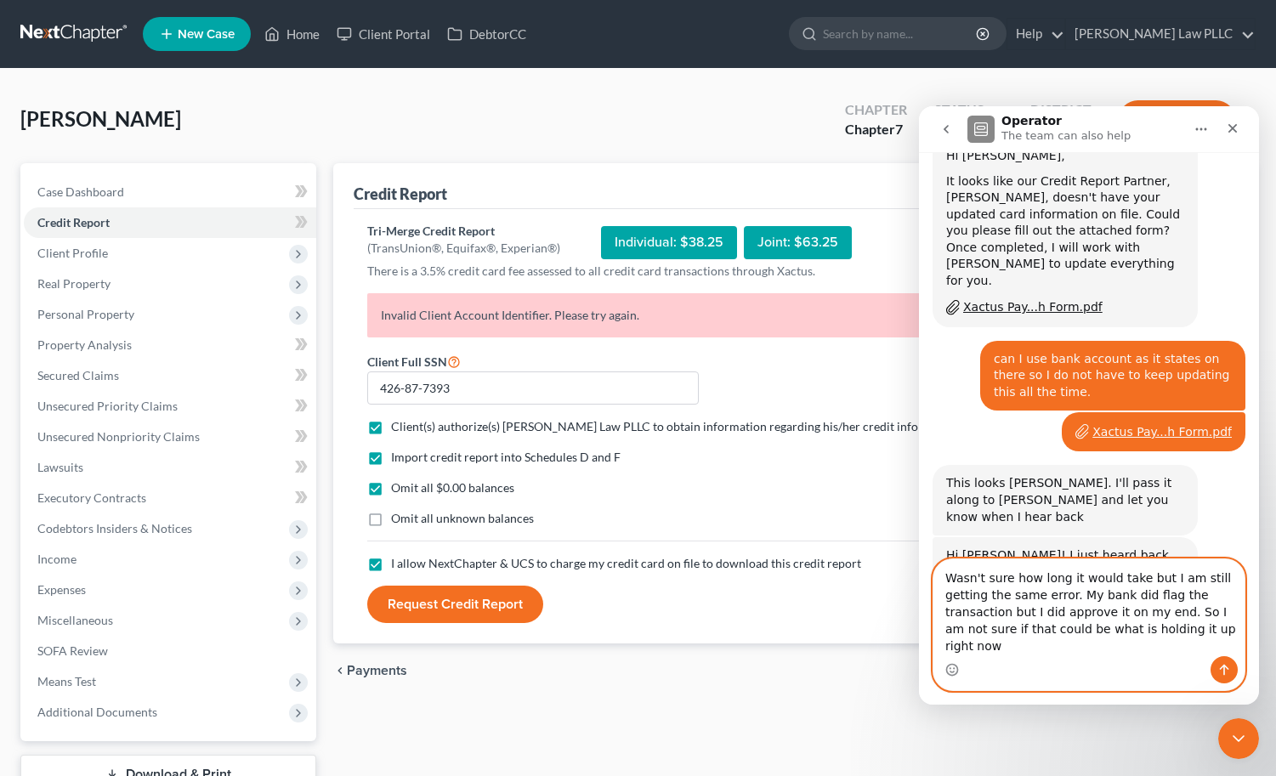
scroll to position [673, 0]
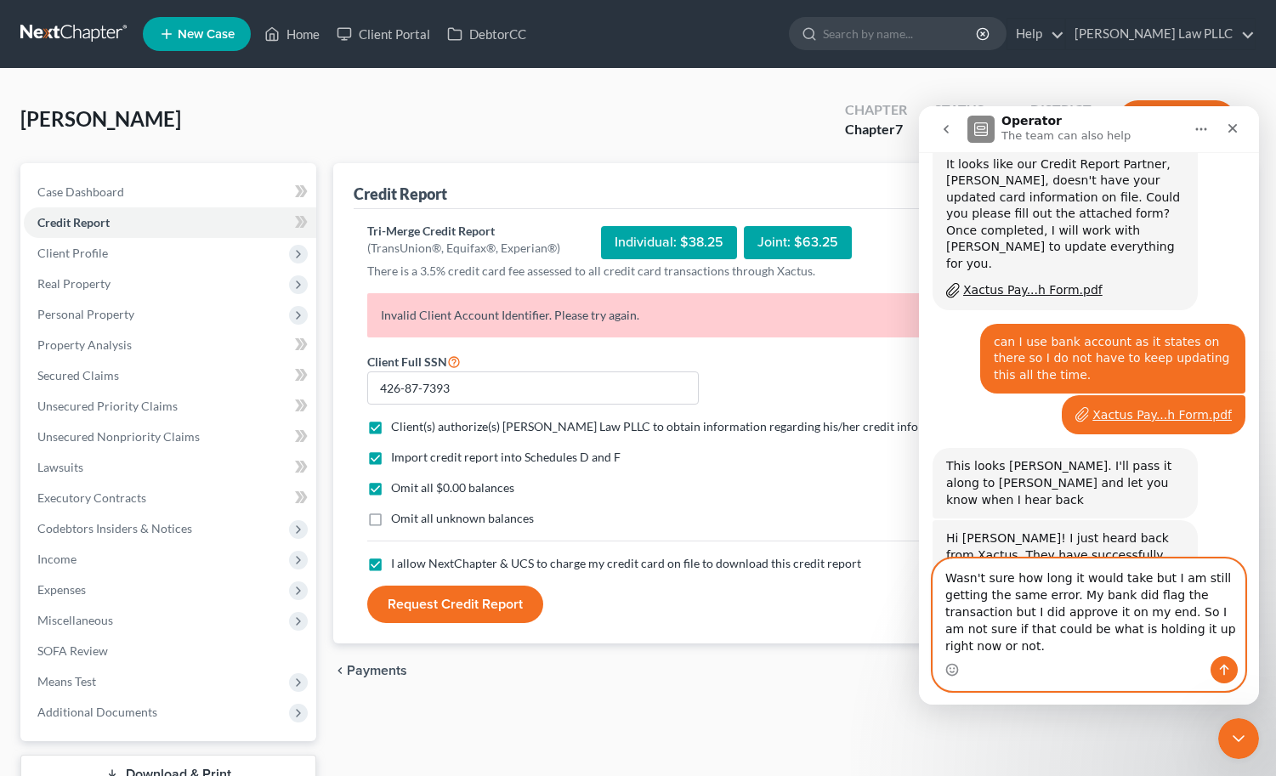
type textarea "Wasn't sure how long it would take but I am still getting the same error. My ba…"
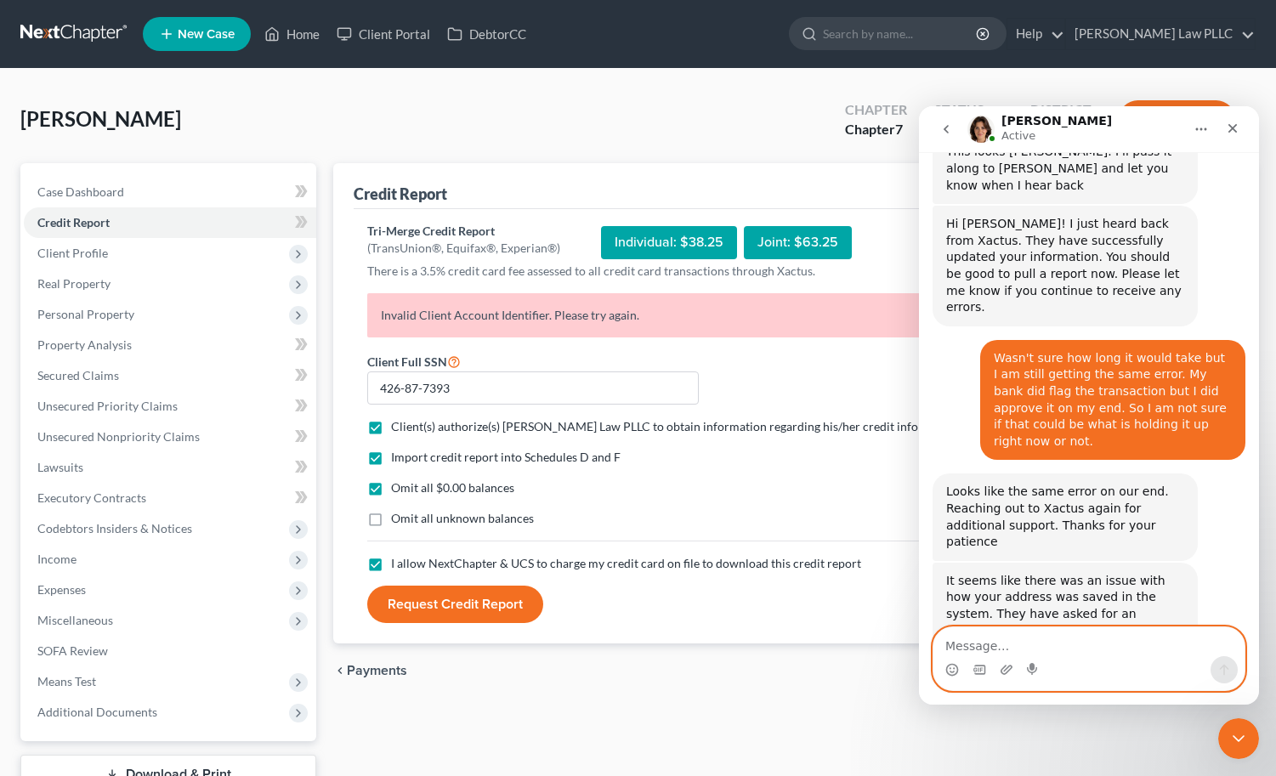
scroll to position [989, 0]
